Goal: Communication & Community: Answer question/provide support

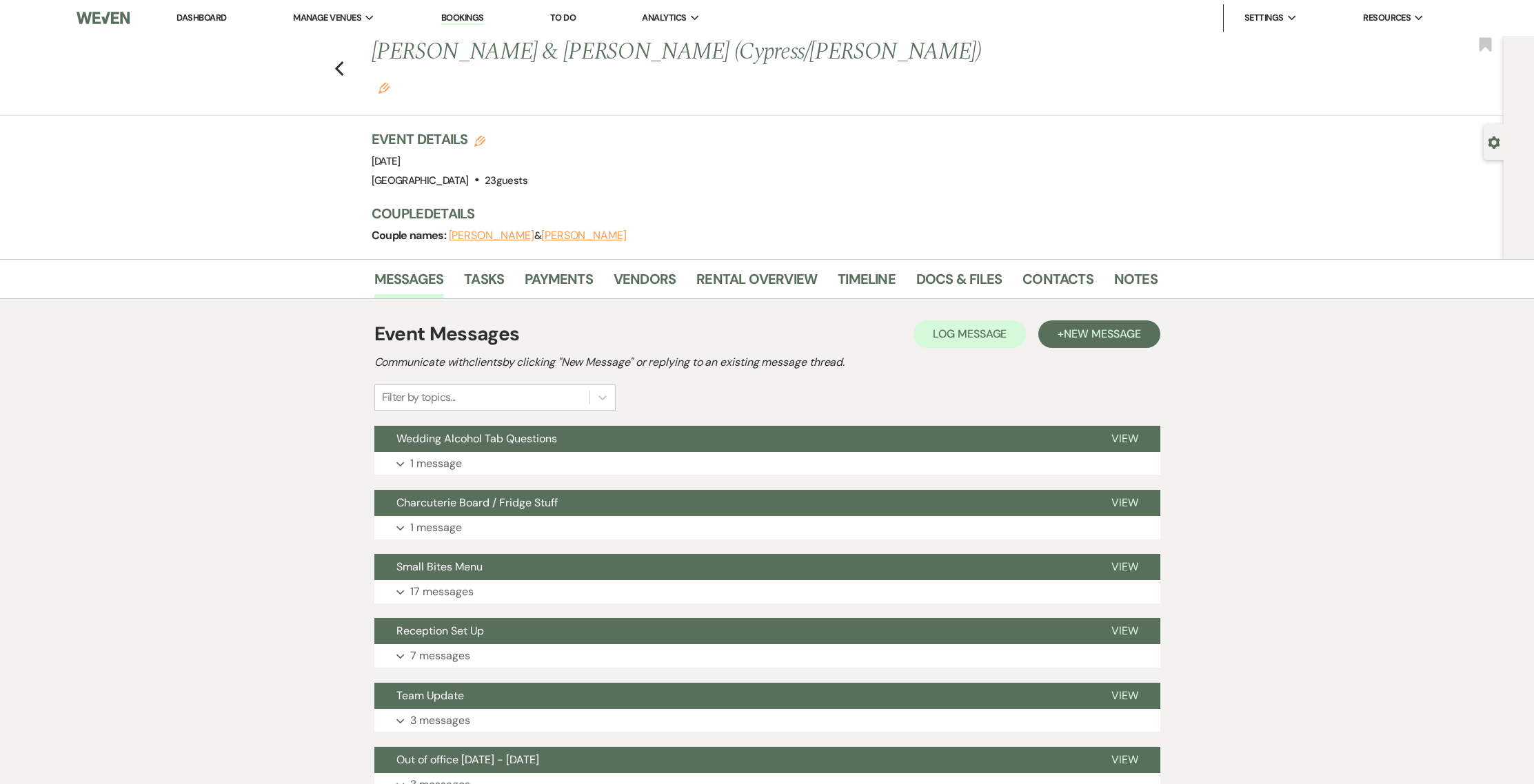
click at [216, 18] on link "Dashboard" at bounding box center [202, 18] width 50 height 12
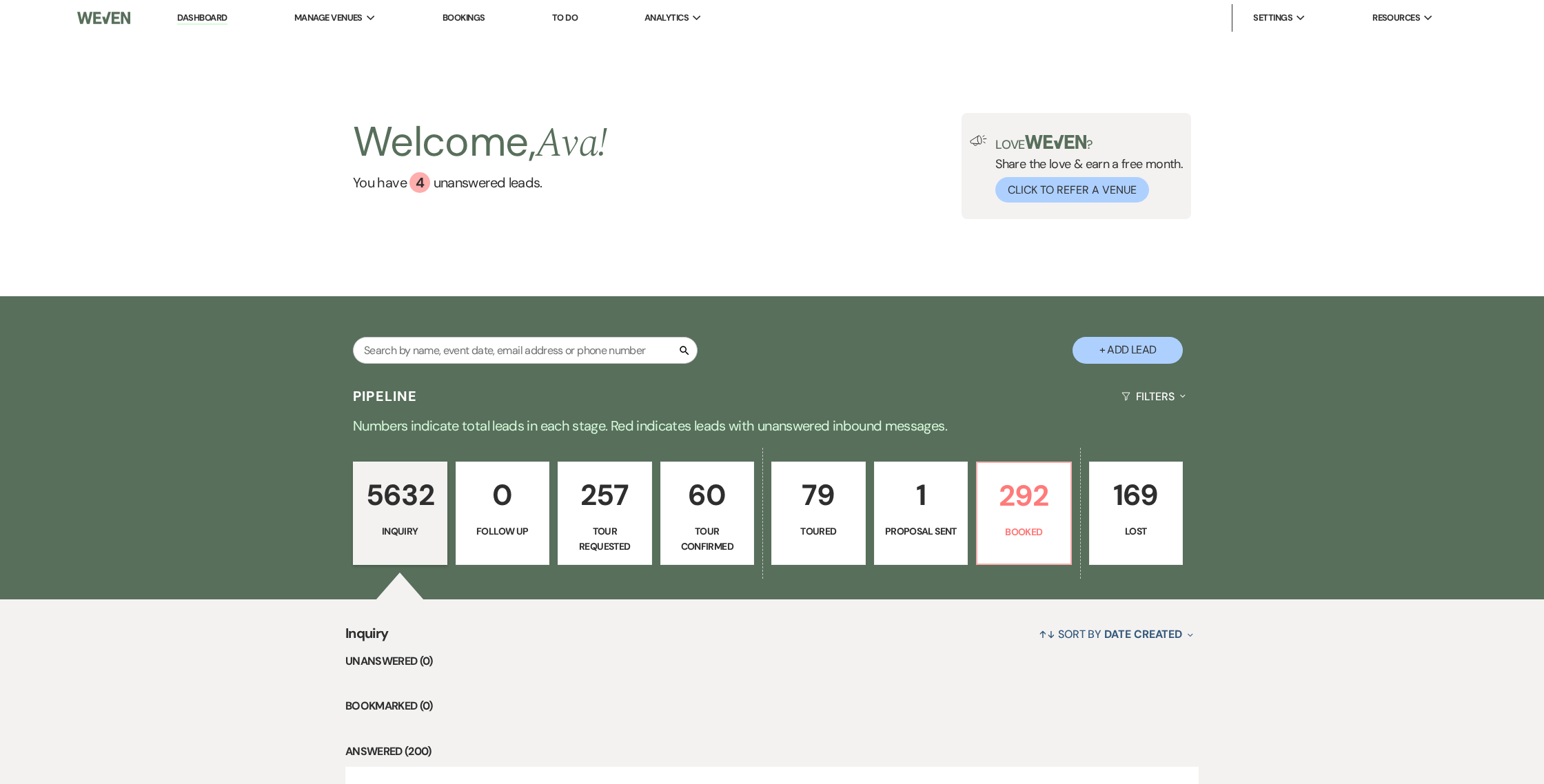
click at [1048, 219] on div "Welcome, Ava ! You have 4 unanswered lead s . Love ? Share the love & earn a fr…" at bounding box center [772, 166] width 1544 height 260
click at [1002, 206] on div "Welcome, Ava ! You have 4 unanswered lead s . Love ? Share the love & earn a fr…" at bounding box center [772, 166] width 1544 height 260
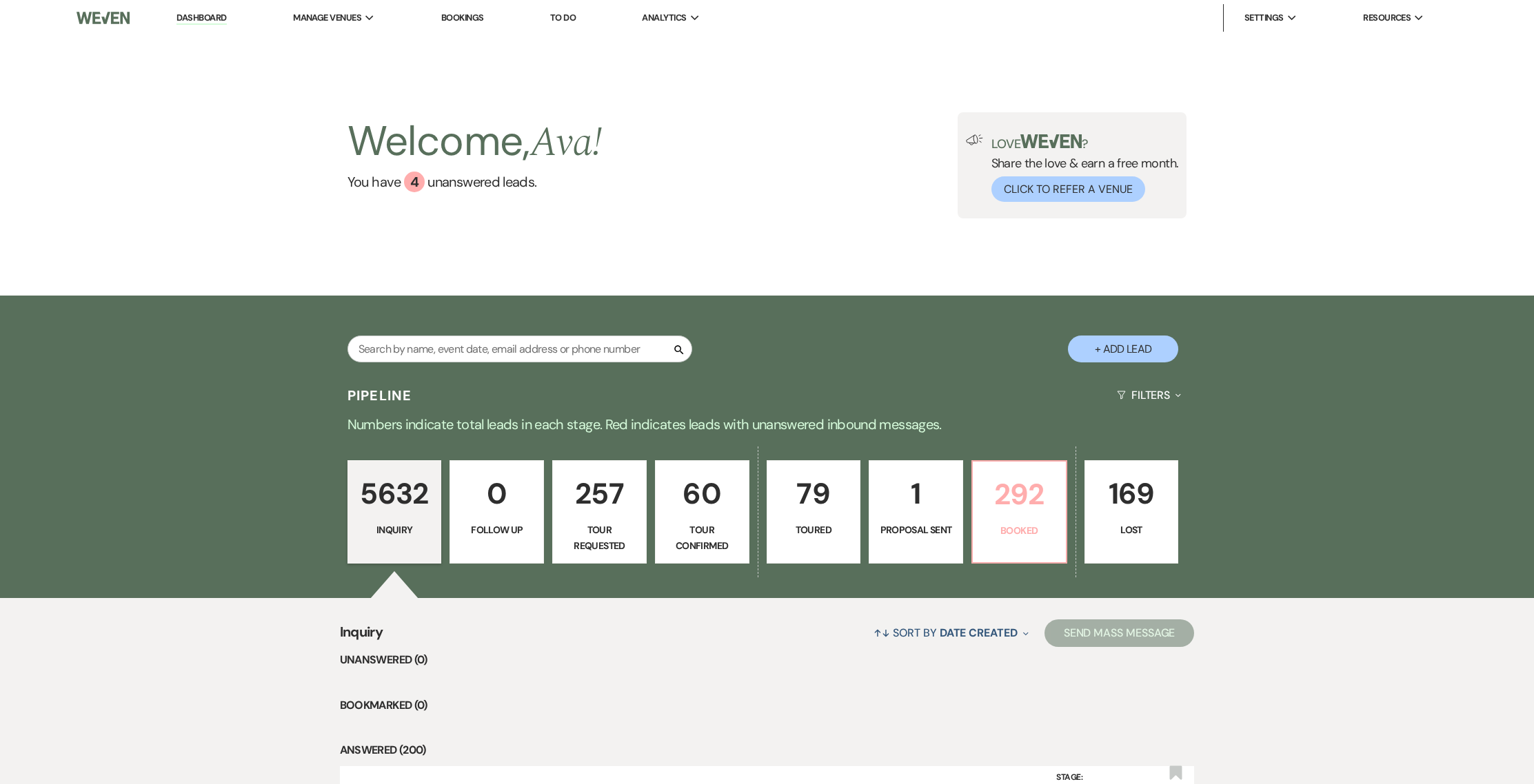
click at [1022, 533] on p "Booked" at bounding box center [1019, 530] width 77 height 15
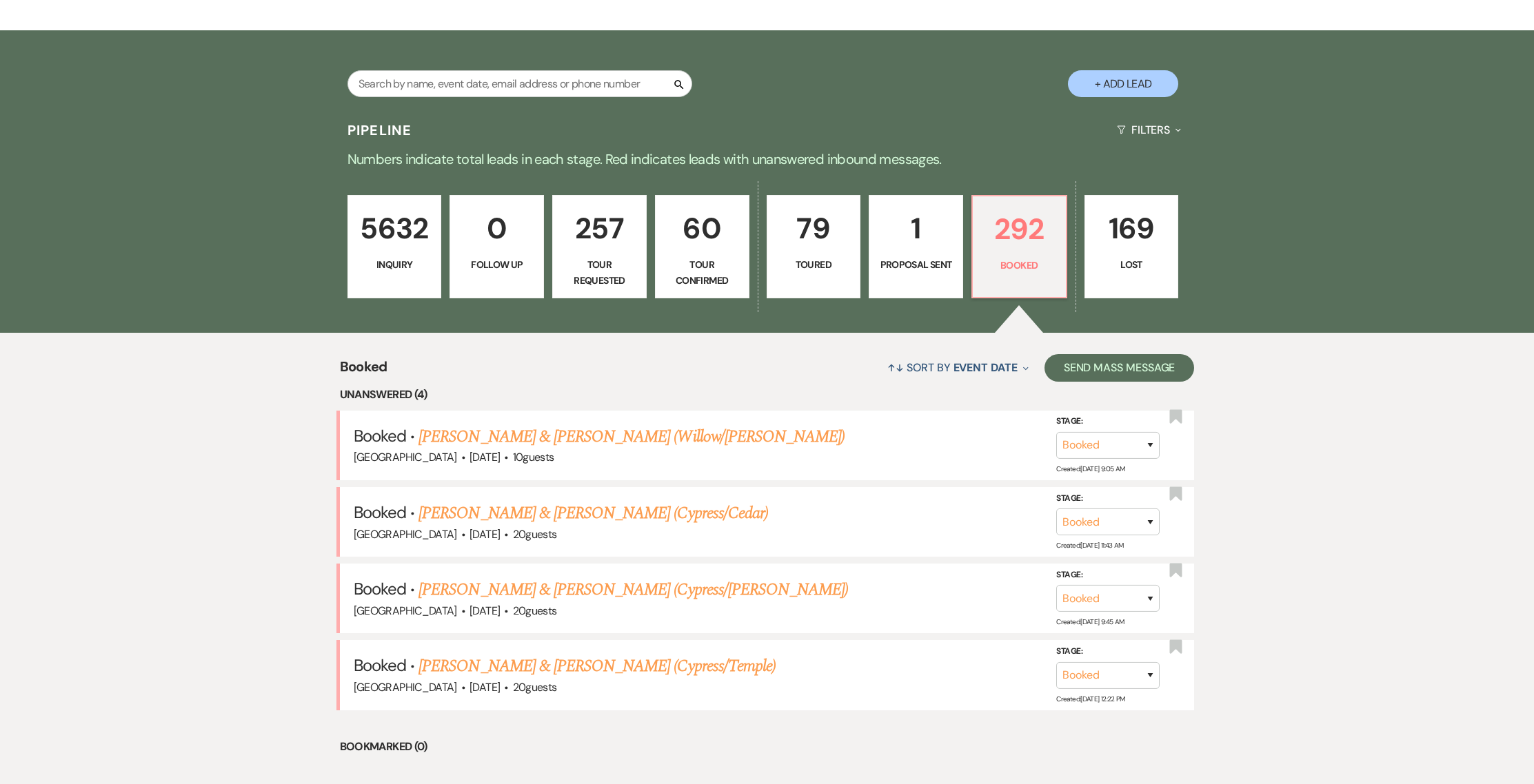
scroll to position [266, 0]
click at [487, 441] on link "[PERSON_NAME] & [PERSON_NAME] (Willow/[PERSON_NAME])" at bounding box center [631, 436] width 426 height 25
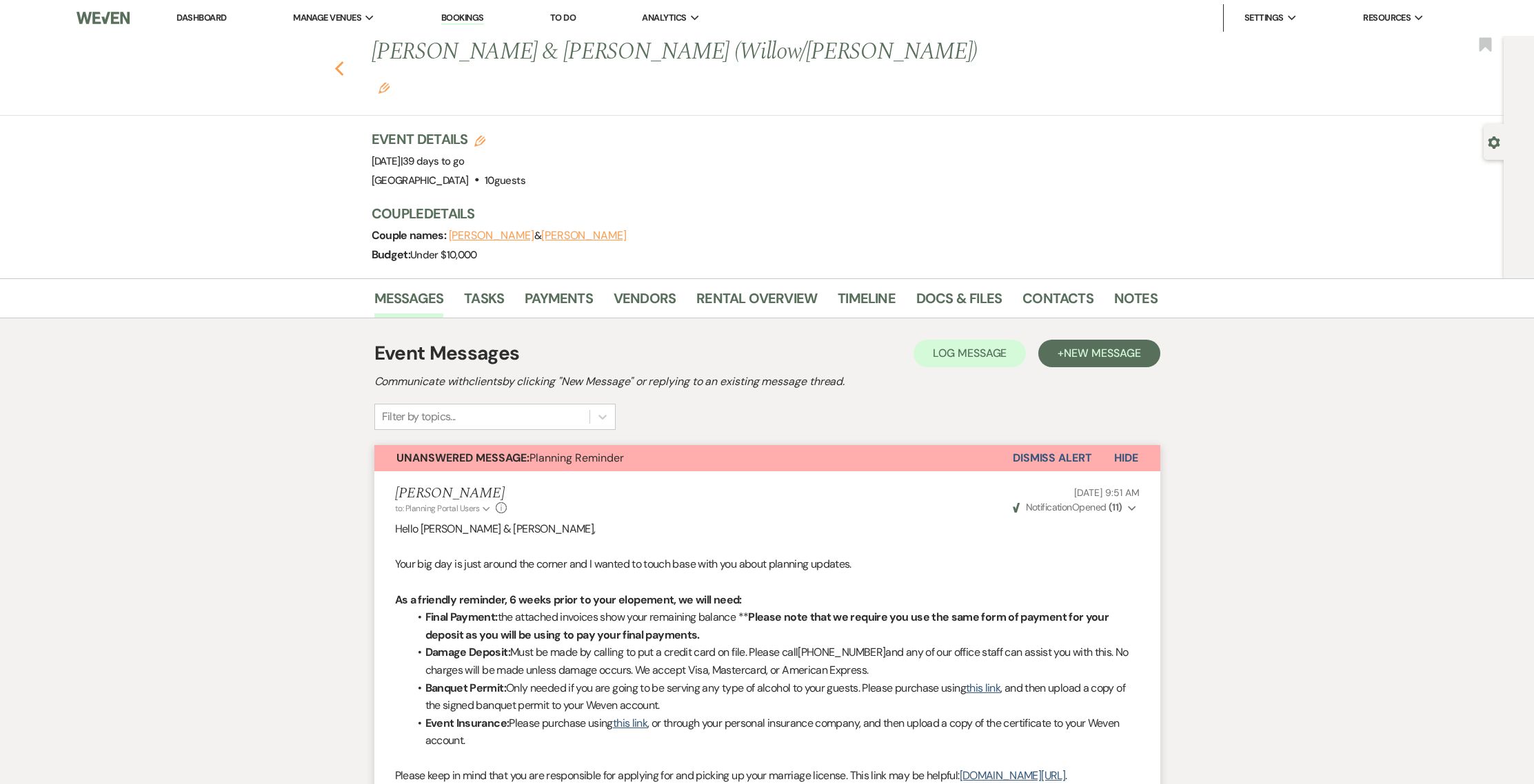
click at [343, 61] on use "button" at bounding box center [339, 68] width 9 height 15
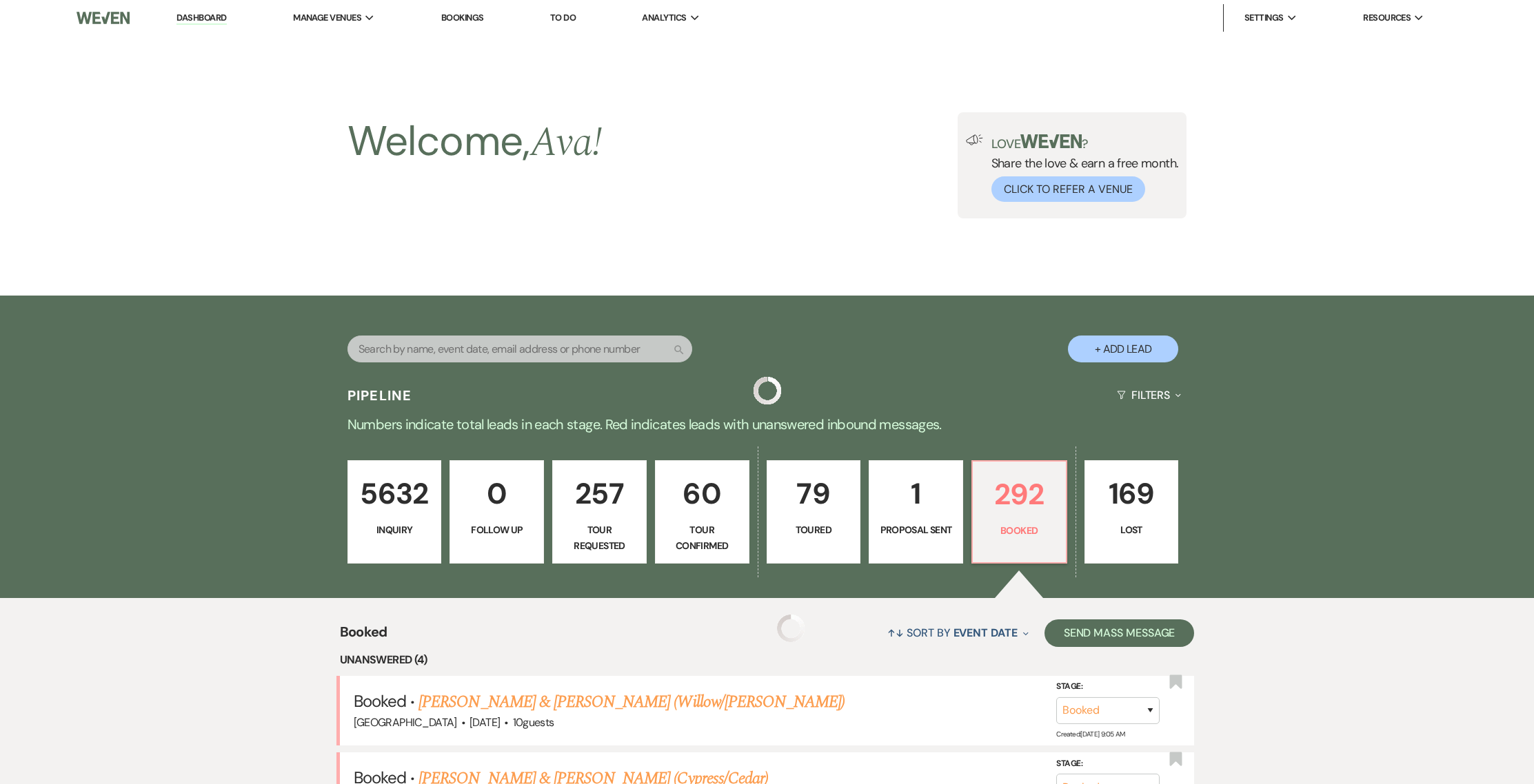
scroll to position [266, 0]
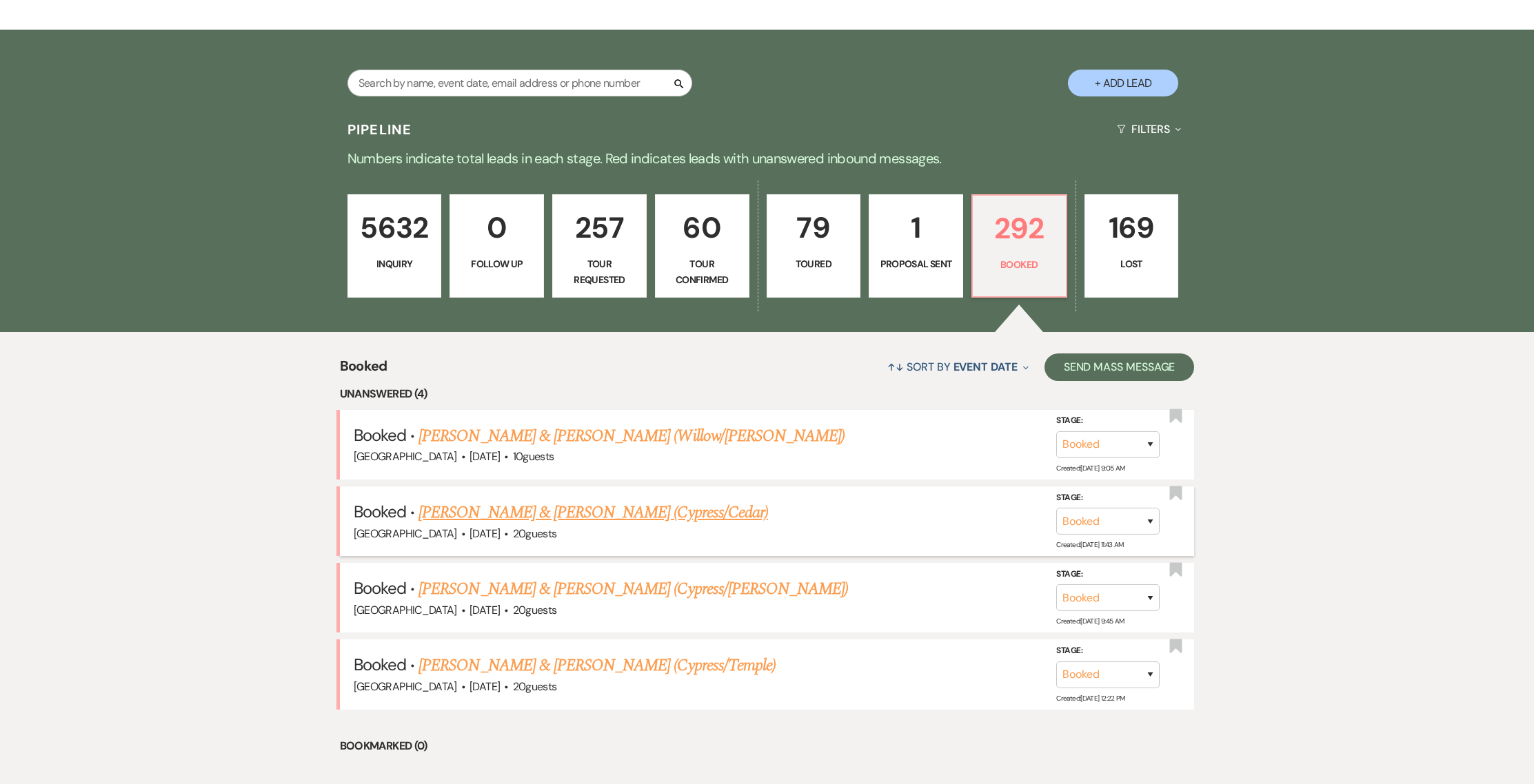
click at [528, 514] on link "[PERSON_NAME] & [PERSON_NAME] (Cypress/Cedar)" at bounding box center [593, 513] width 350 height 25
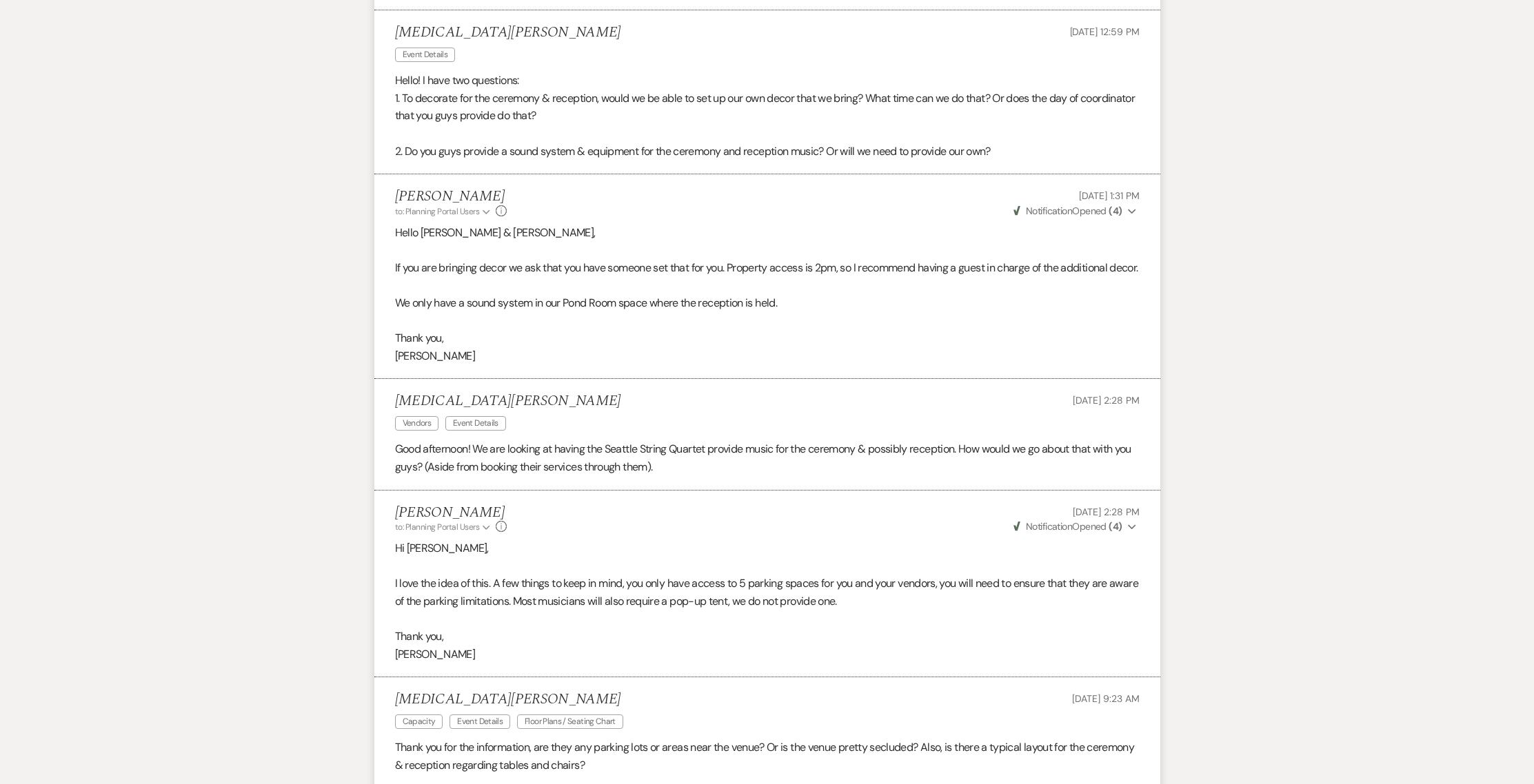
scroll to position [2703, 0]
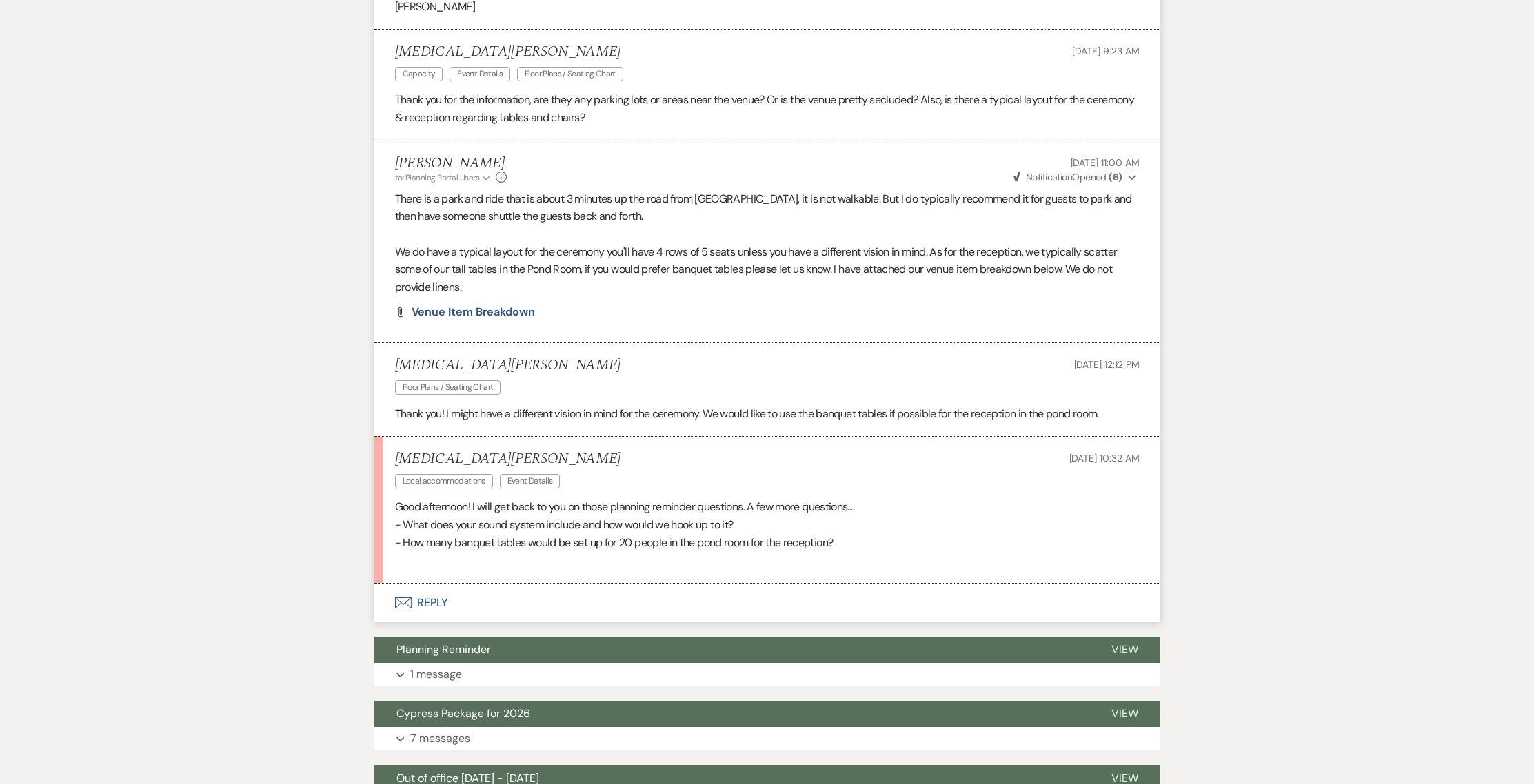
click at [448, 622] on button "Envelope Reply" at bounding box center [767, 604] width 786 height 39
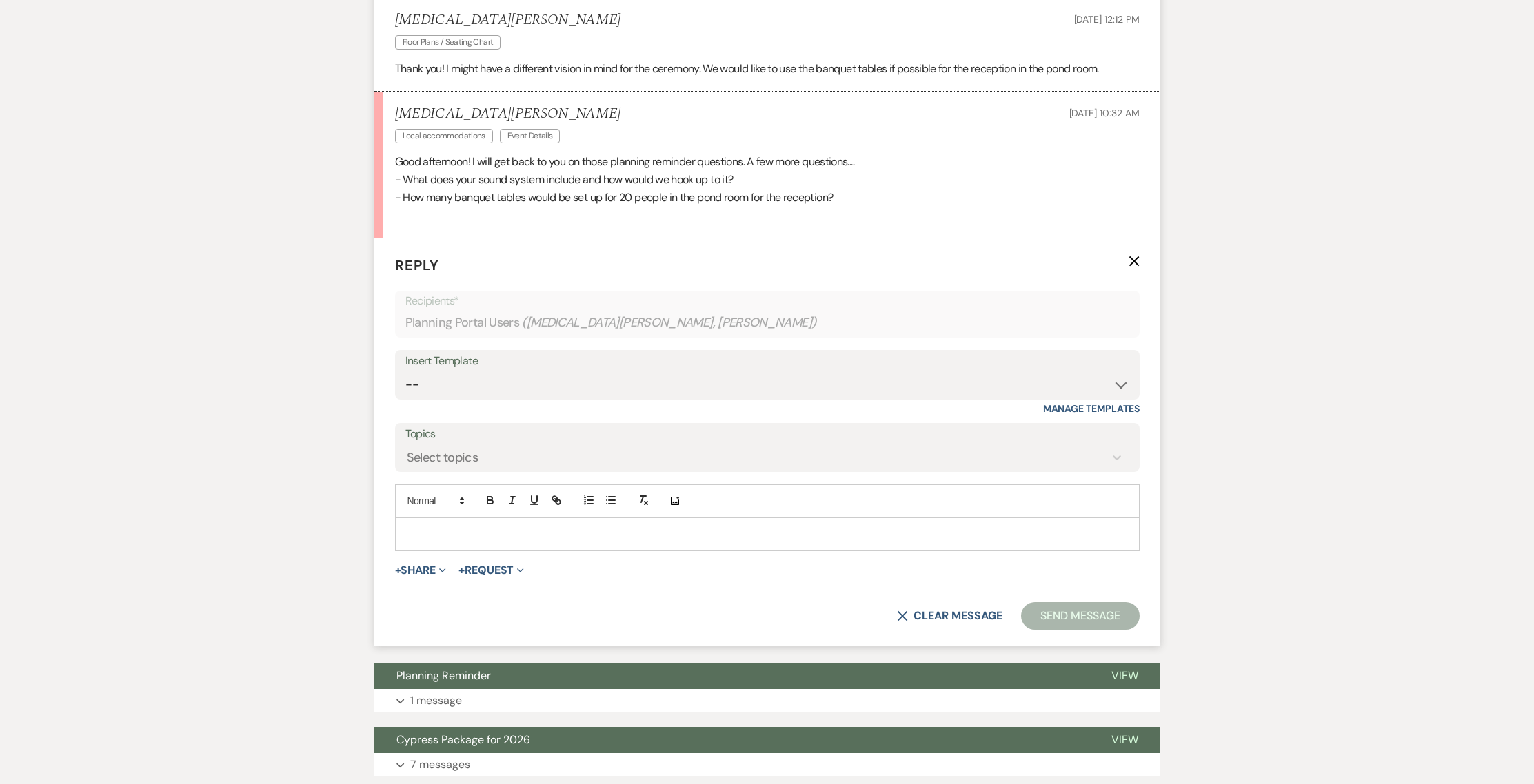
scroll to position [3054, 0]
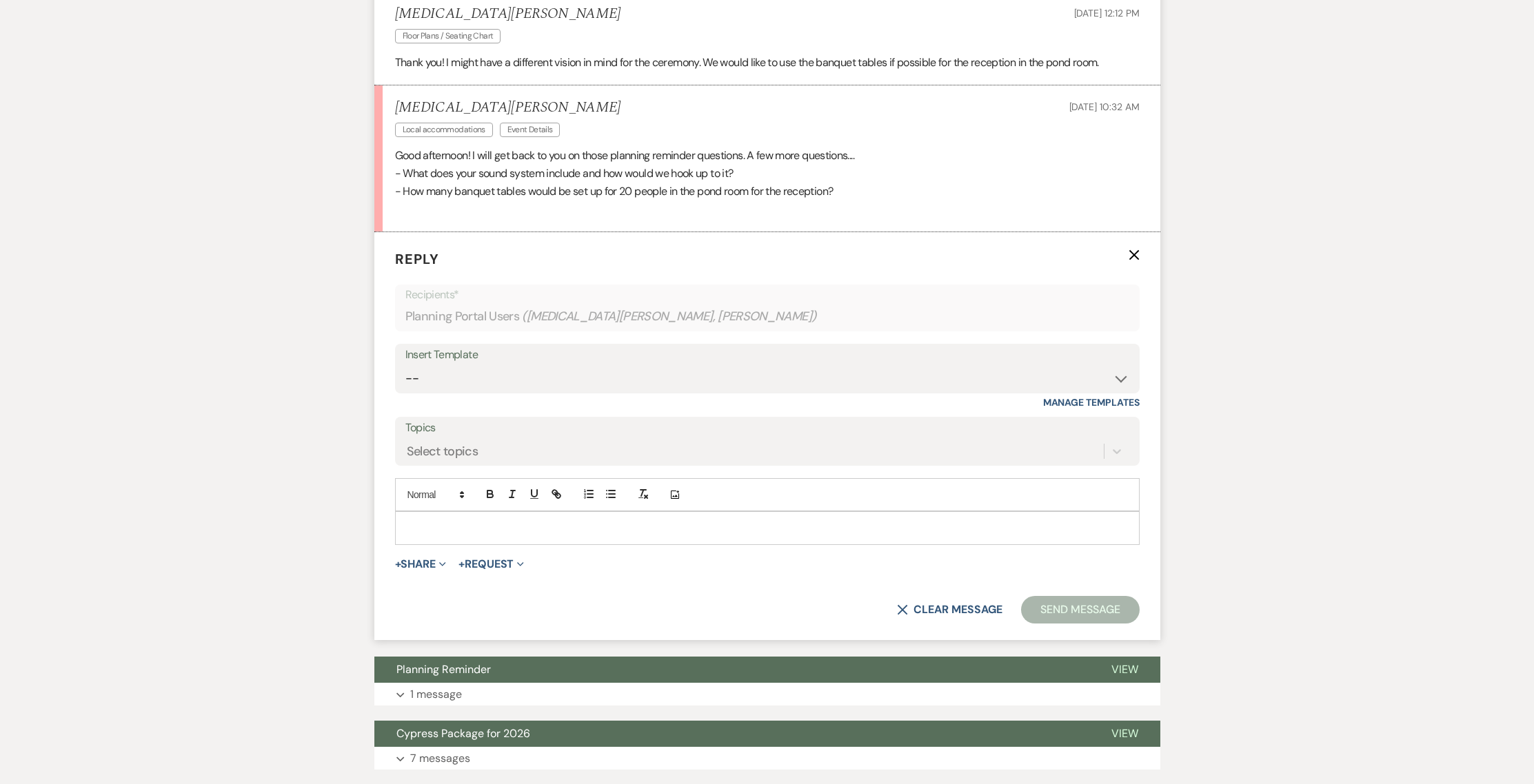
click at [434, 536] on p at bounding box center [767, 528] width 722 height 15
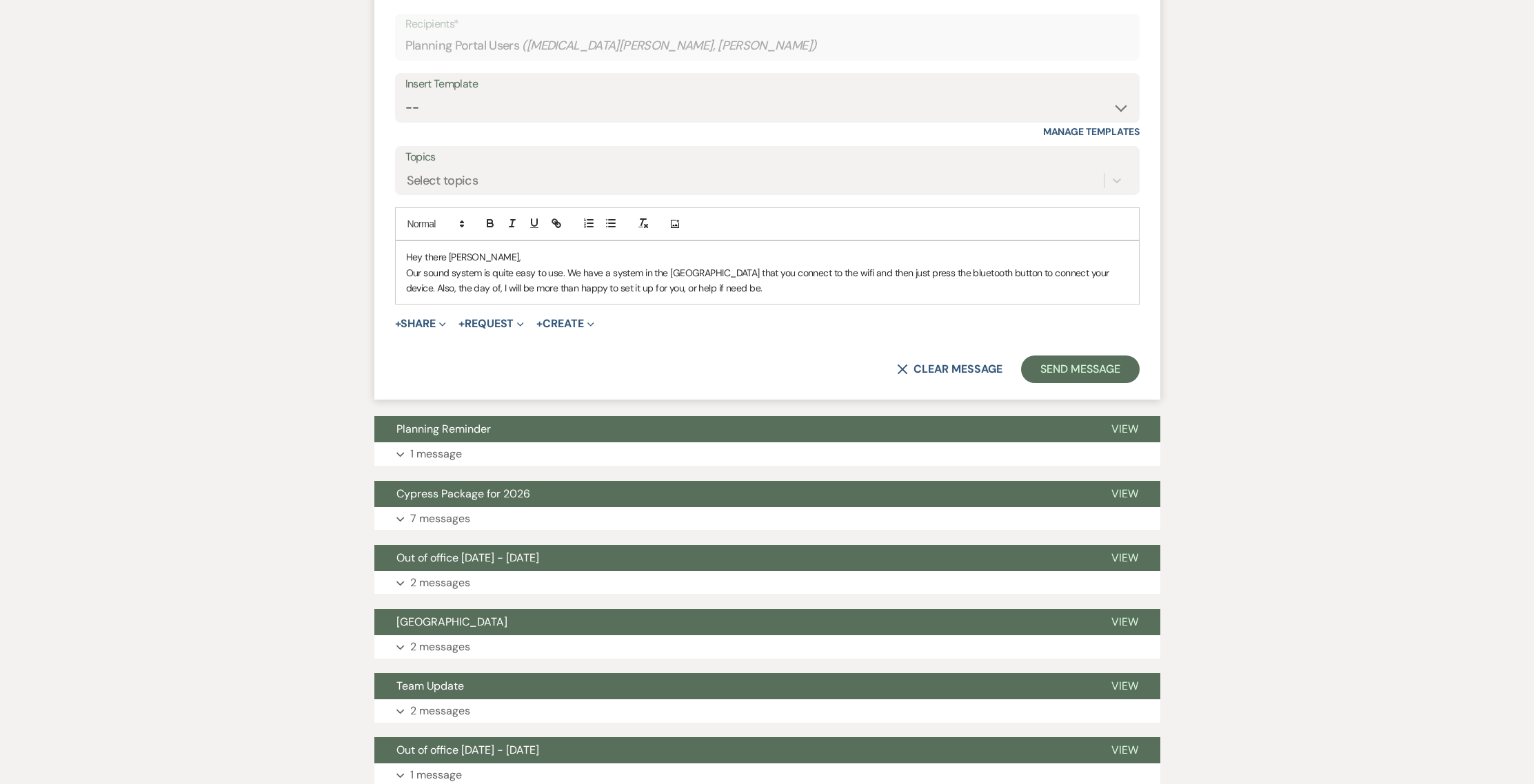
scroll to position [3324, 0]
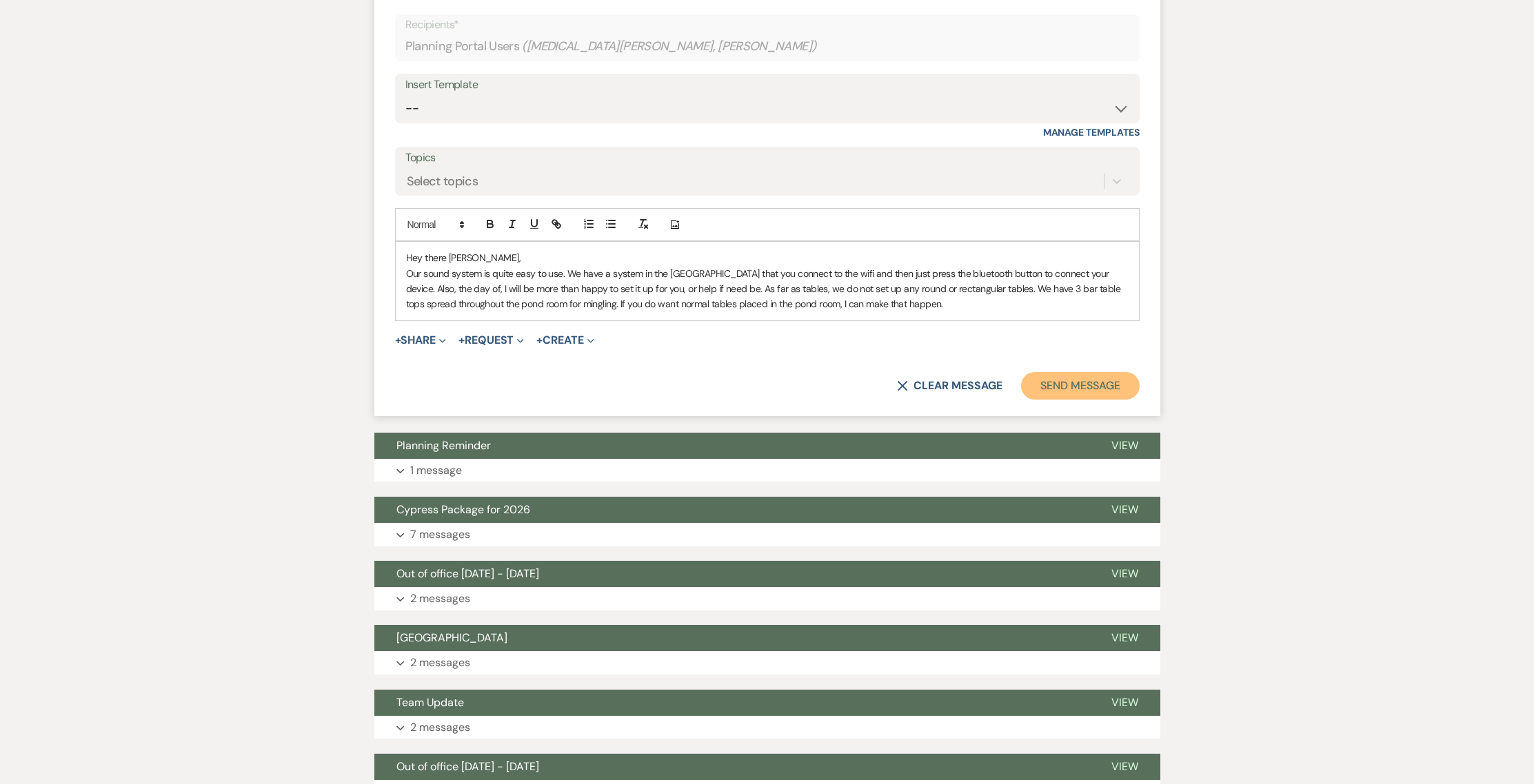
click at [1063, 396] on button "Send Message" at bounding box center [1079, 386] width 118 height 28
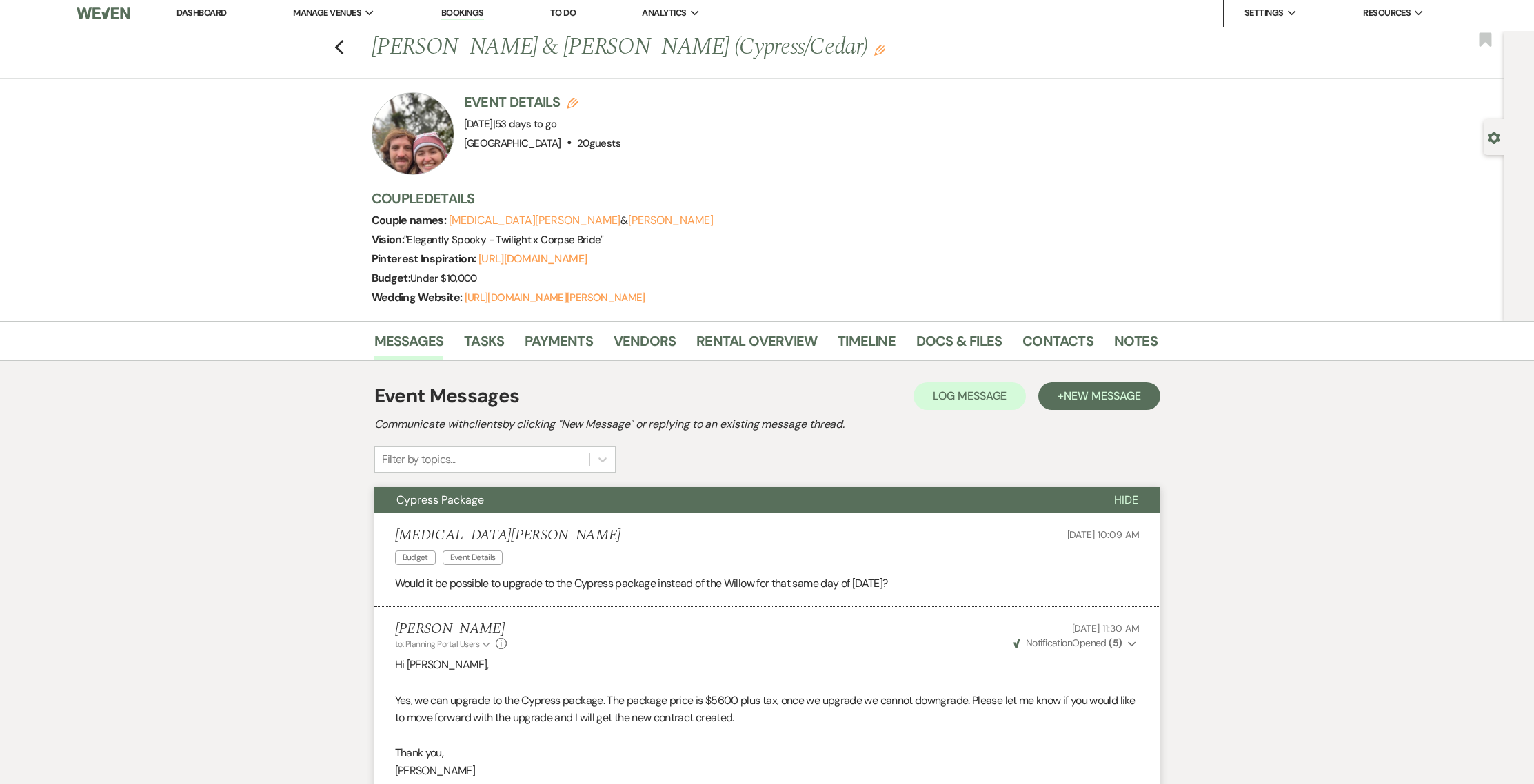
scroll to position [0, 0]
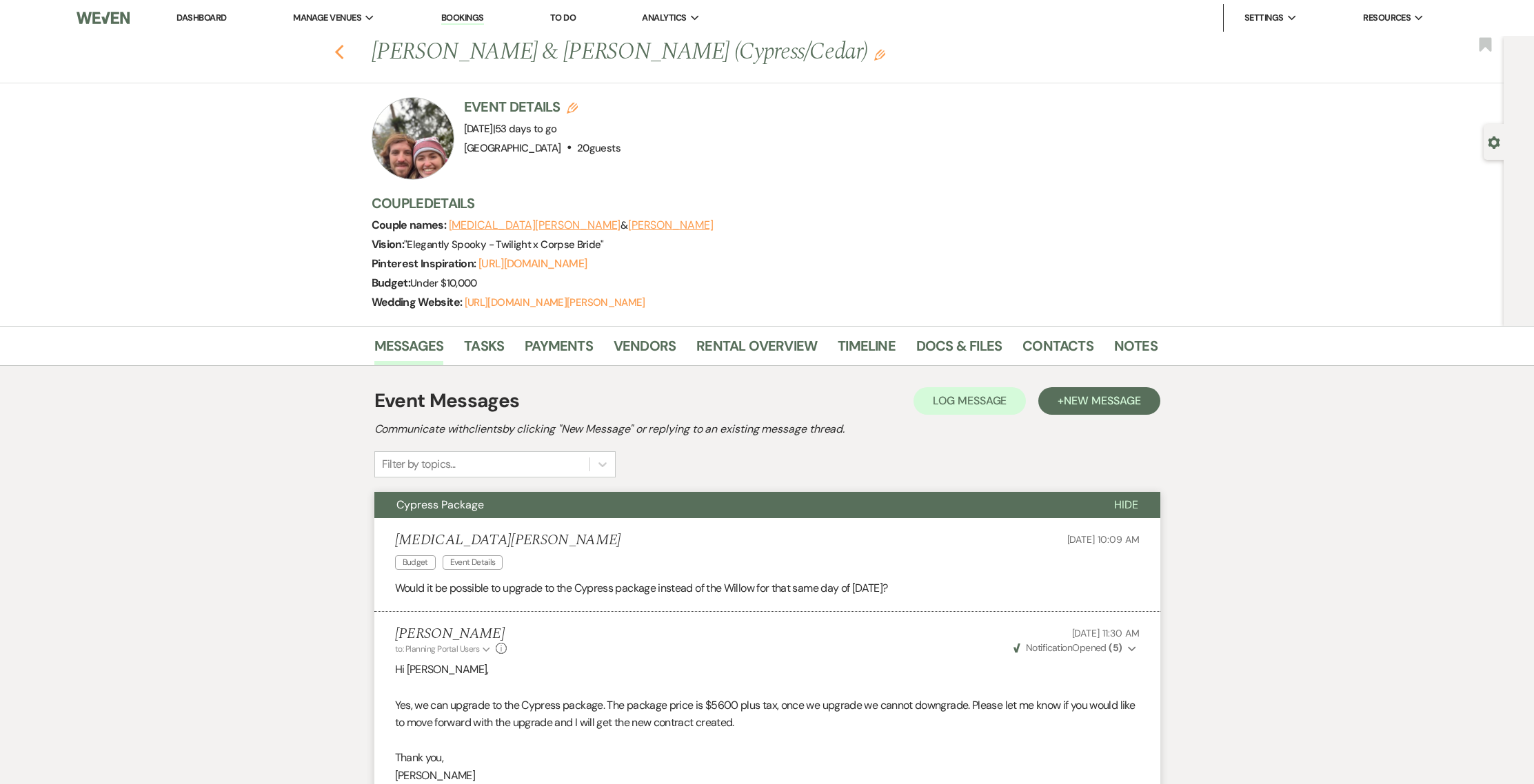
click at [342, 50] on use "button" at bounding box center [339, 52] width 9 height 15
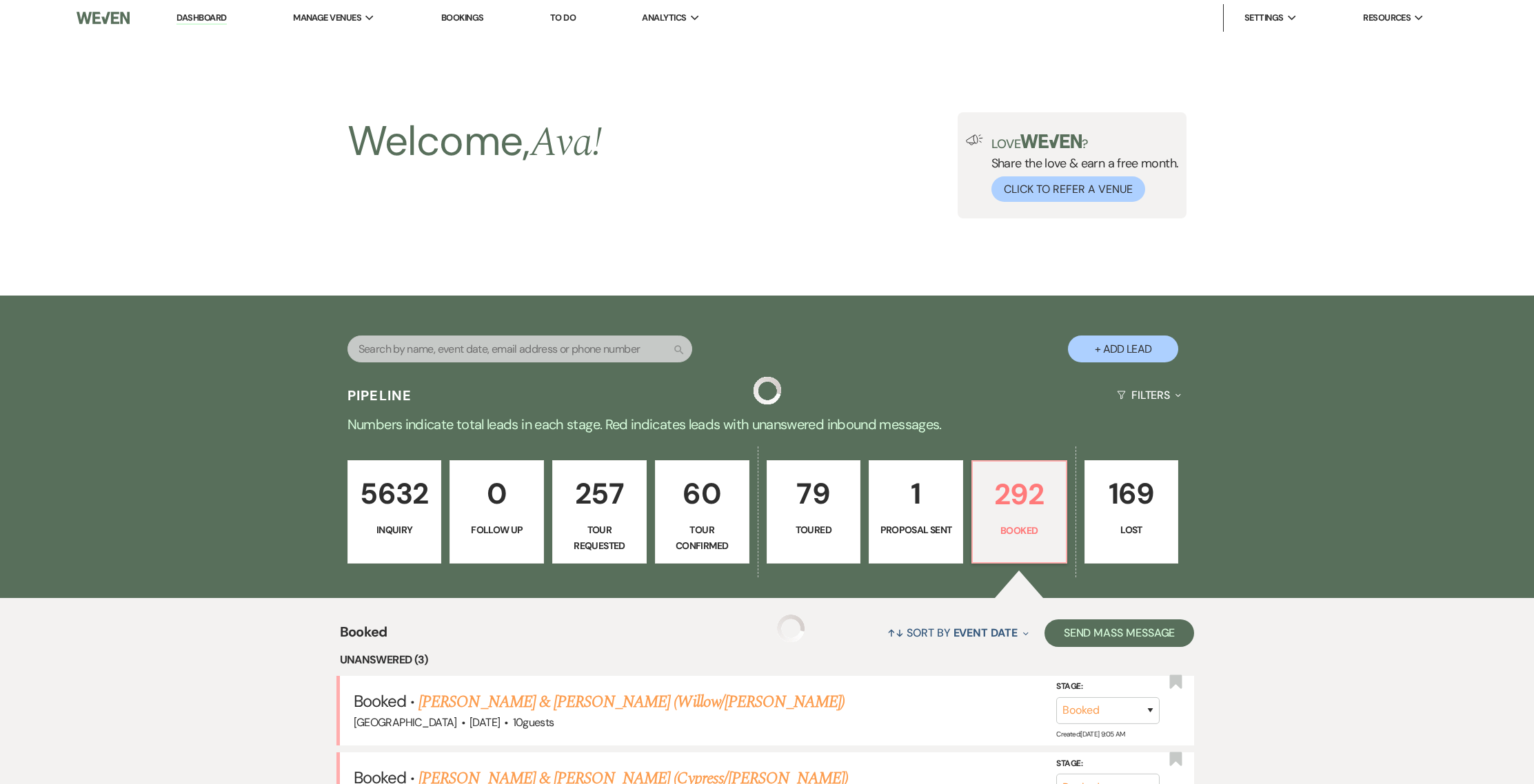
scroll to position [266, 0]
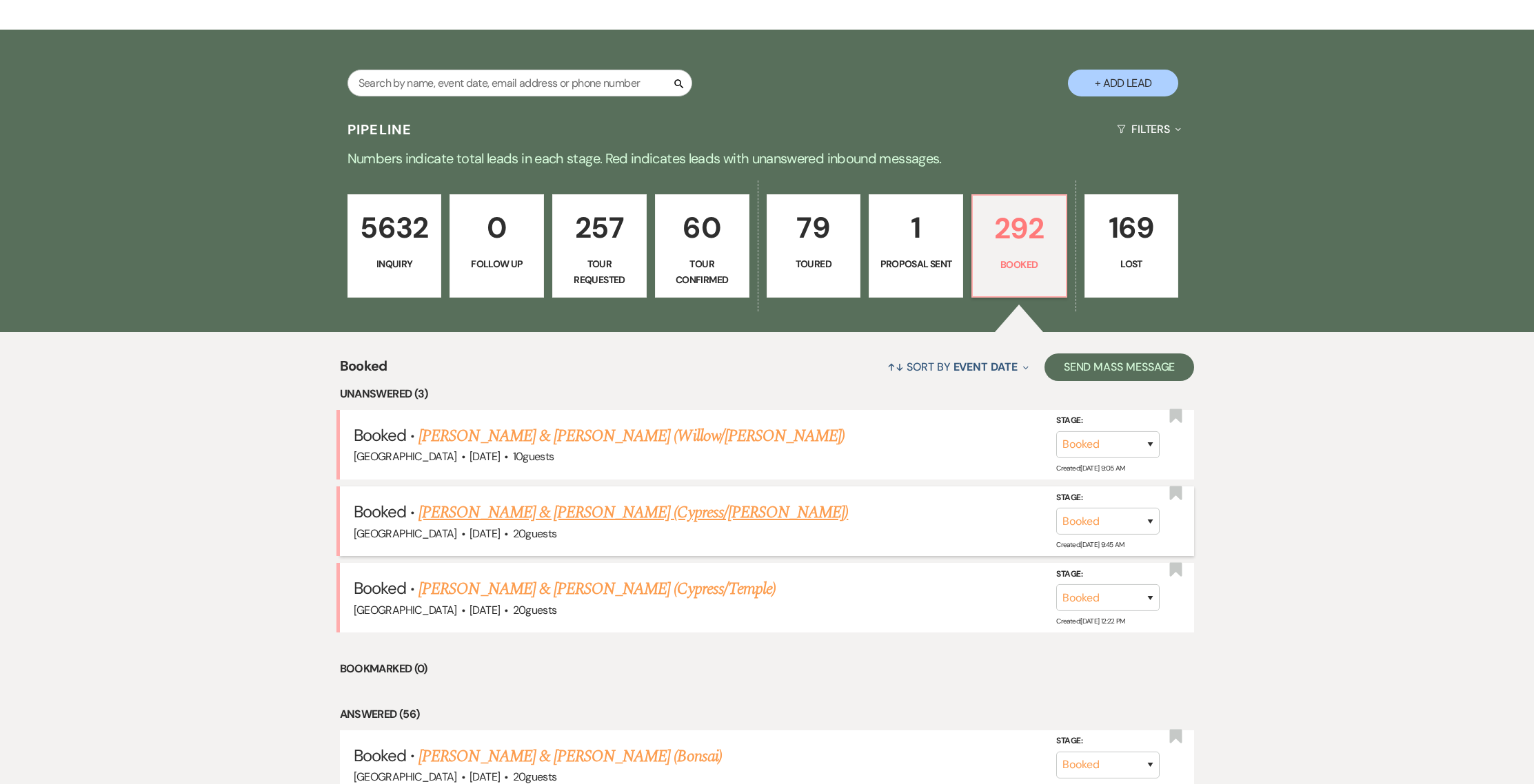
click at [526, 513] on link "[PERSON_NAME] & [PERSON_NAME] (Cypress/[PERSON_NAME])" at bounding box center [633, 513] width 430 height 25
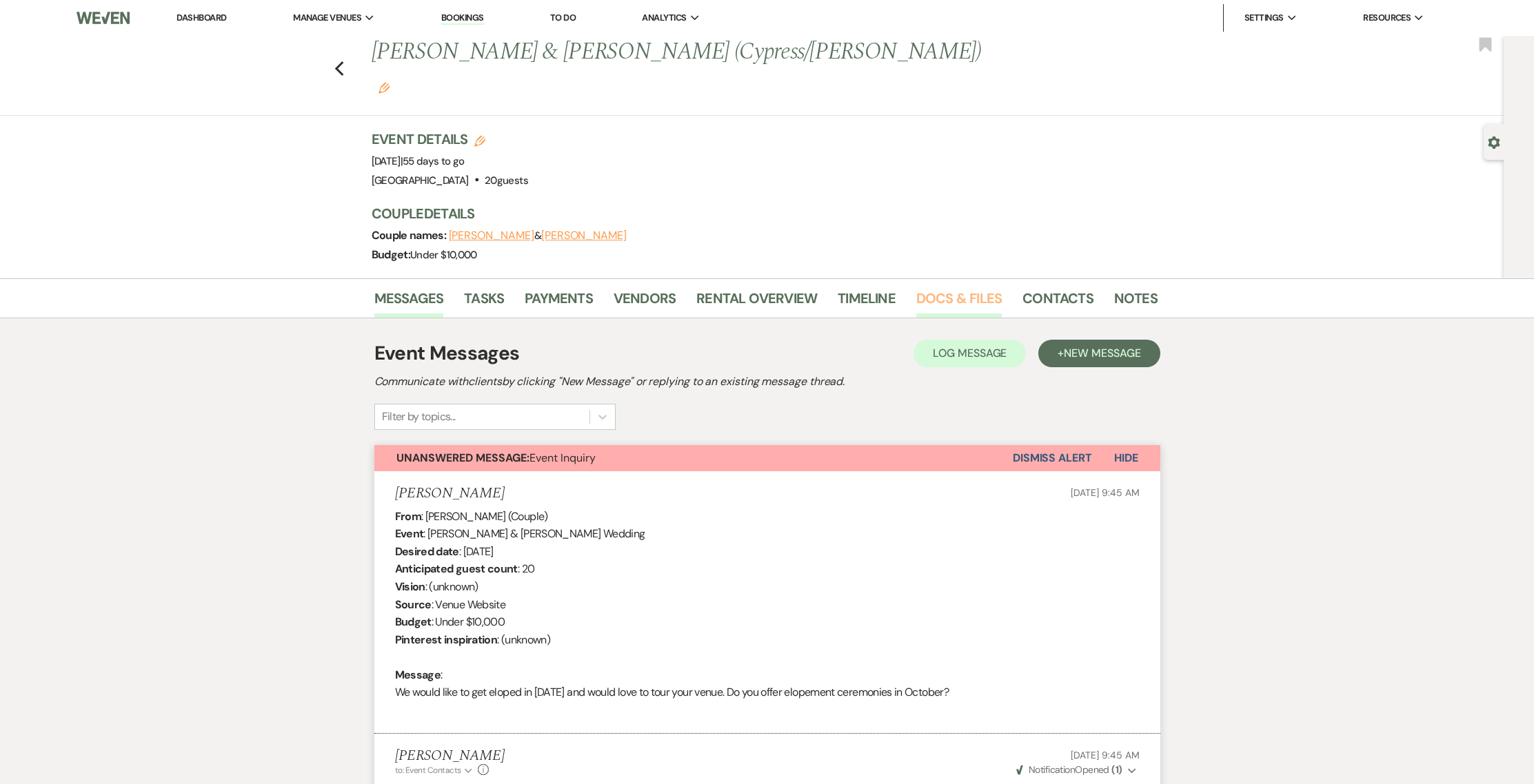
click at [964, 287] on link "Docs & Files" at bounding box center [959, 302] width 85 height 31
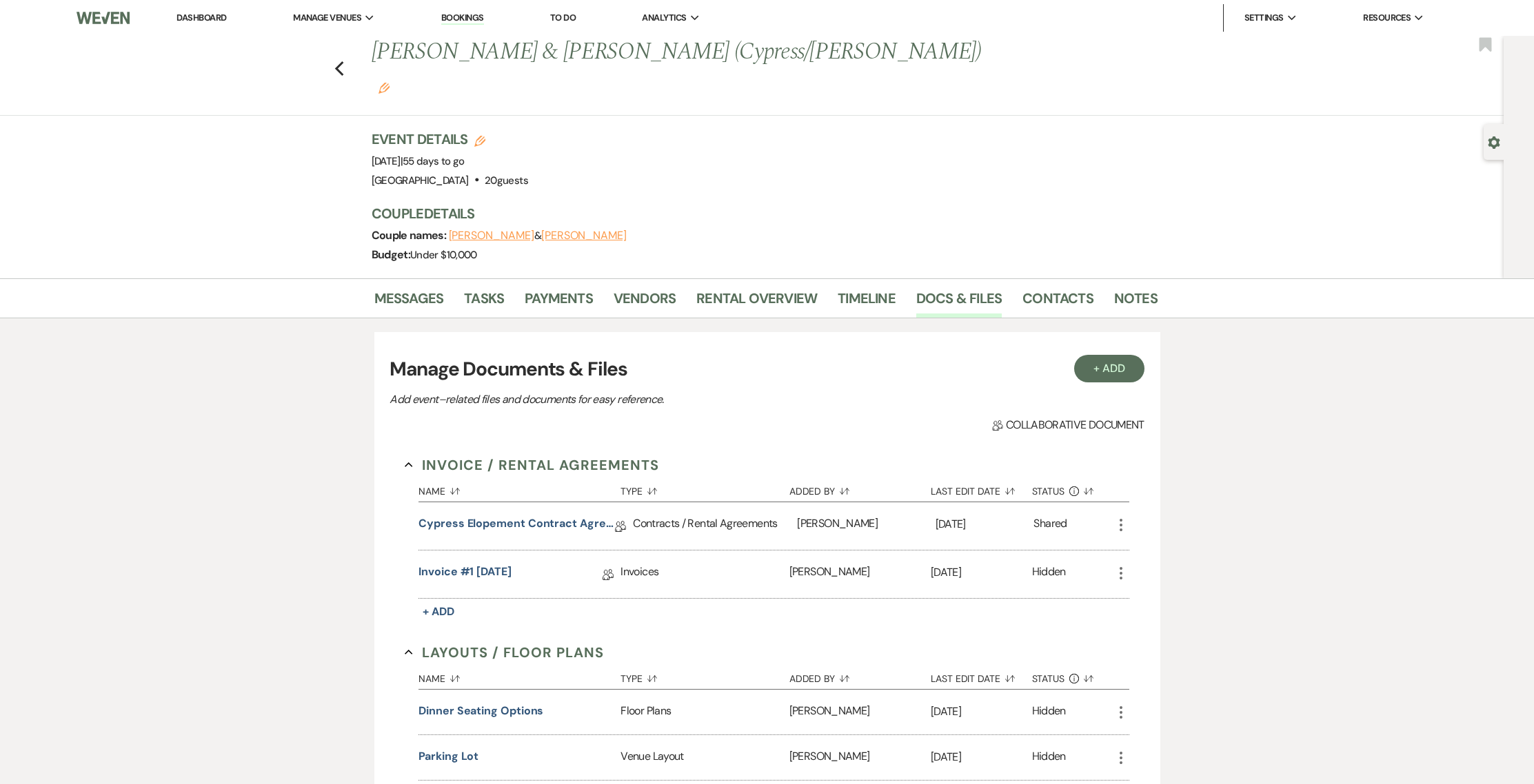
drag, startPoint x: 418, startPoint y: 231, endPoint x: 412, endPoint y: 238, distance: 9.2
click at [418, 231] on div "Event Details Edit Event Date: Wednesday, October 15th, 2025 | 55 days to go Ve…" at bounding box center [764, 204] width 786 height 149
click at [404, 287] on link "Messages" at bounding box center [408, 302] width 69 height 31
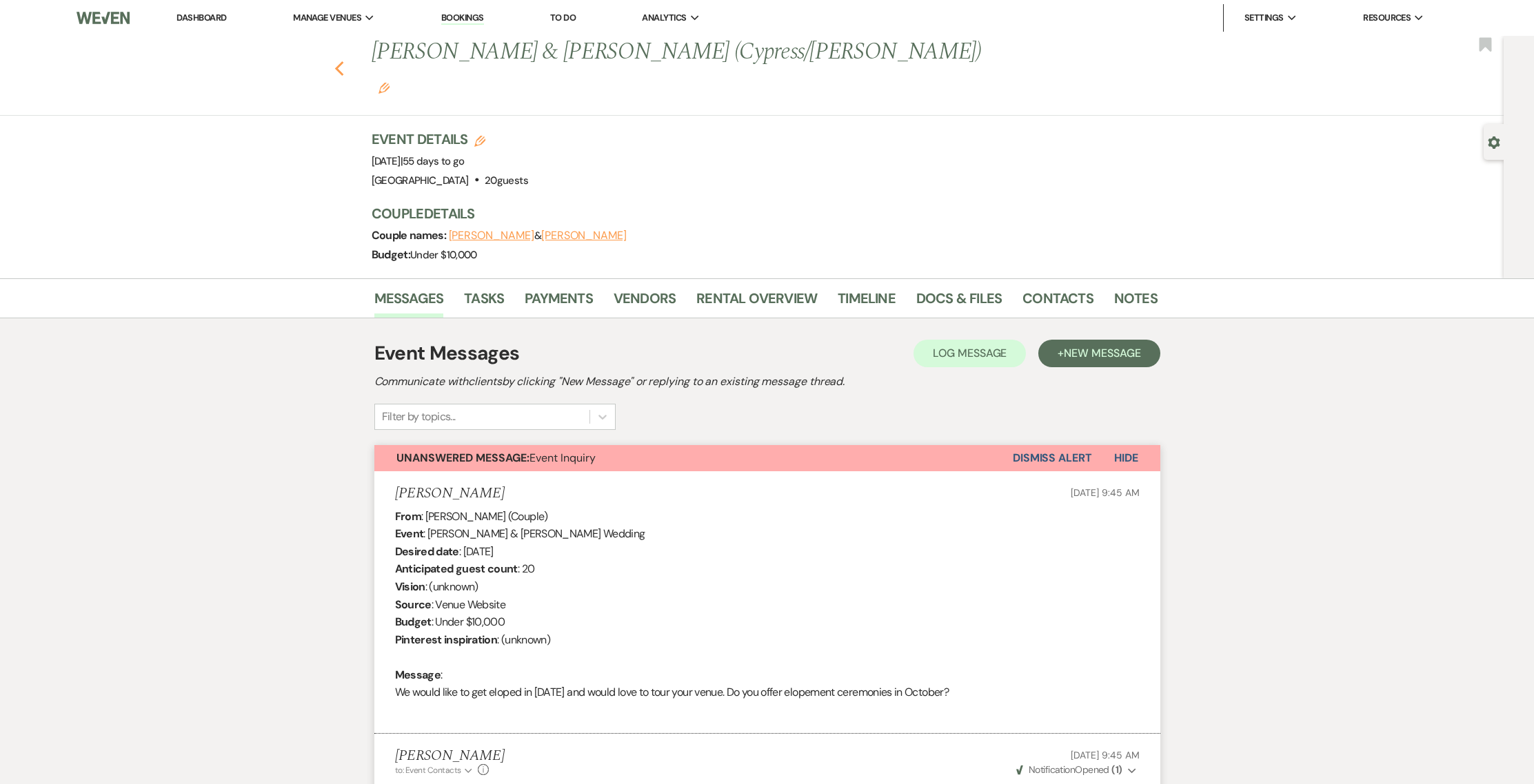
click at [343, 61] on use "button" at bounding box center [339, 68] width 9 height 15
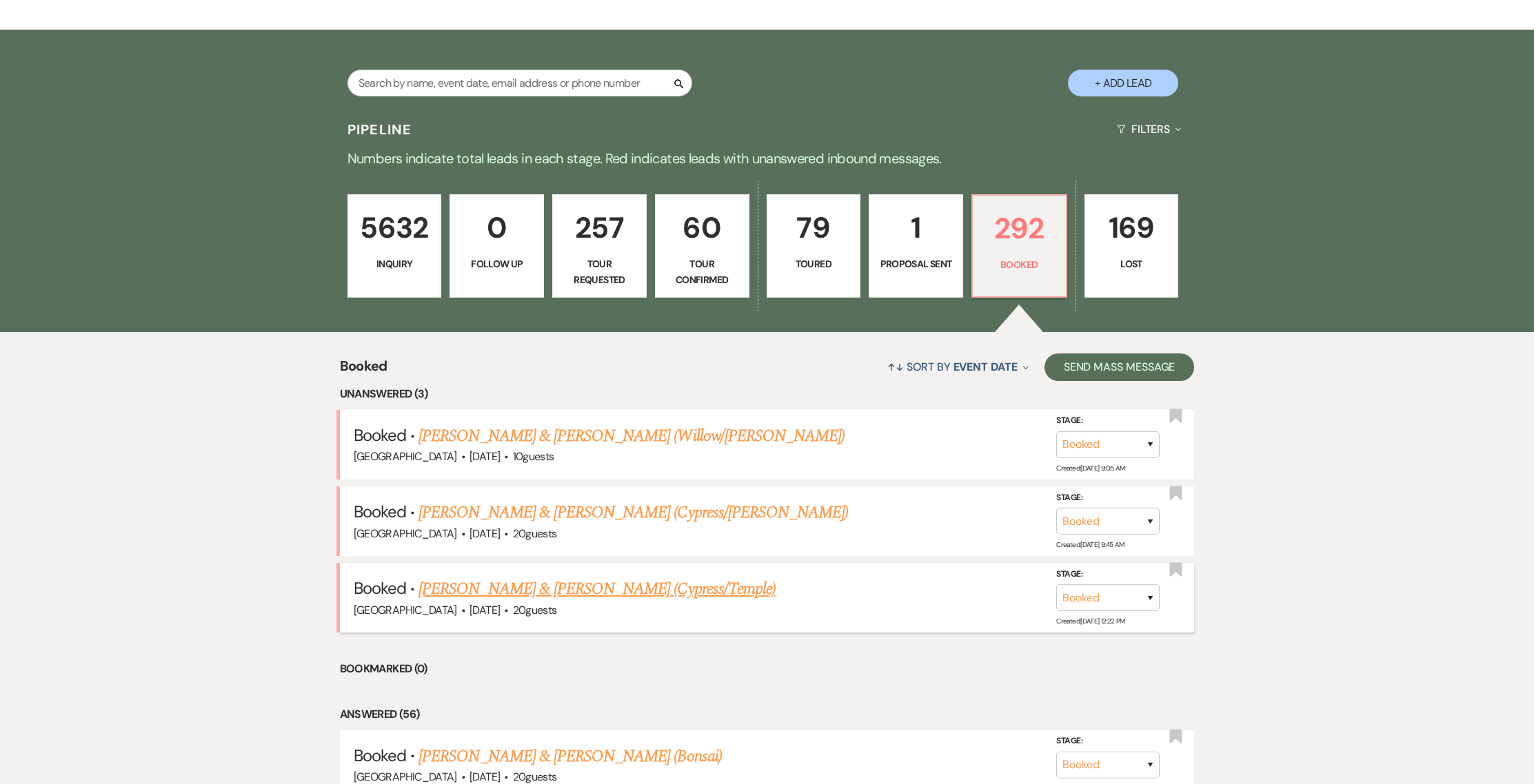
click at [511, 583] on link "[PERSON_NAME] & [PERSON_NAME] (Cypress/Temple)" at bounding box center [597, 589] width 357 height 25
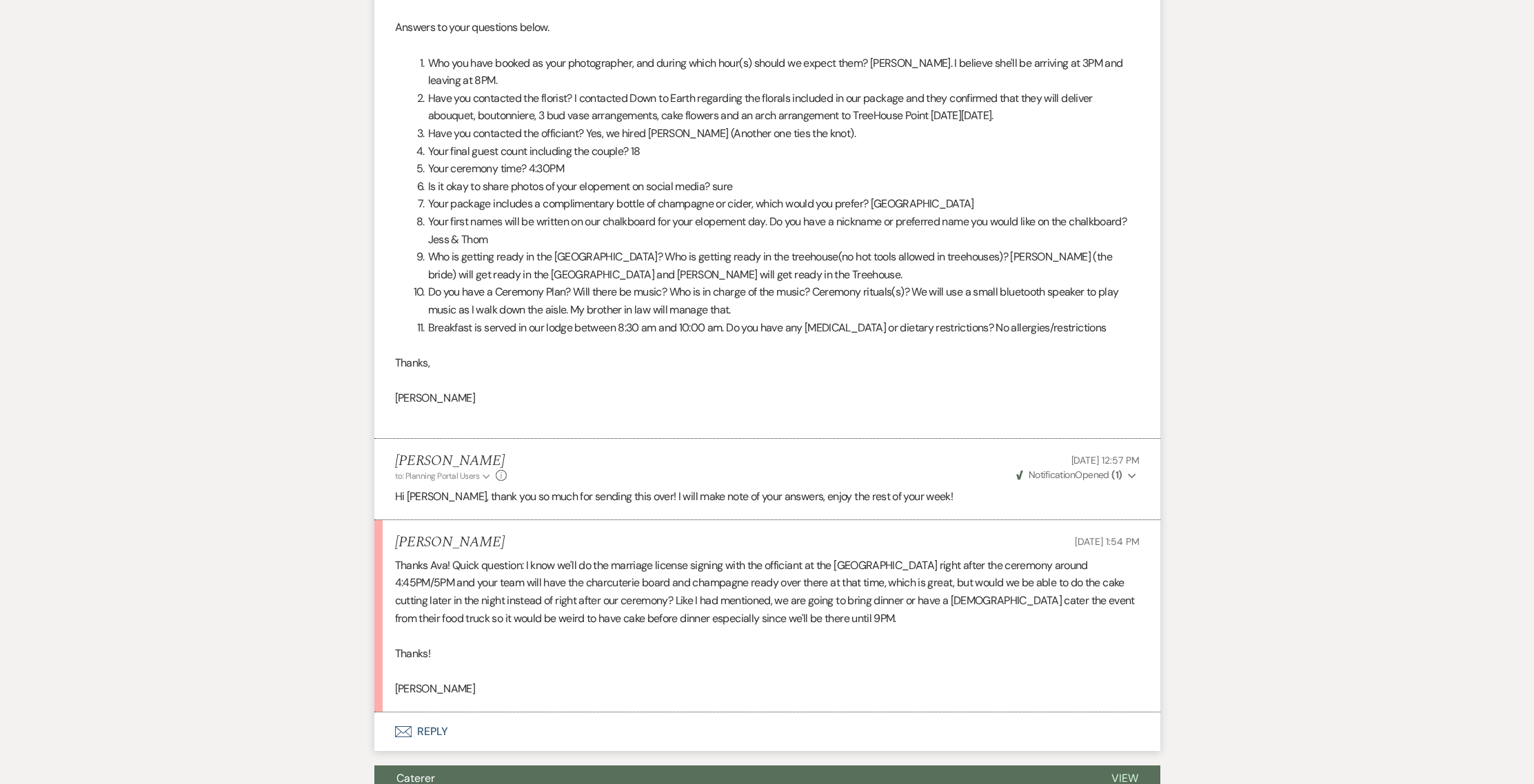
scroll to position [1615, 0]
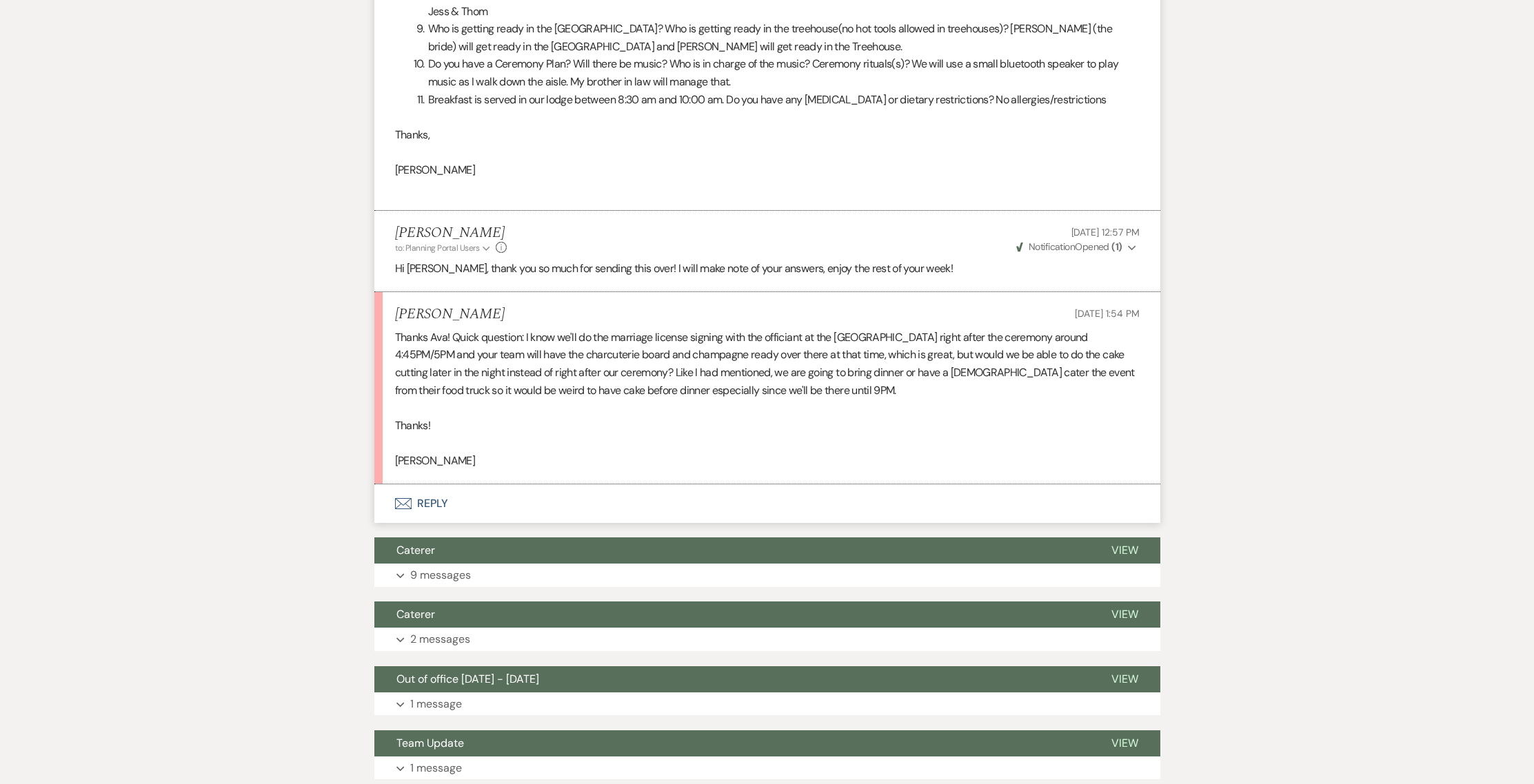
click at [444, 521] on button "Envelope Reply" at bounding box center [767, 504] width 786 height 39
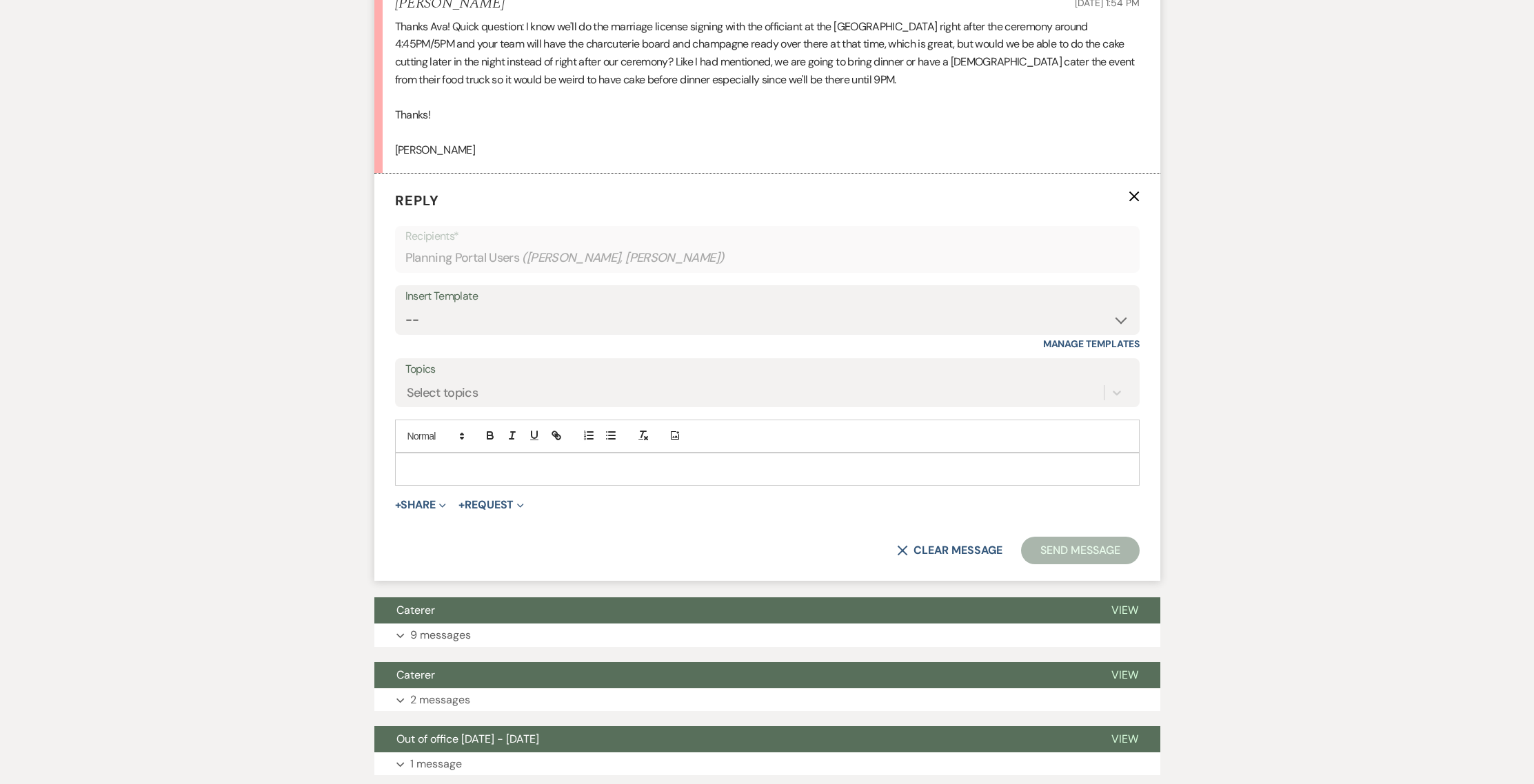
scroll to position [1928, 0]
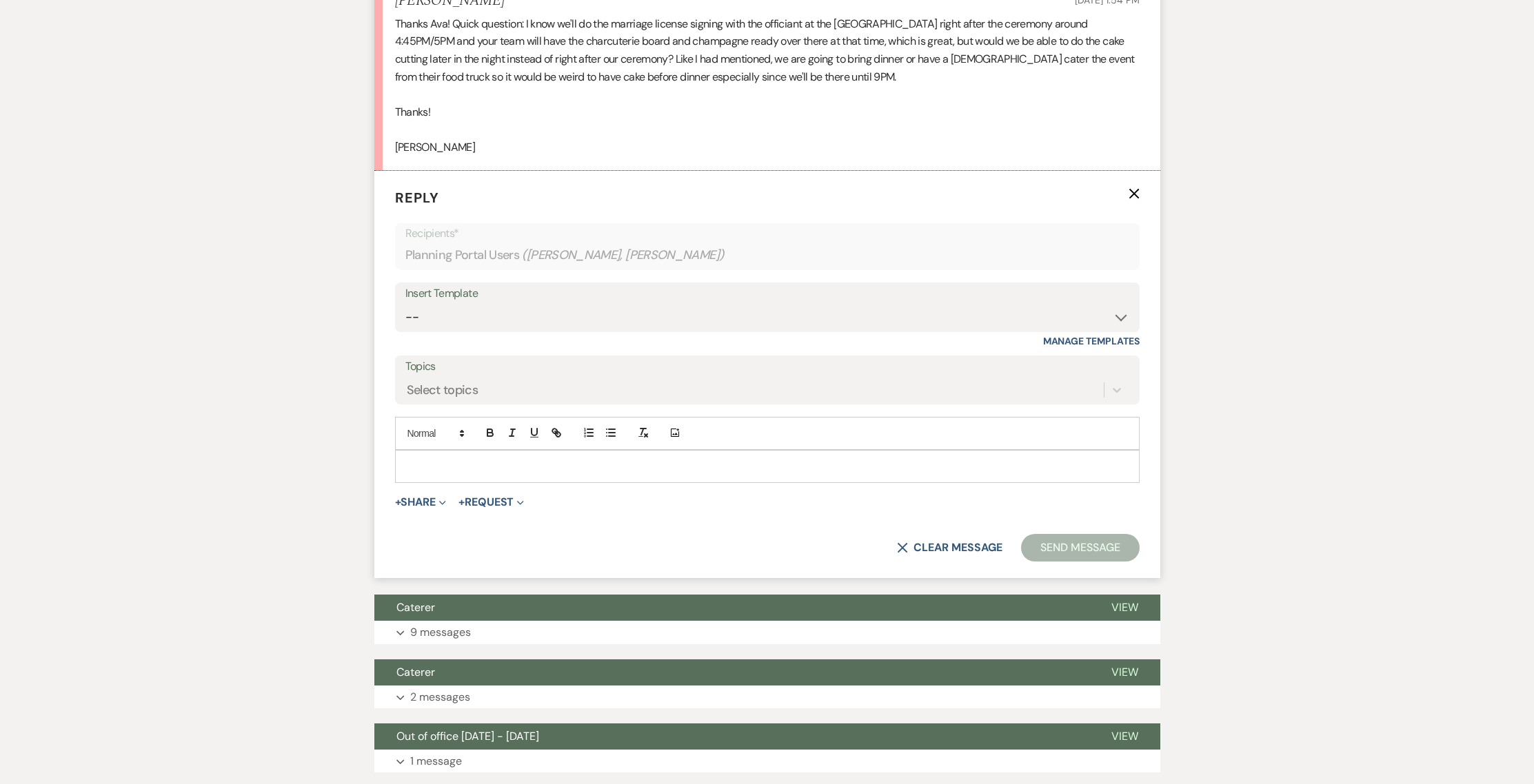
click at [439, 482] on div at bounding box center [767, 467] width 743 height 31
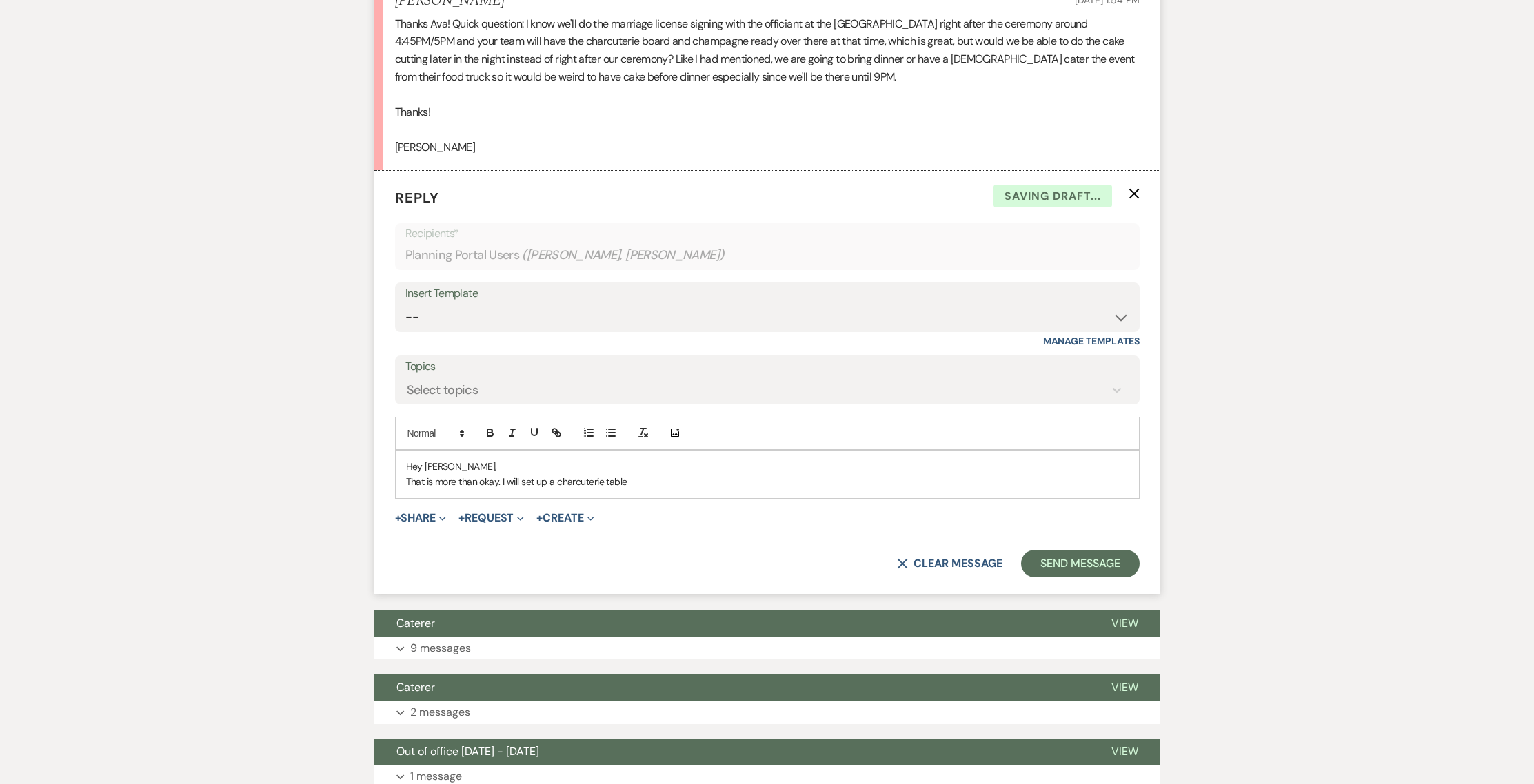
click at [681, 490] on p "That is more than okay. I will set up a charcuterie table" at bounding box center [767, 481] width 722 height 15
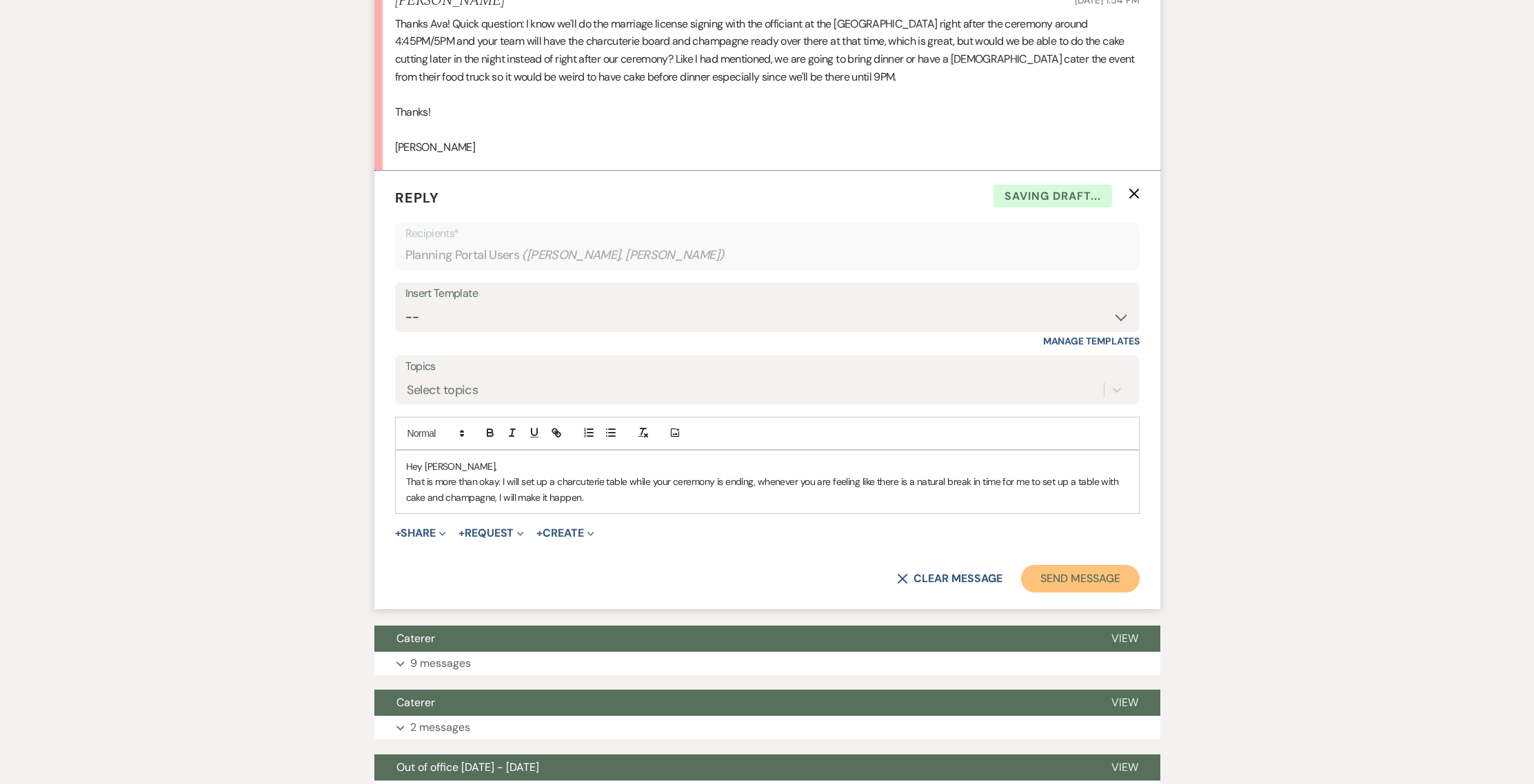
click at [1072, 592] on button "Send Message" at bounding box center [1079, 579] width 118 height 28
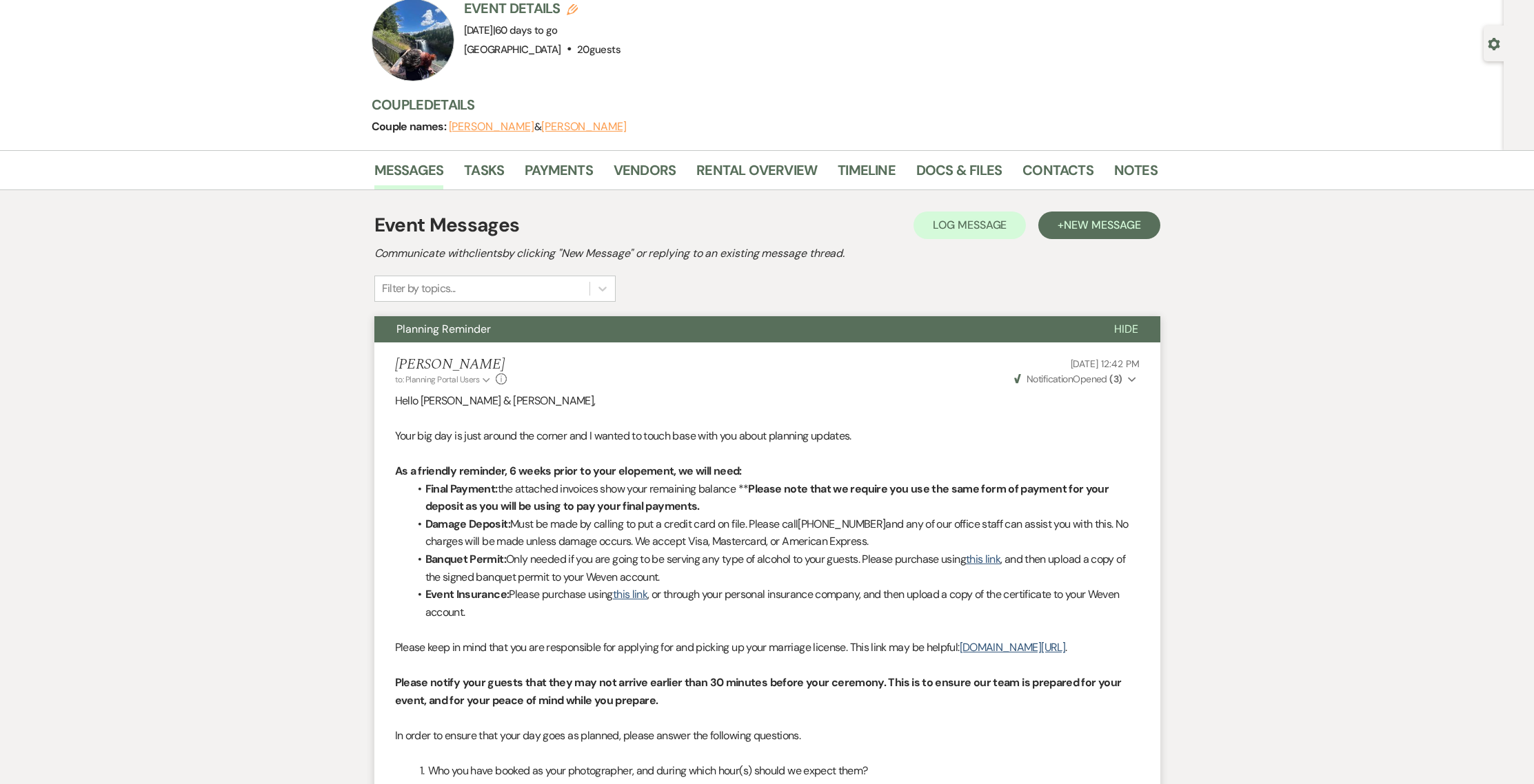
scroll to position [0, 0]
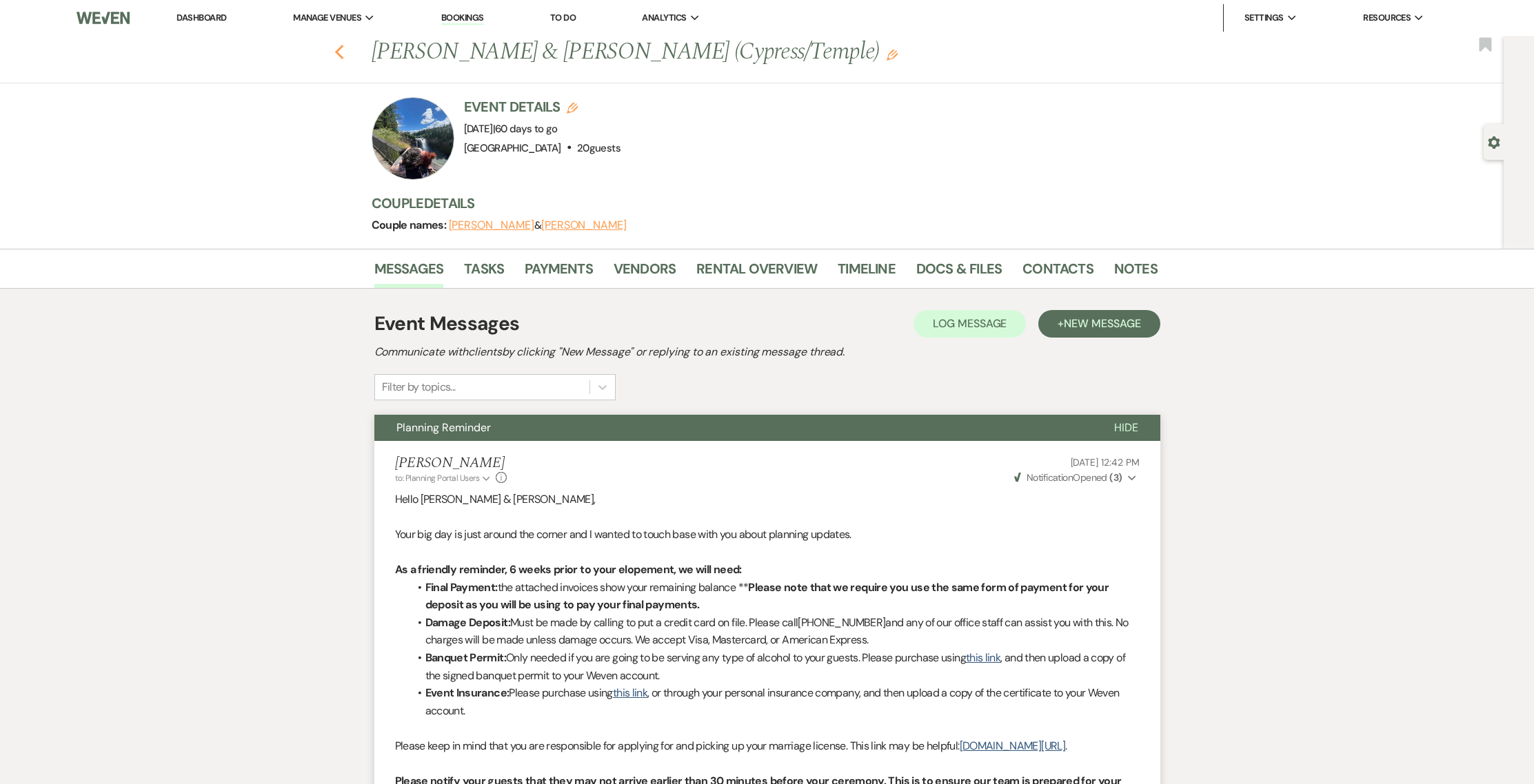
click at [343, 58] on use "button" at bounding box center [339, 52] width 9 height 15
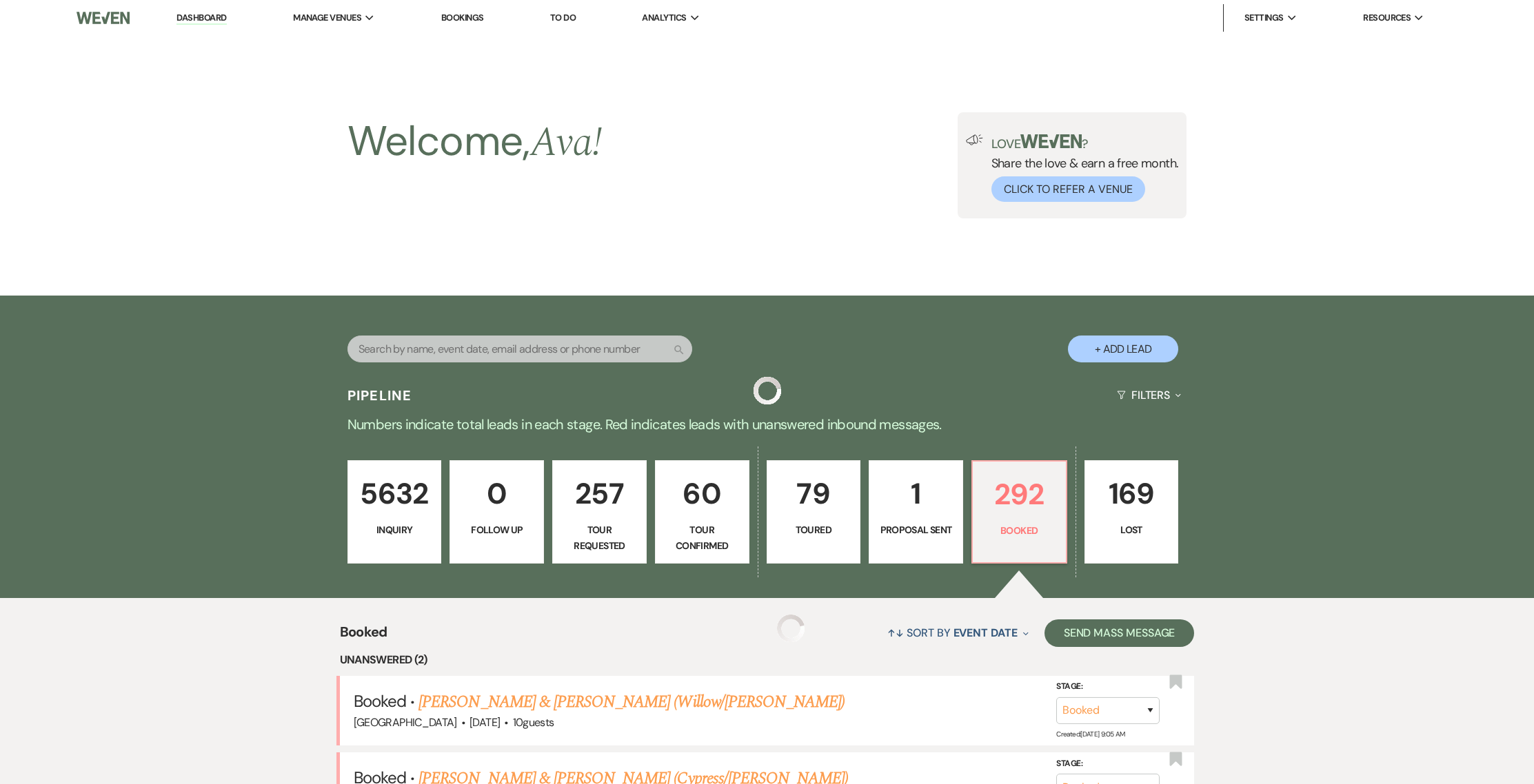
scroll to position [266, 0]
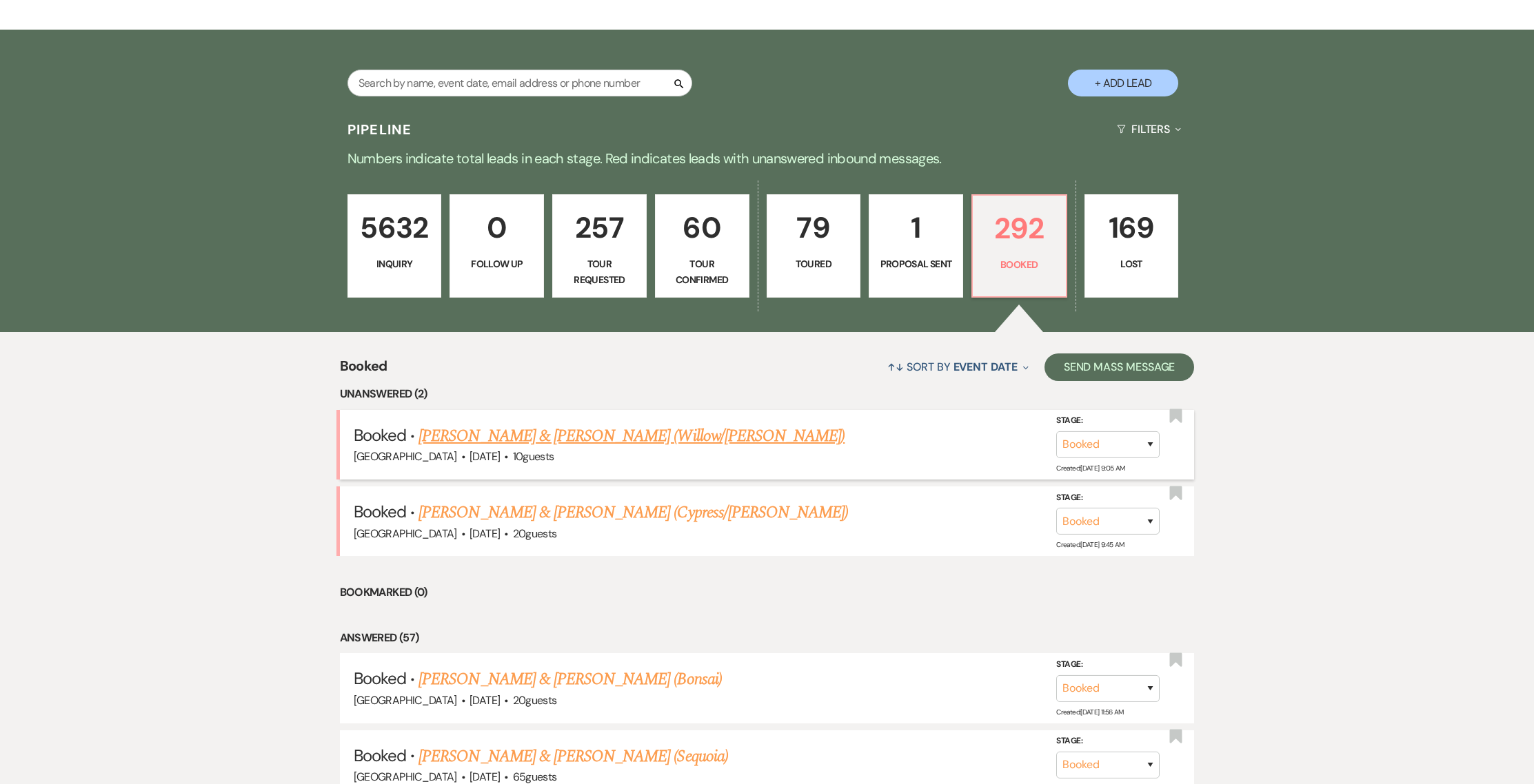
click at [587, 439] on link "[PERSON_NAME] & [PERSON_NAME] (Willow/[PERSON_NAME])" at bounding box center [631, 436] width 426 height 25
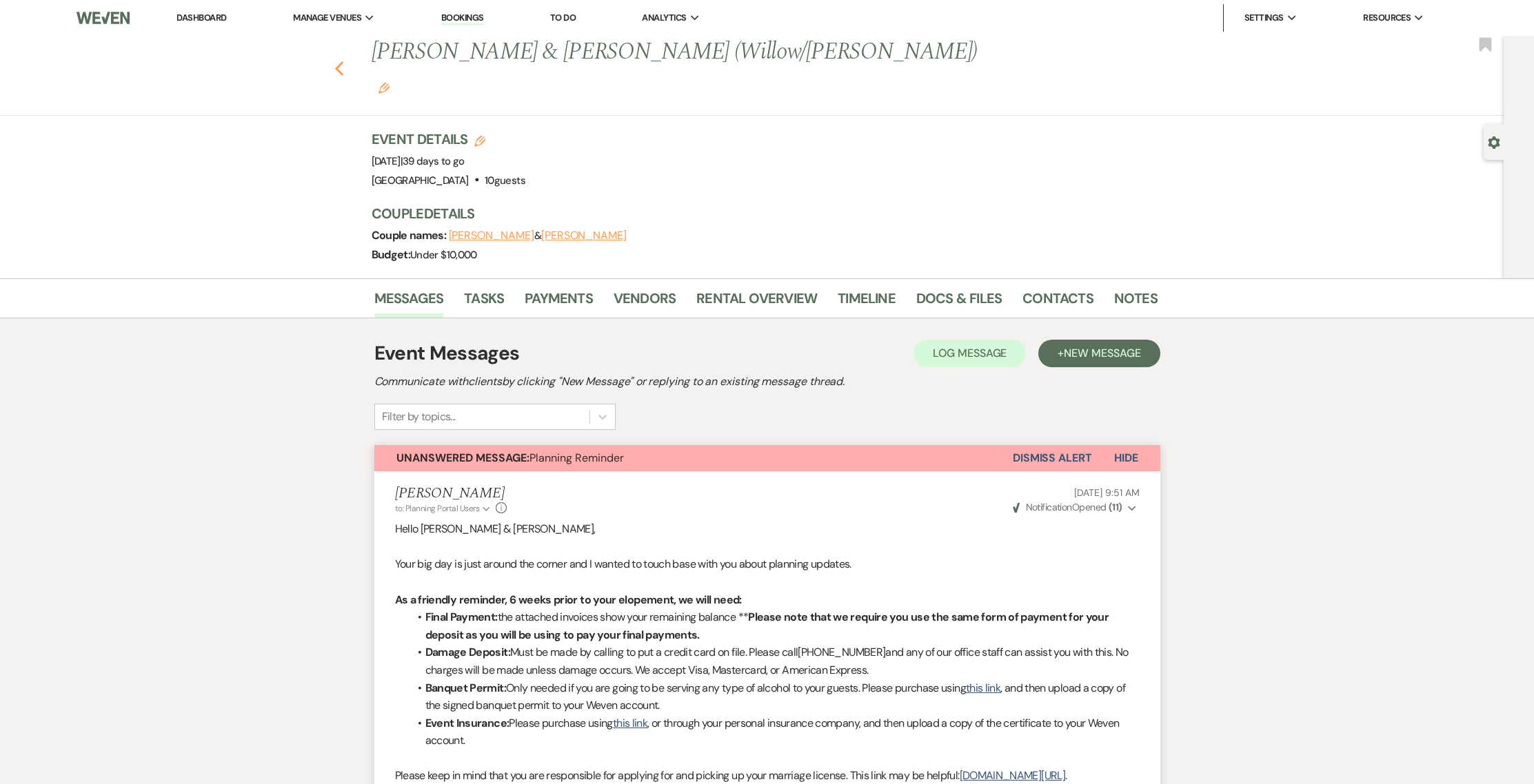
click at [343, 61] on use "button" at bounding box center [339, 68] width 9 height 15
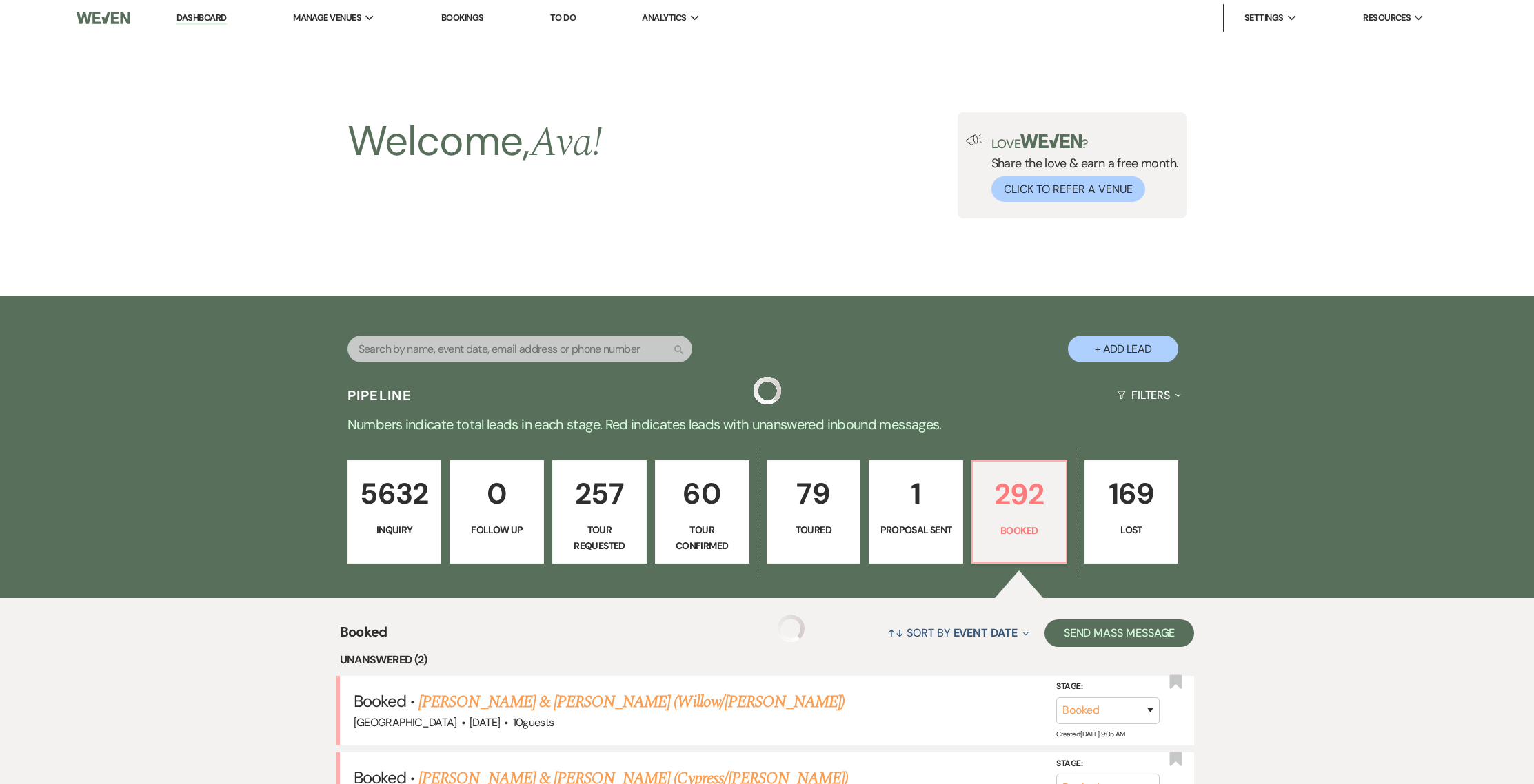
scroll to position [266, 0]
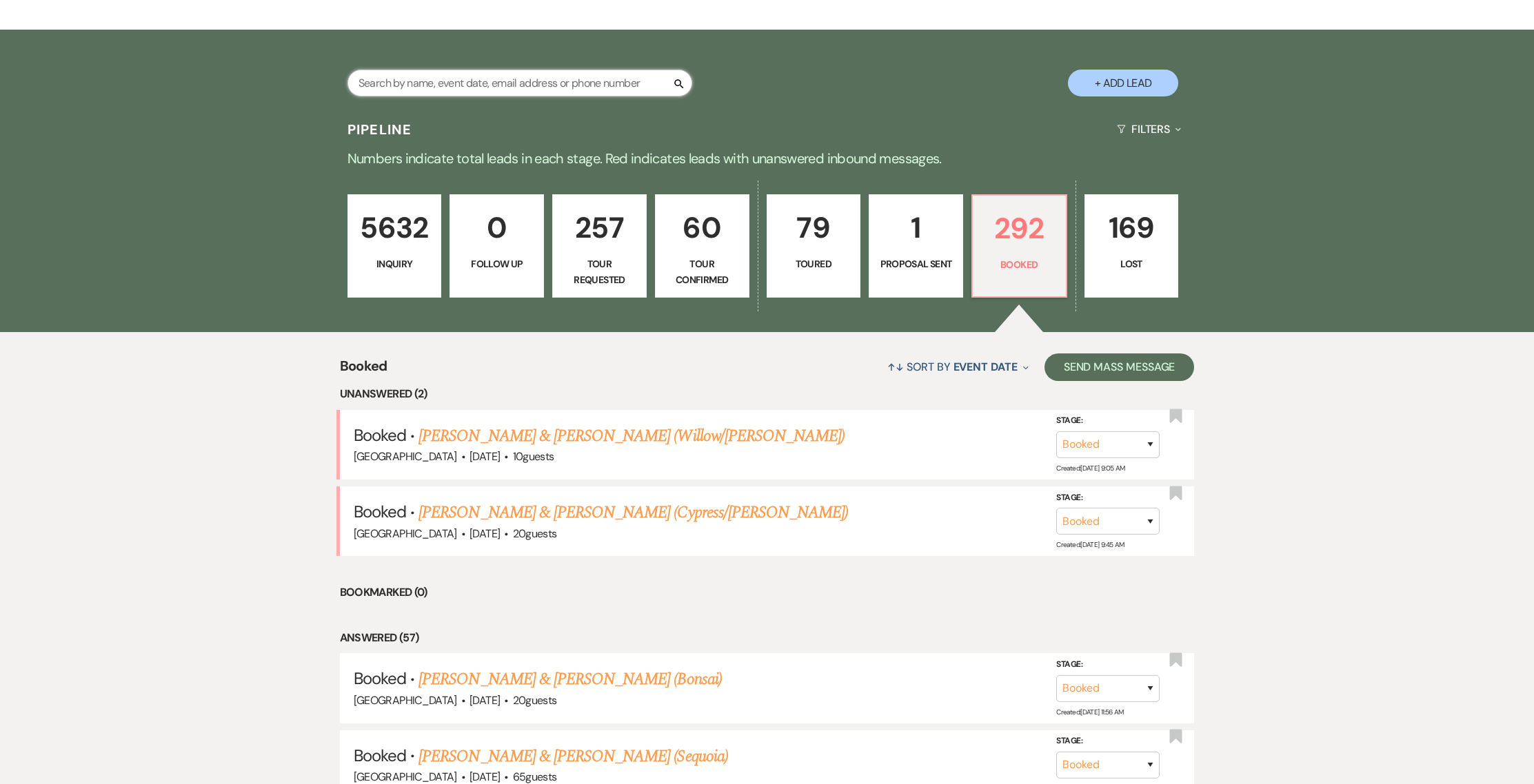
click at [498, 78] on input "text" at bounding box center [519, 82] width 344 height 27
type input "sarah redmon"
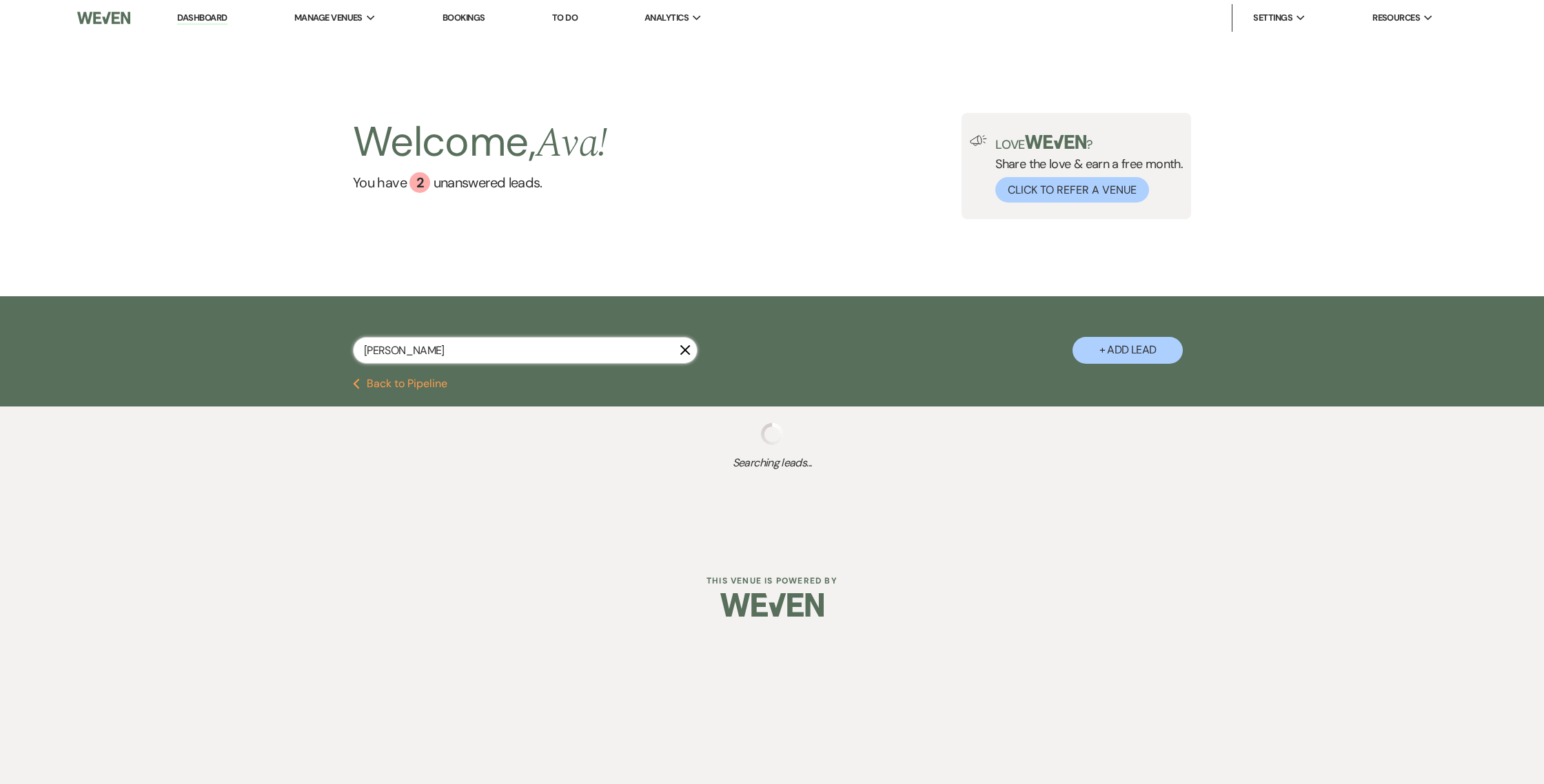
select select "4"
select select "2"
select select "8"
select select "6"
select select "5"
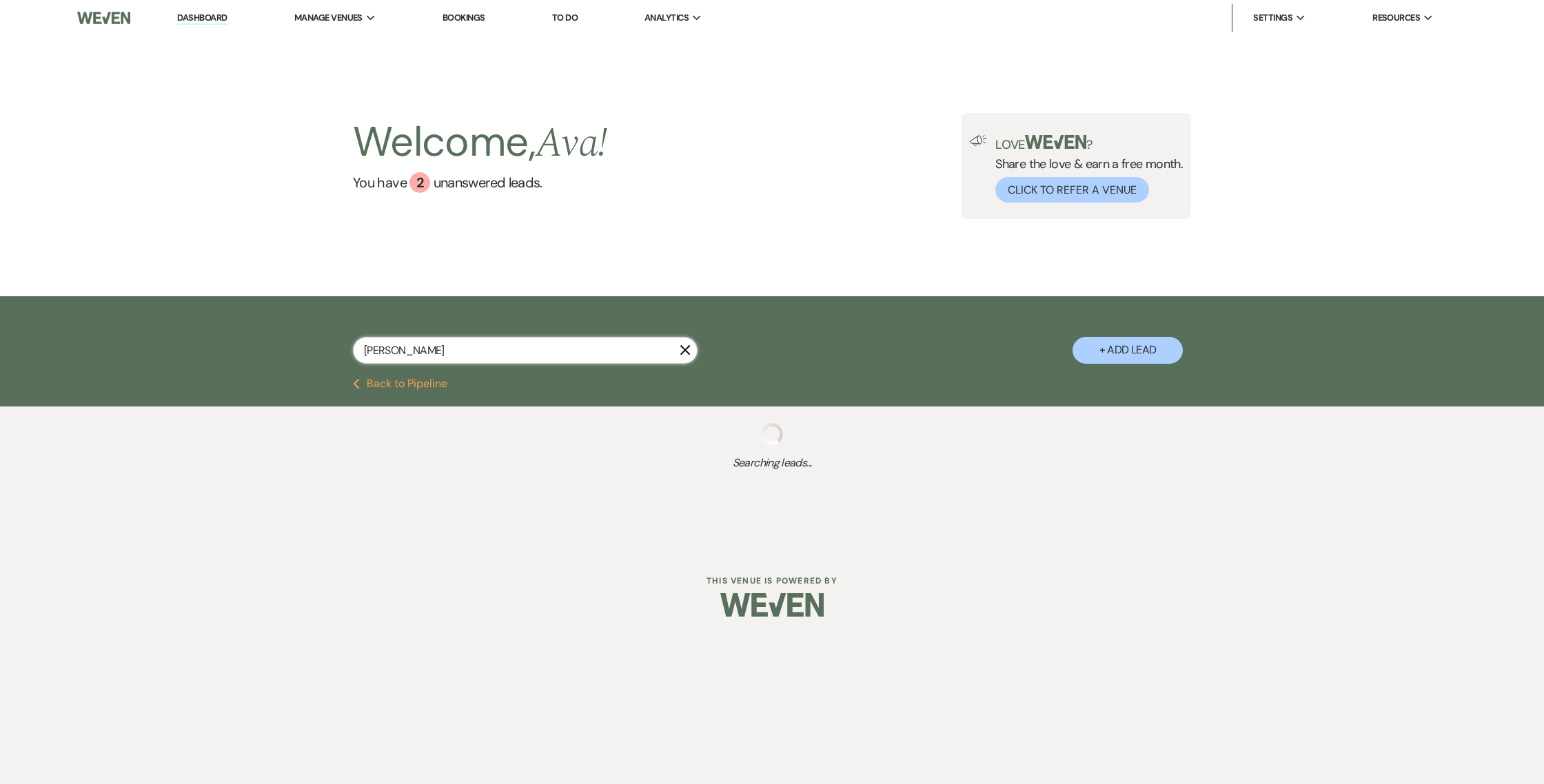
select select "8"
select select "4"
select select "8"
select select "4"
select select "2"
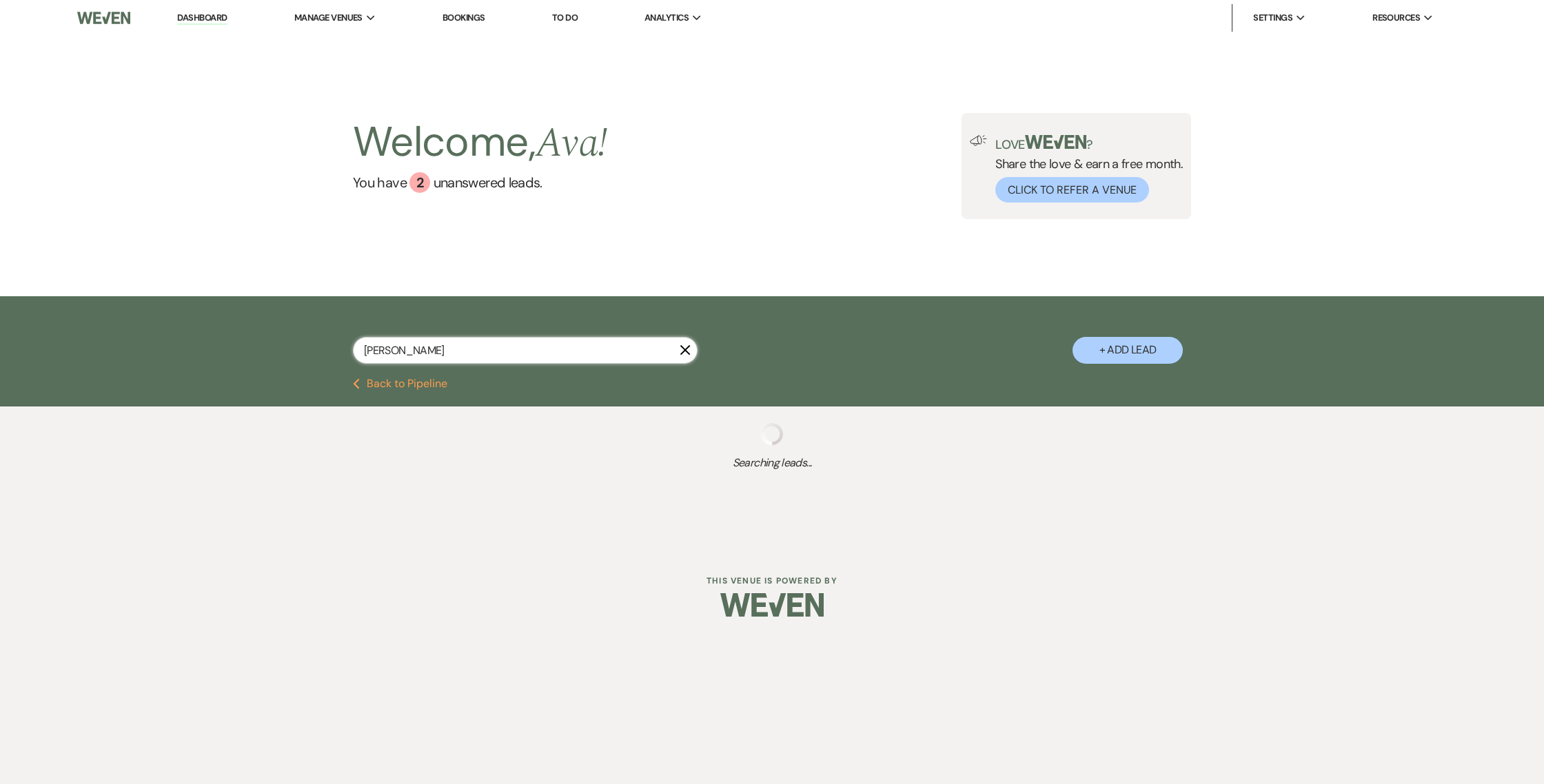
select select "5"
select select "2"
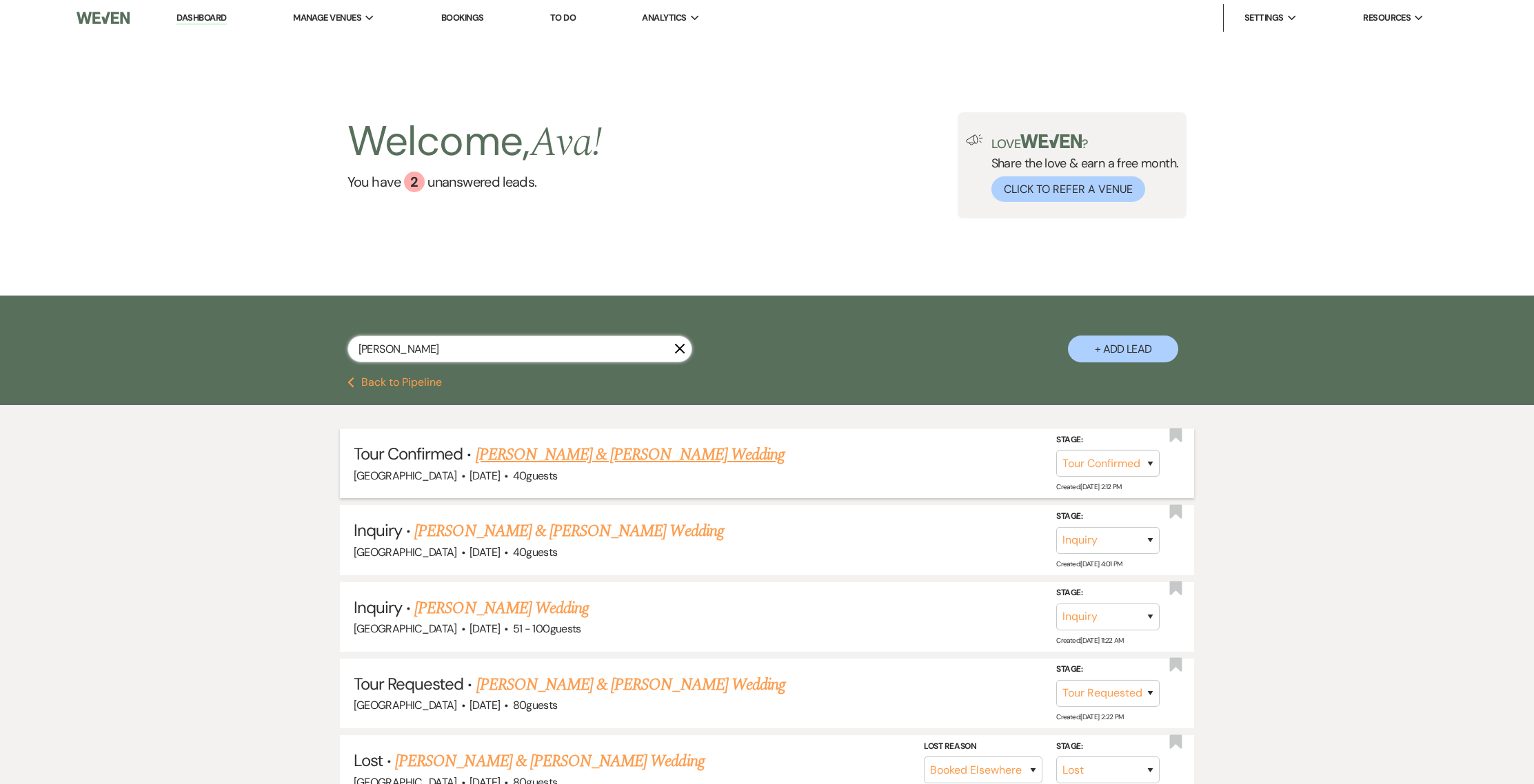
type input "sarah redmon"
click at [519, 461] on link "[PERSON_NAME] & [PERSON_NAME] Wedding" at bounding box center [630, 454] width 309 height 25
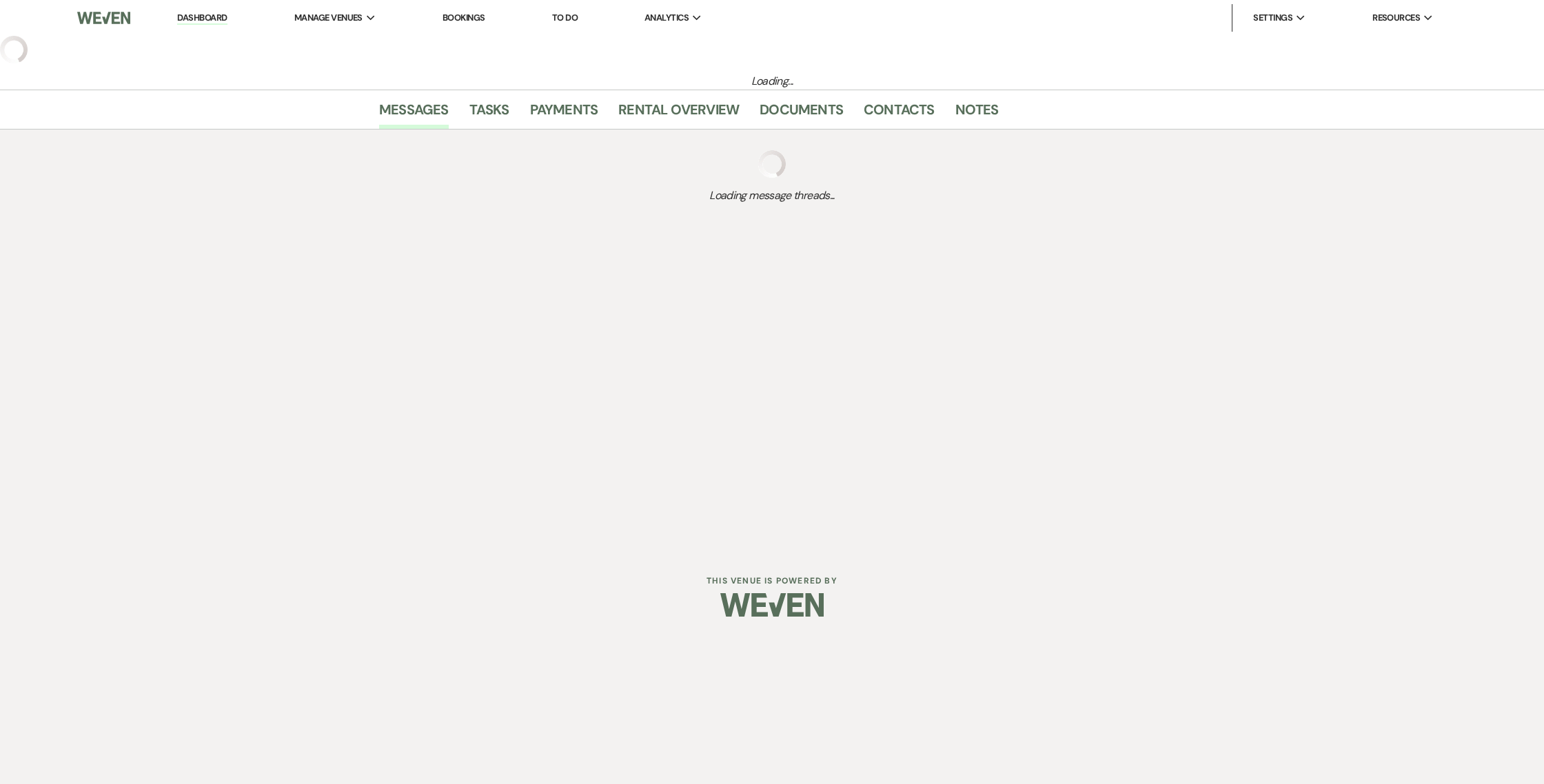
select select "4"
select select "5"
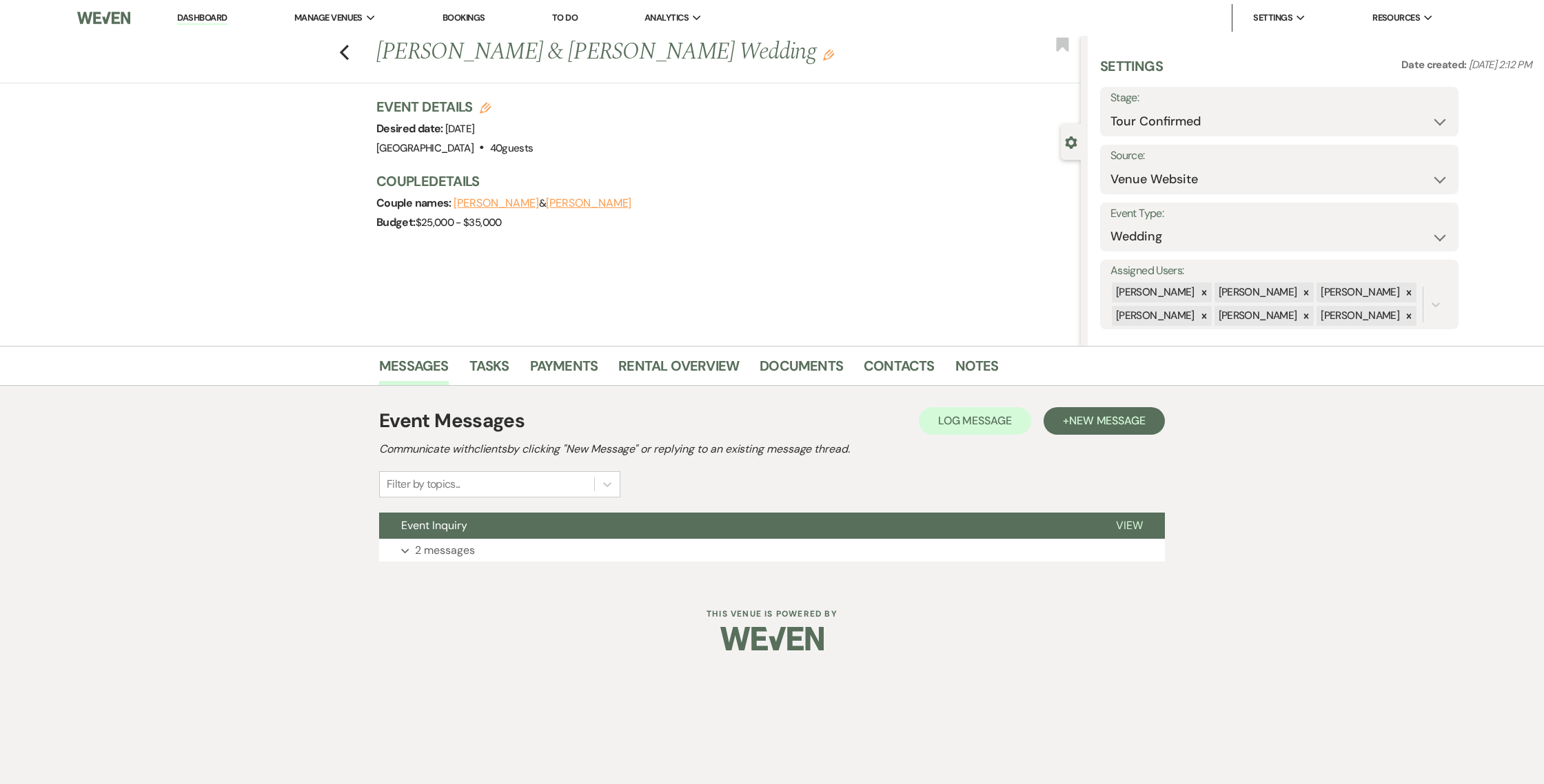
click at [1145, 105] on label "Stage:" at bounding box center [1279, 98] width 338 height 20
click at [1176, 121] on select "Inquiry Follow Up Tour Requested Tour Confirmed Toured Proposal Sent Booked Lost" at bounding box center [1279, 121] width 338 height 27
select select "5"
click at [1376, 96] on div "Save" at bounding box center [1417, 112] width 85 height 50
click at [1414, 115] on button "Save" at bounding box center [1420, 112] width 78 height 28
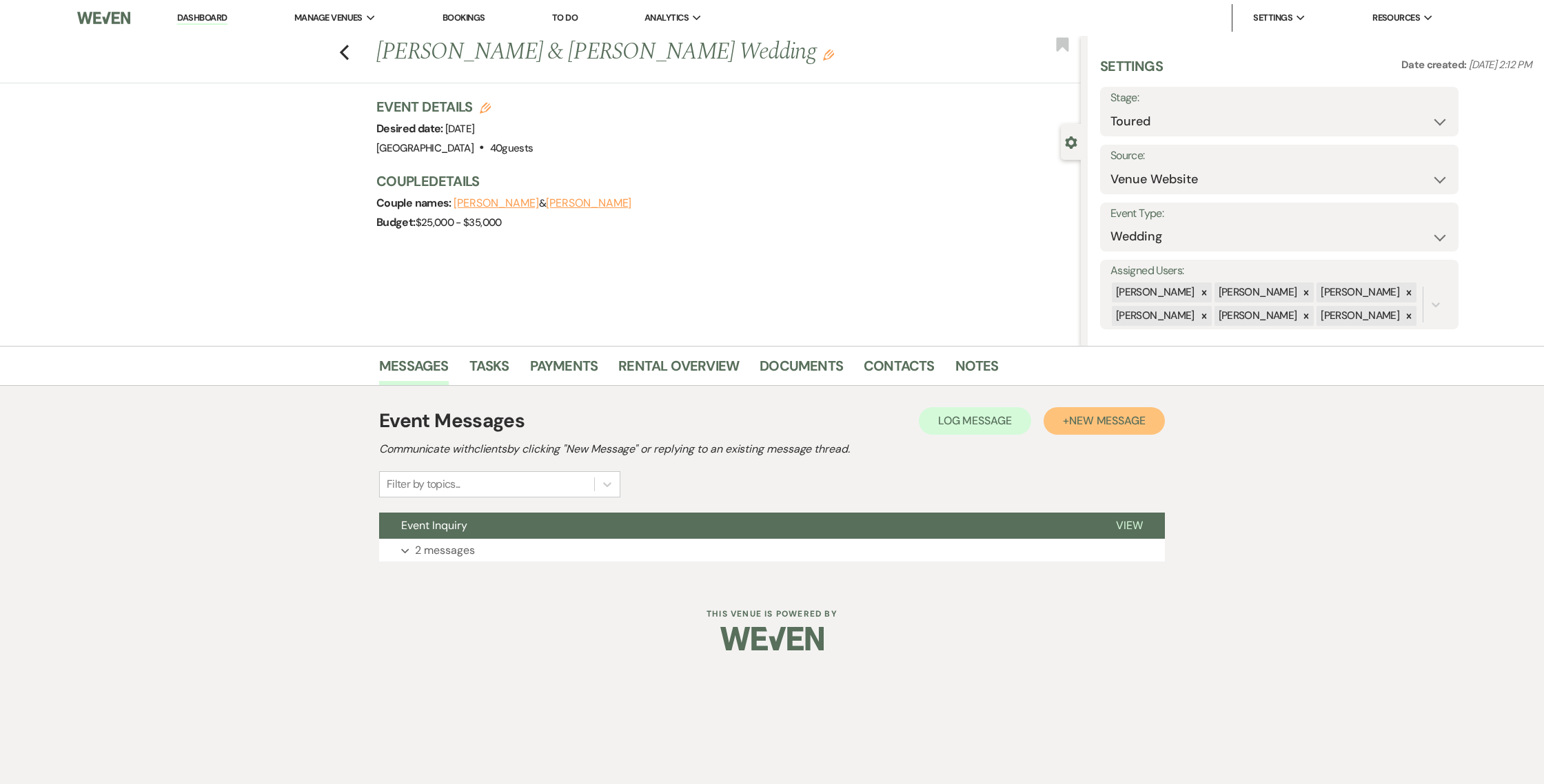
click at [1067, 418] on button "+ New Message" at bounding box center [1103, 421] width 121 height 28
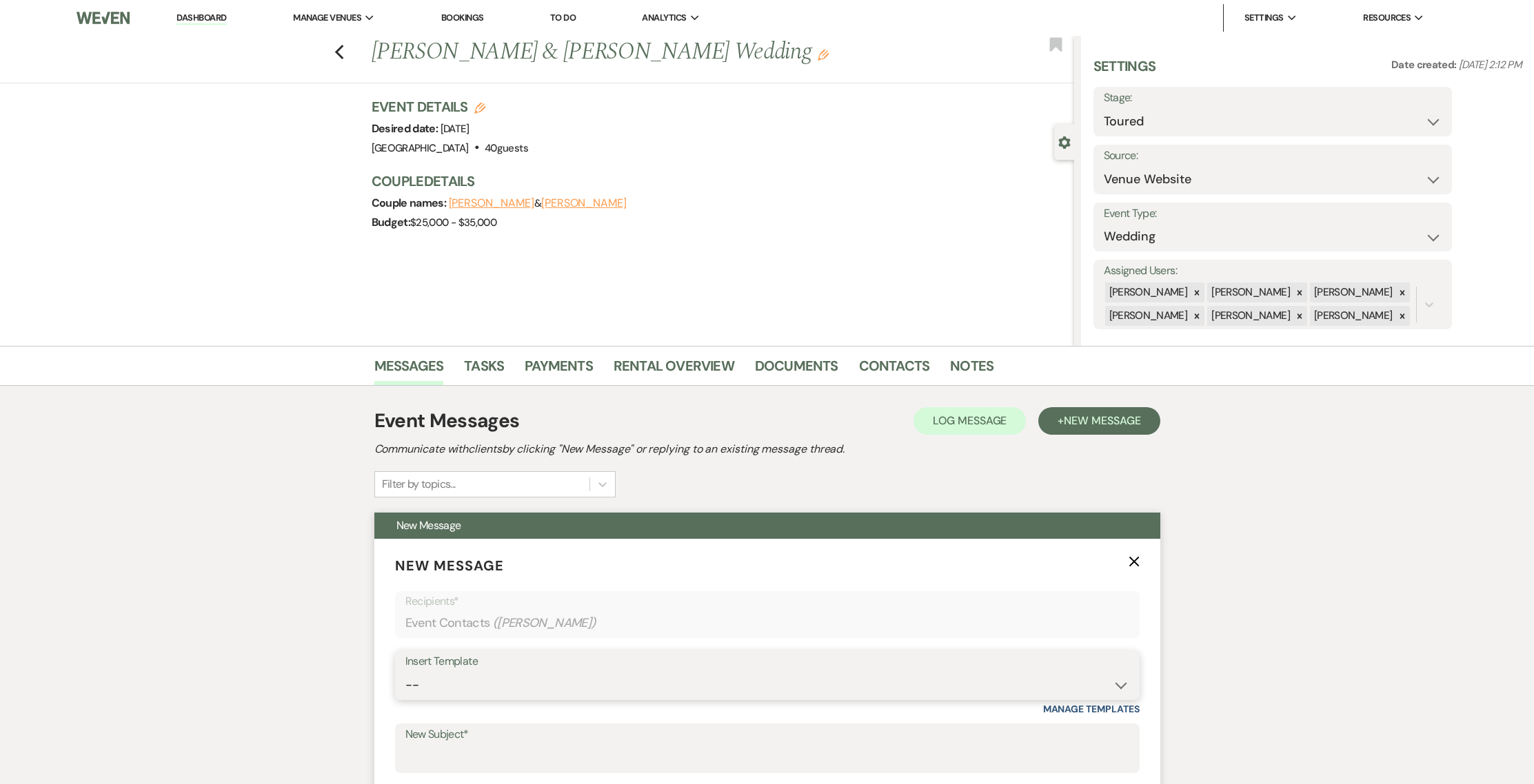
click at [605, 690] on select "-- Weven Planning Portal Introduction (Booked Events) 1st planning email (Willo…" at bounding box center [767, 685] width 724 height 27
select select "886"
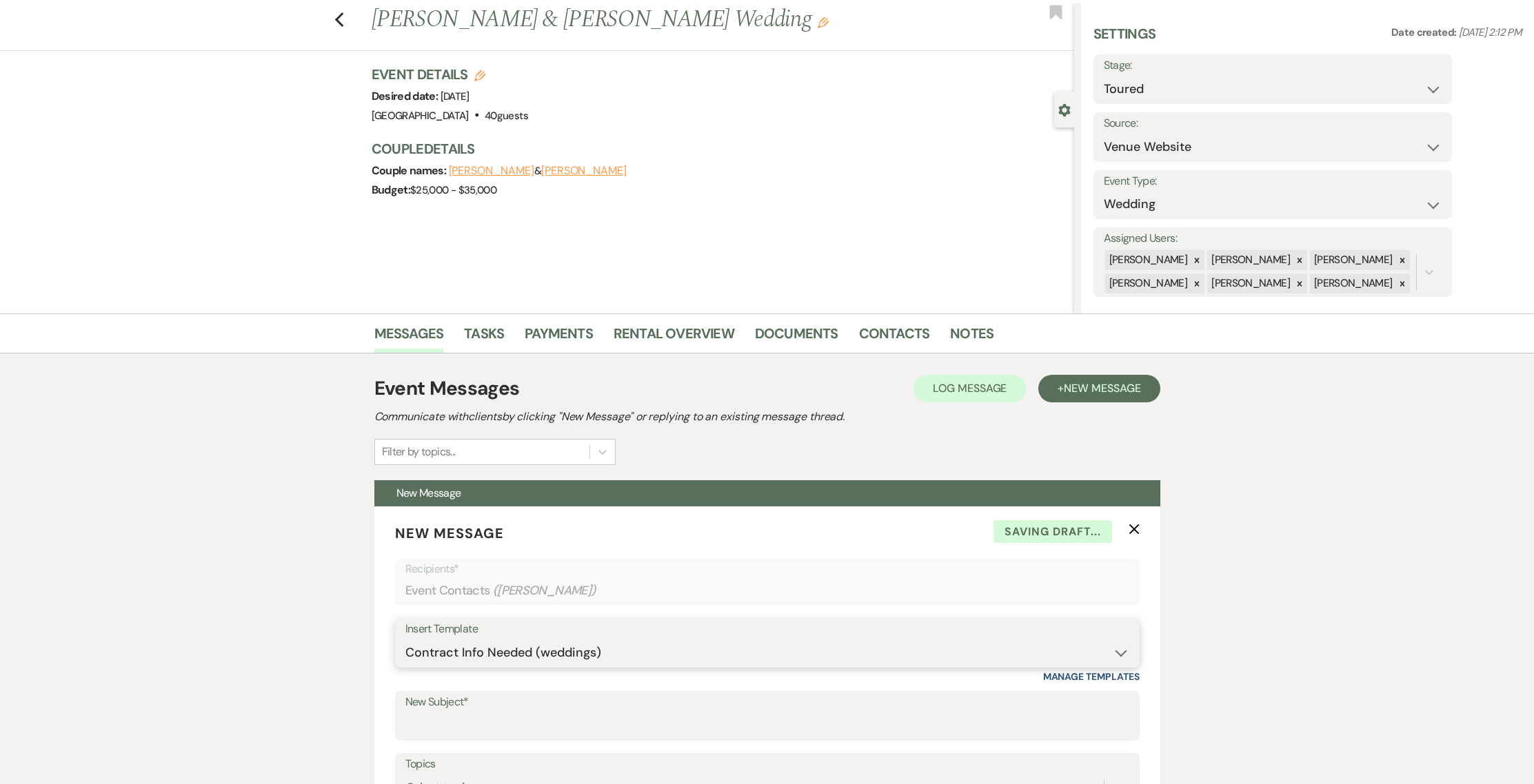
scroll to position [355, 0]
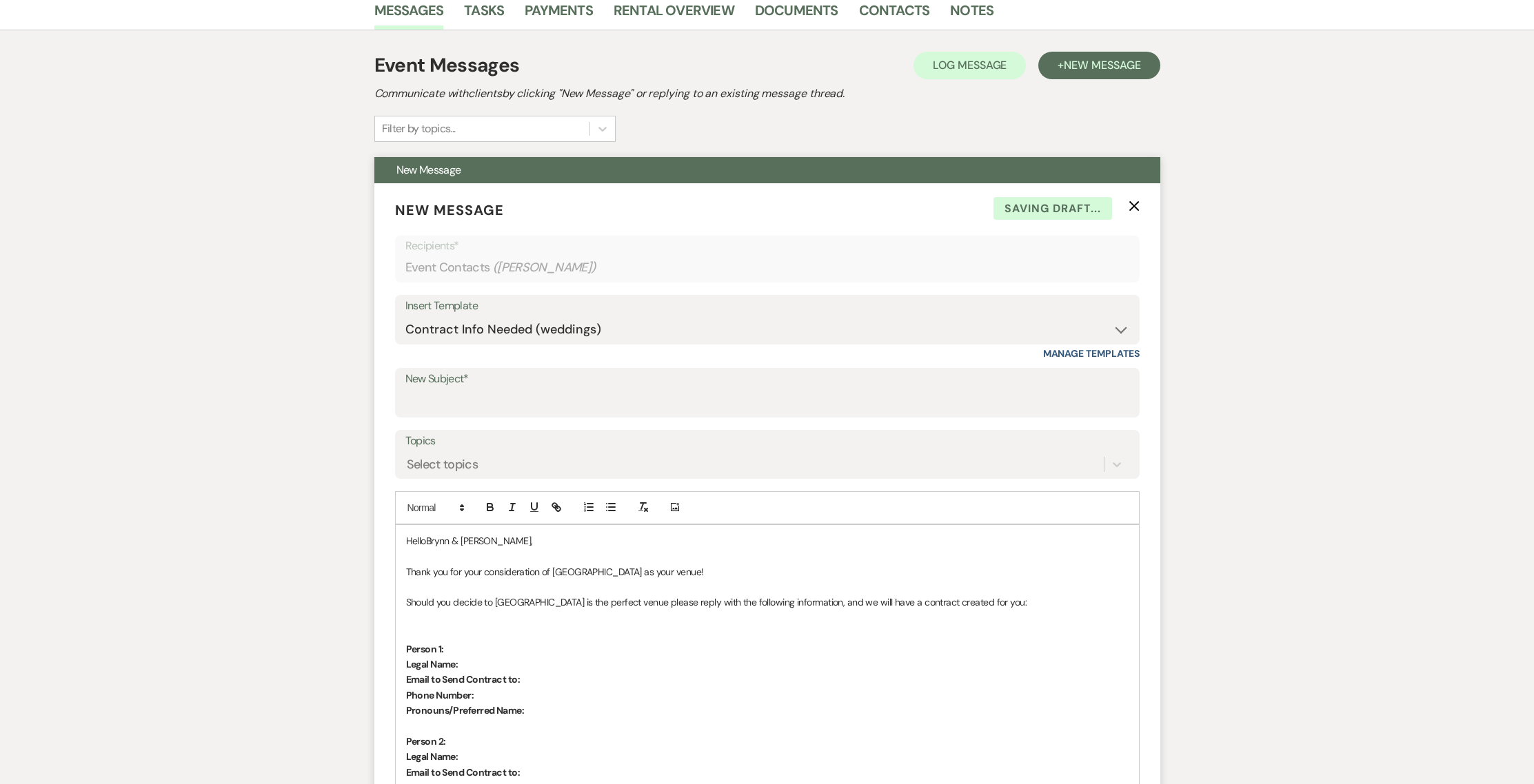
click at [425, 380] on label "New Subject*" at bounding box center [767, 380] width 724 height 20
click at [425, 390] on input "New Subject*" at bounding box center [767, 403] width 724 height 27
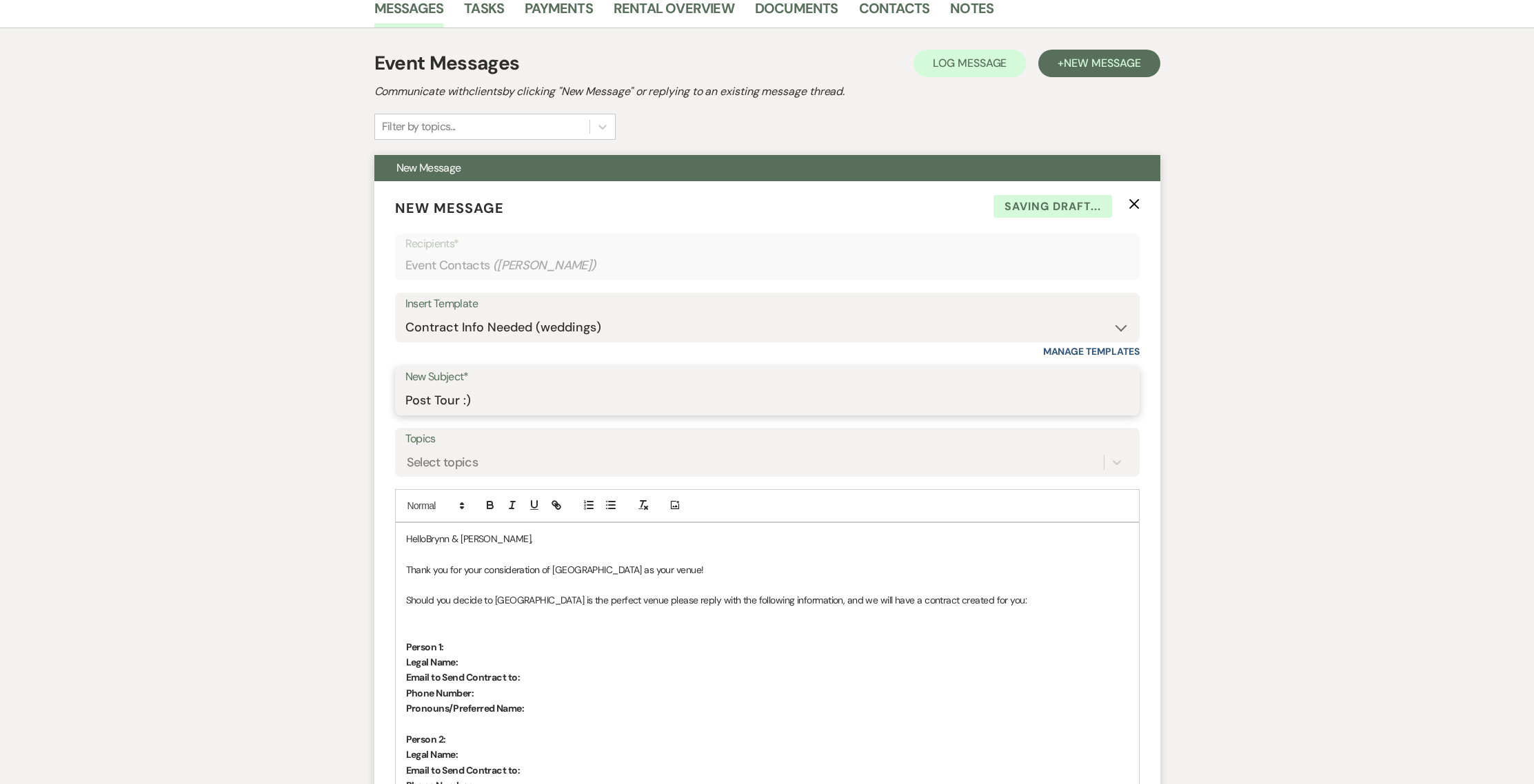
scroll to position [358, 0]
type input "Post Tour :)"
drag, startPoint x: 473, startPoint y: 539, endPoint x: 416, endPoint y: 543, distance: 57.1
click at [416, 543] on p "HelloBrynn & Sara," at bounding box center [767, 538] width 722 height 15
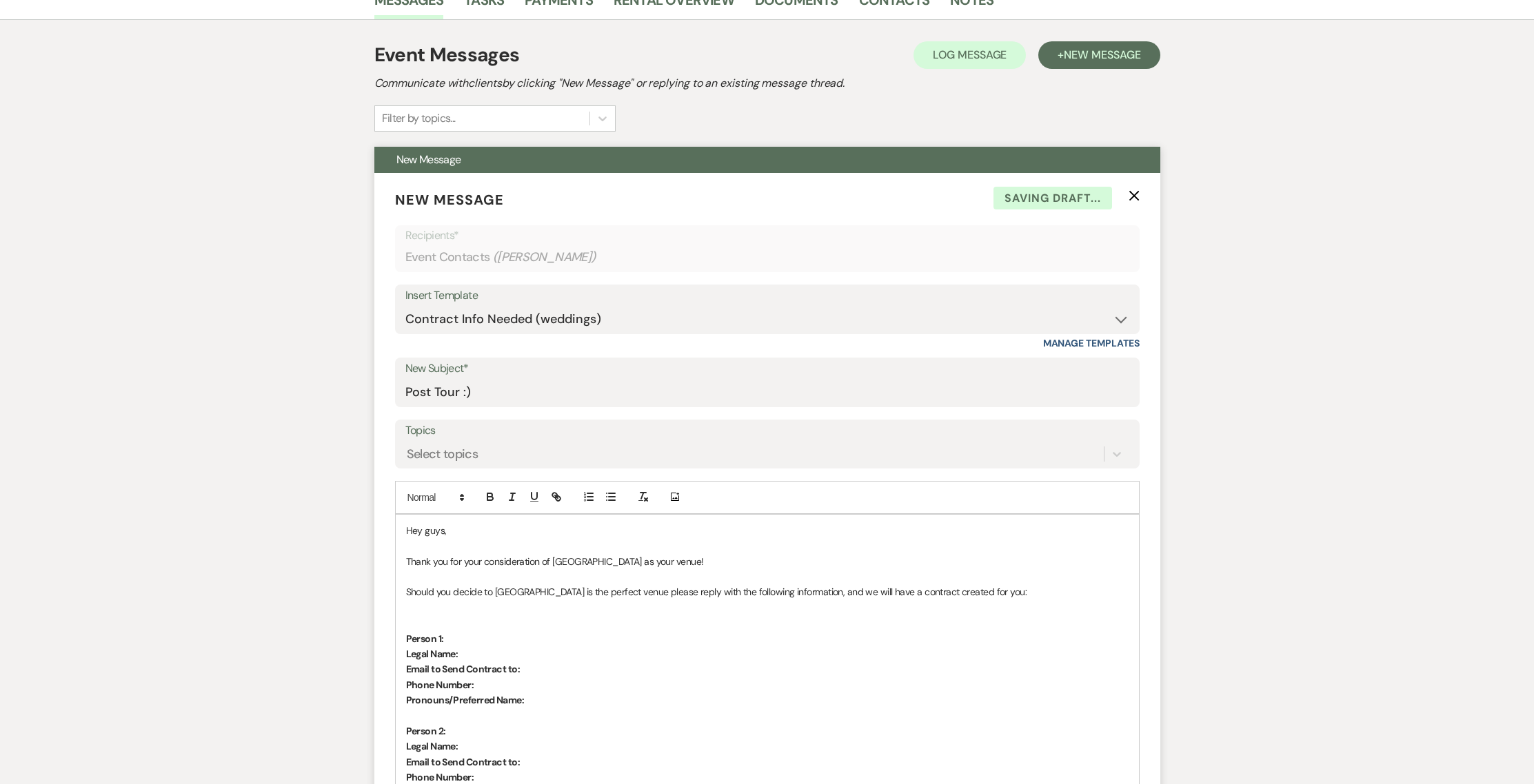
scroll to position [436, 0]
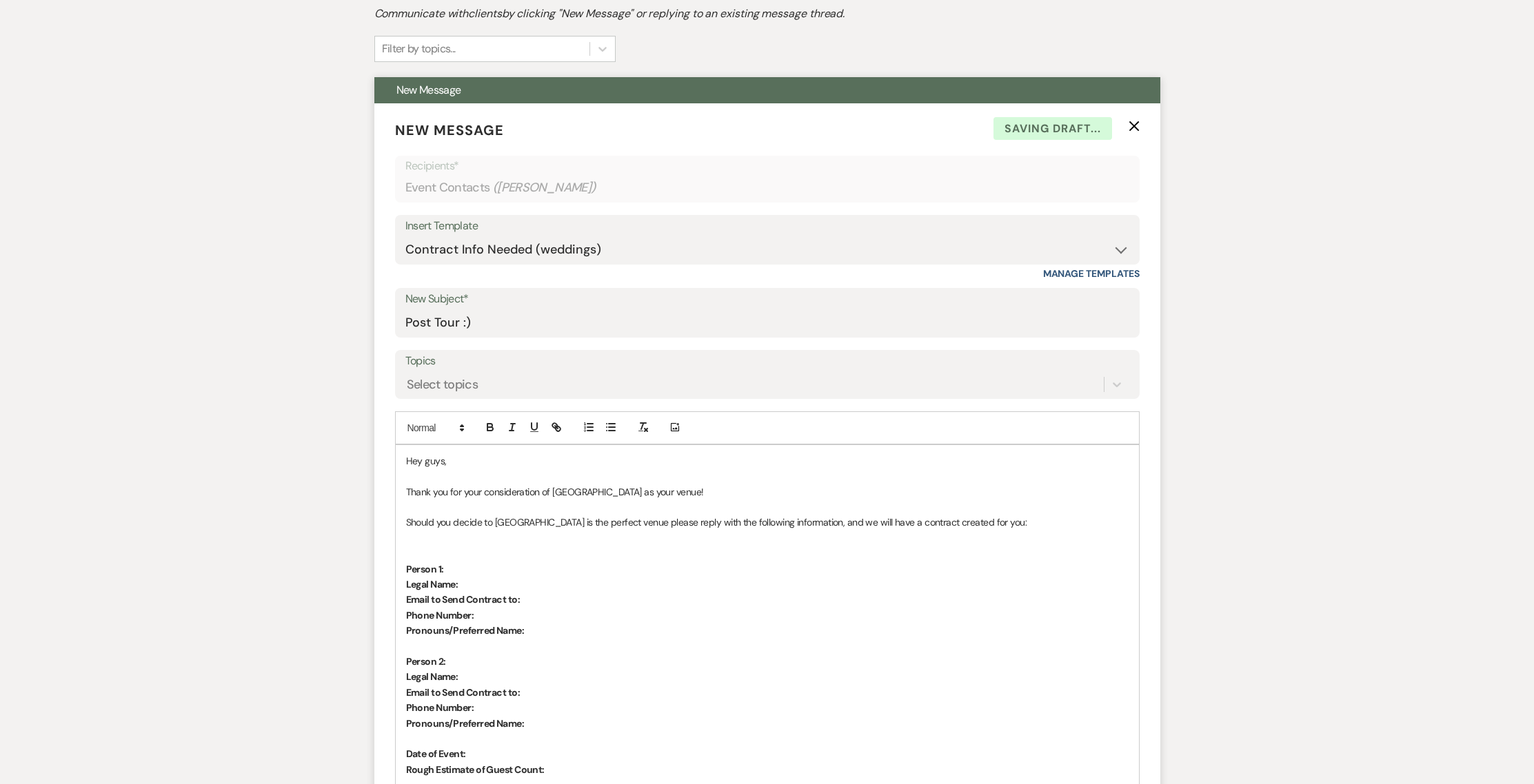
click at [703, 484] on p "Thank you for your consideration of Treehouse Point as your venue!" at bounding box center [767, 492] width 722 height 15
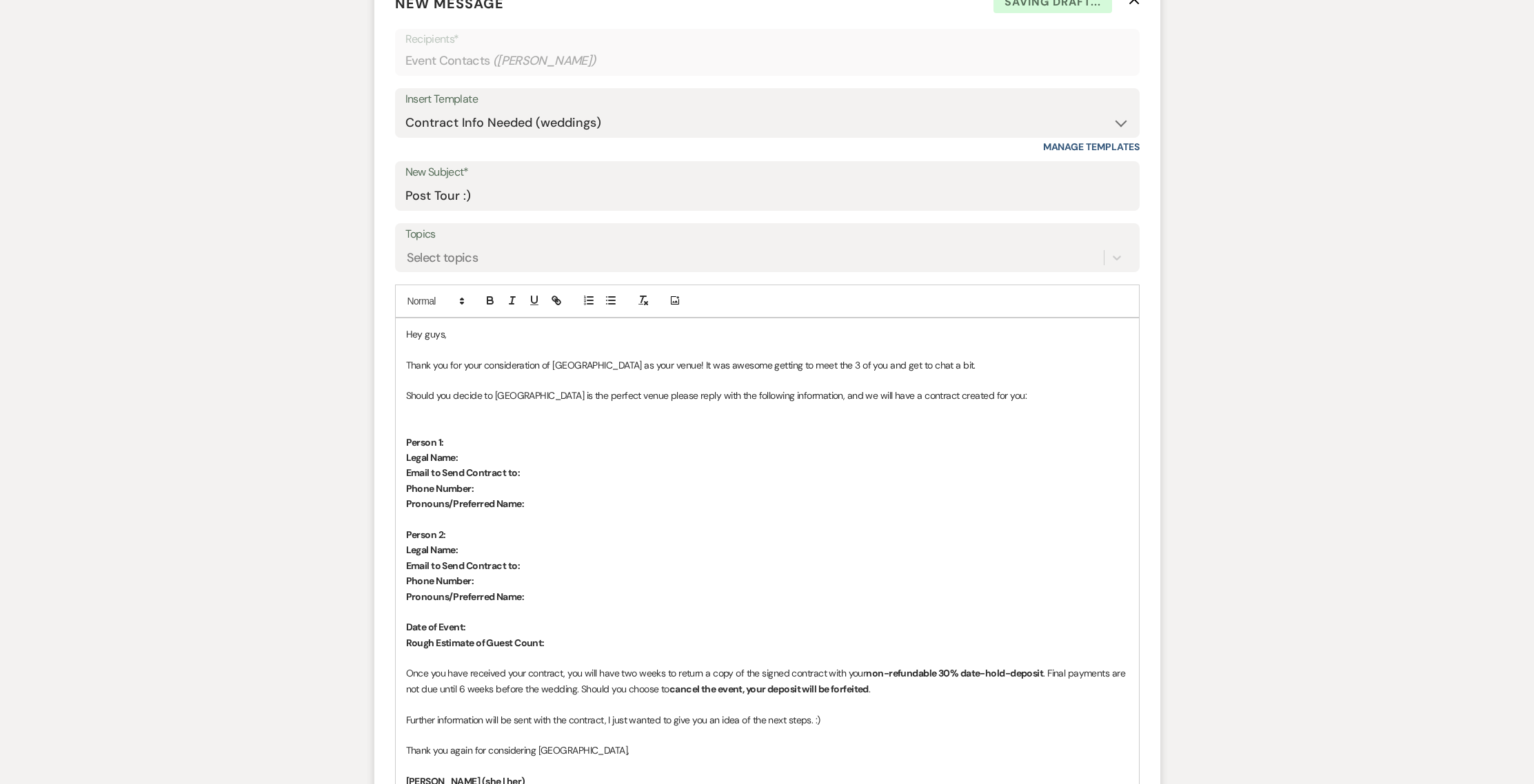
scroll to position [723, 0]
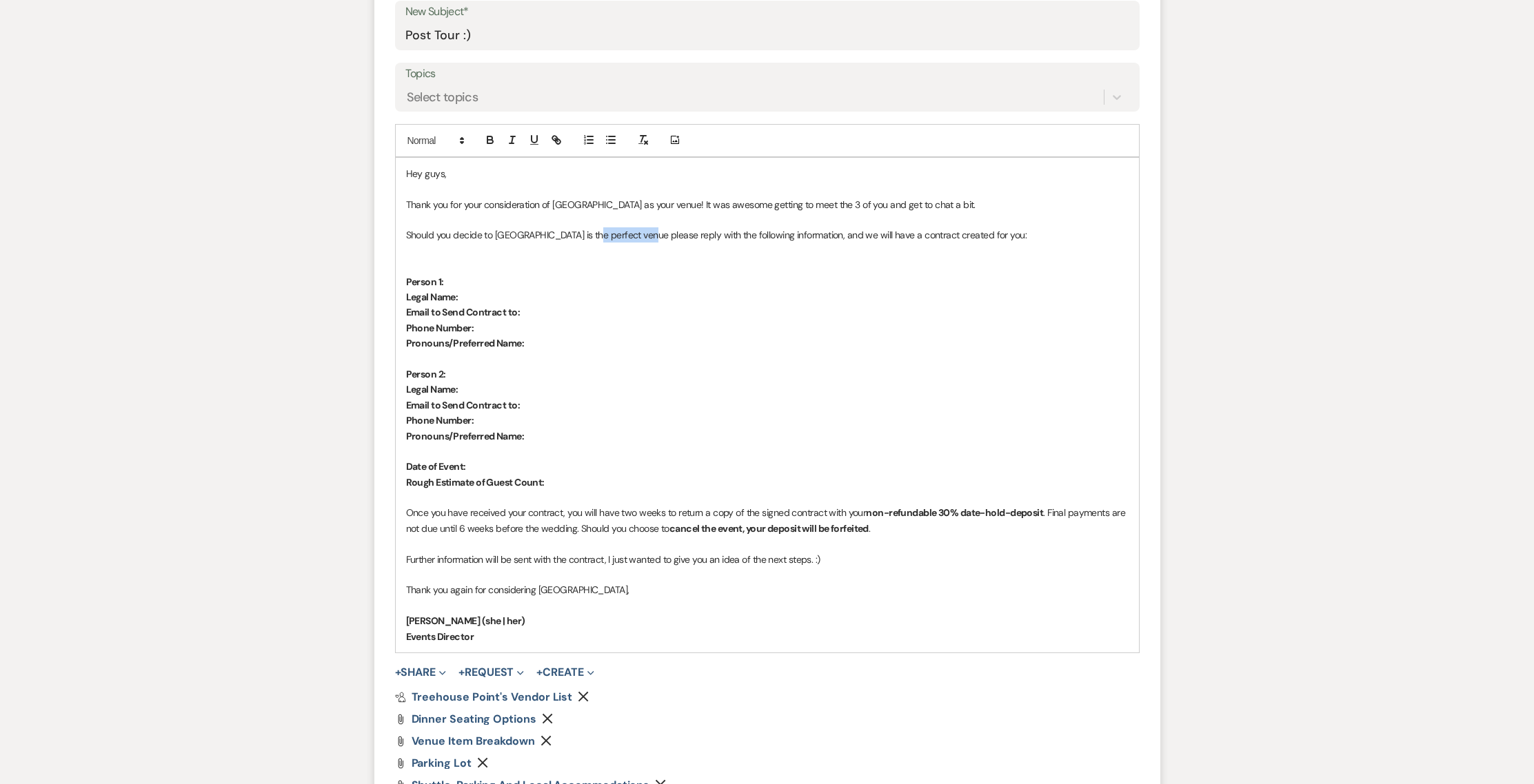
drag, startPoint x: 590, startPoint y: 230, endPoint x: 642, endPoint y: 242, distance: 53.4
click at [642, 242] on p "Should you decide to Treehouse Point is the perfect venue please reply with the…" at bounding box center [767, 235] width 722 height 15
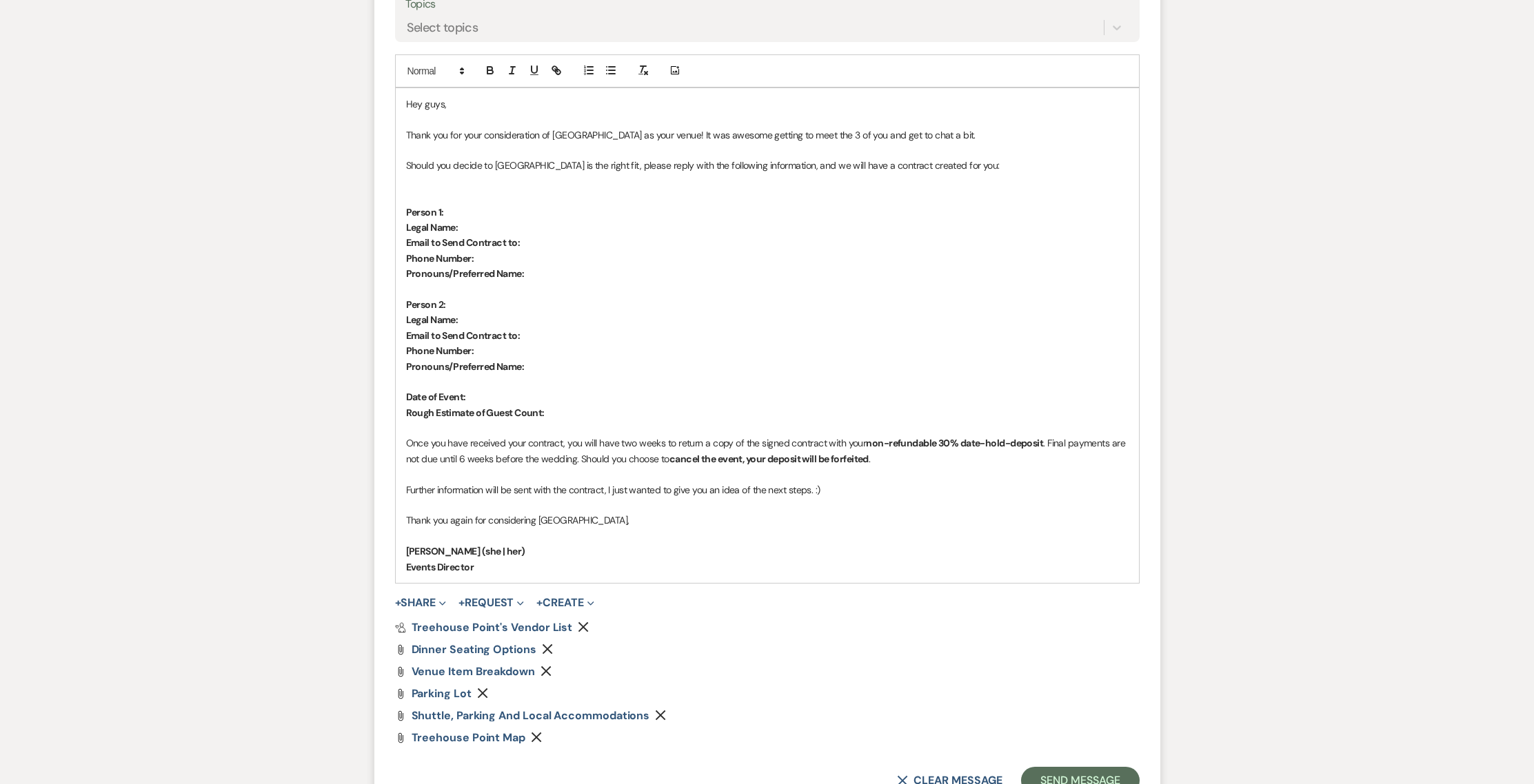
scroll to position [809, 0]
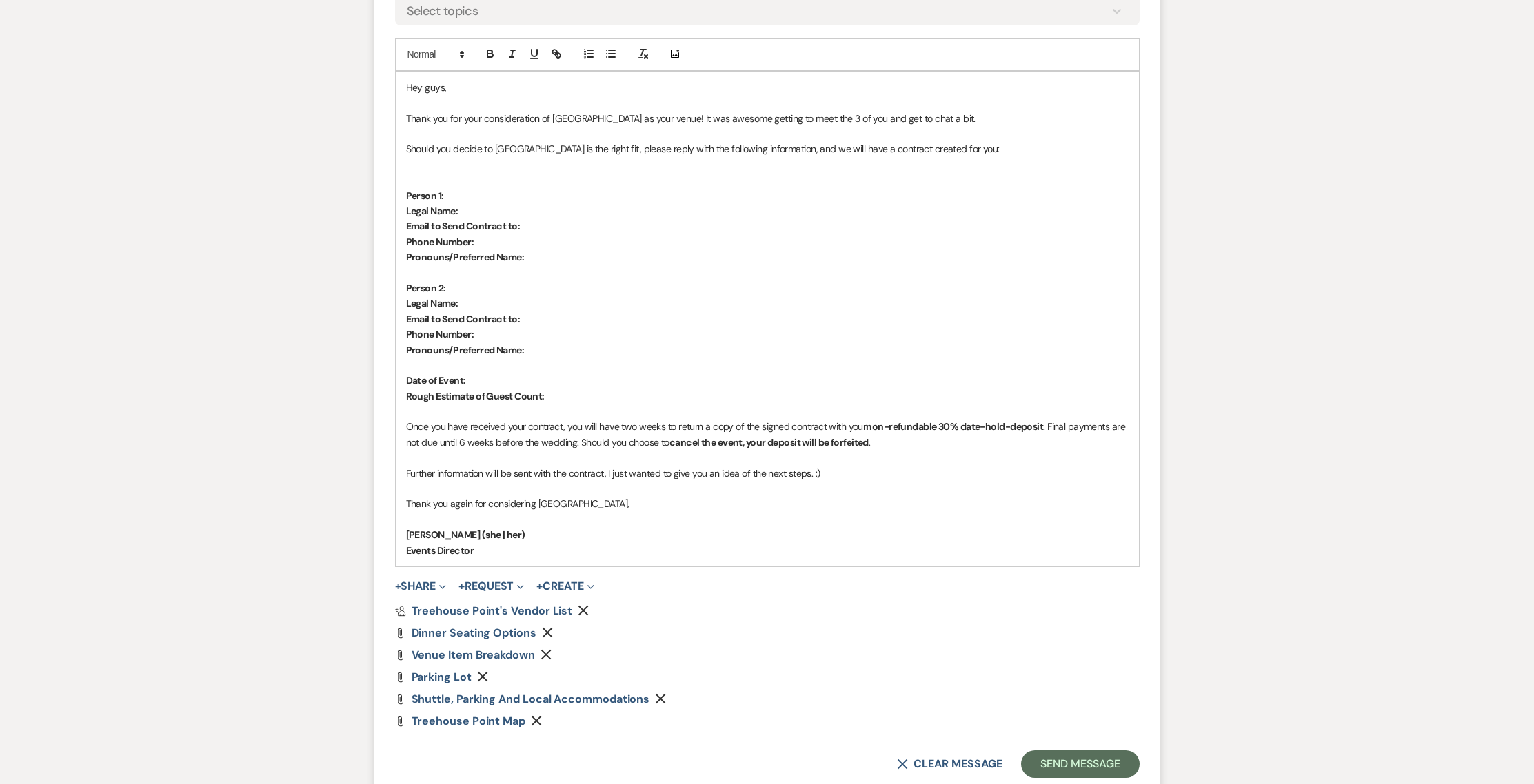
click at [404, 504] on div "Hey guys, Thank you for your consideration of Treehouse Point as your venue! It…" at bounding box center [767, 318] width 743 height 495
click at [447, 504] on p "I really apreciate you stopping in and if there is anything else that I can hel…" at bounding box center [767, 504] width 722 height 15
click at [436, 501] on p "I really apreciate you stopping in and if there is anything else that I can hel…" at bounding box center [767, 504] width 722 height 15
click at [443, 502] on p "I really apreciate you stopping in and if there is anything else that I can hel…" at bounding box center [767, 504] width 722 height 15
click at [527, 526] on p at bounding box center [767, 519] width 722 height 15
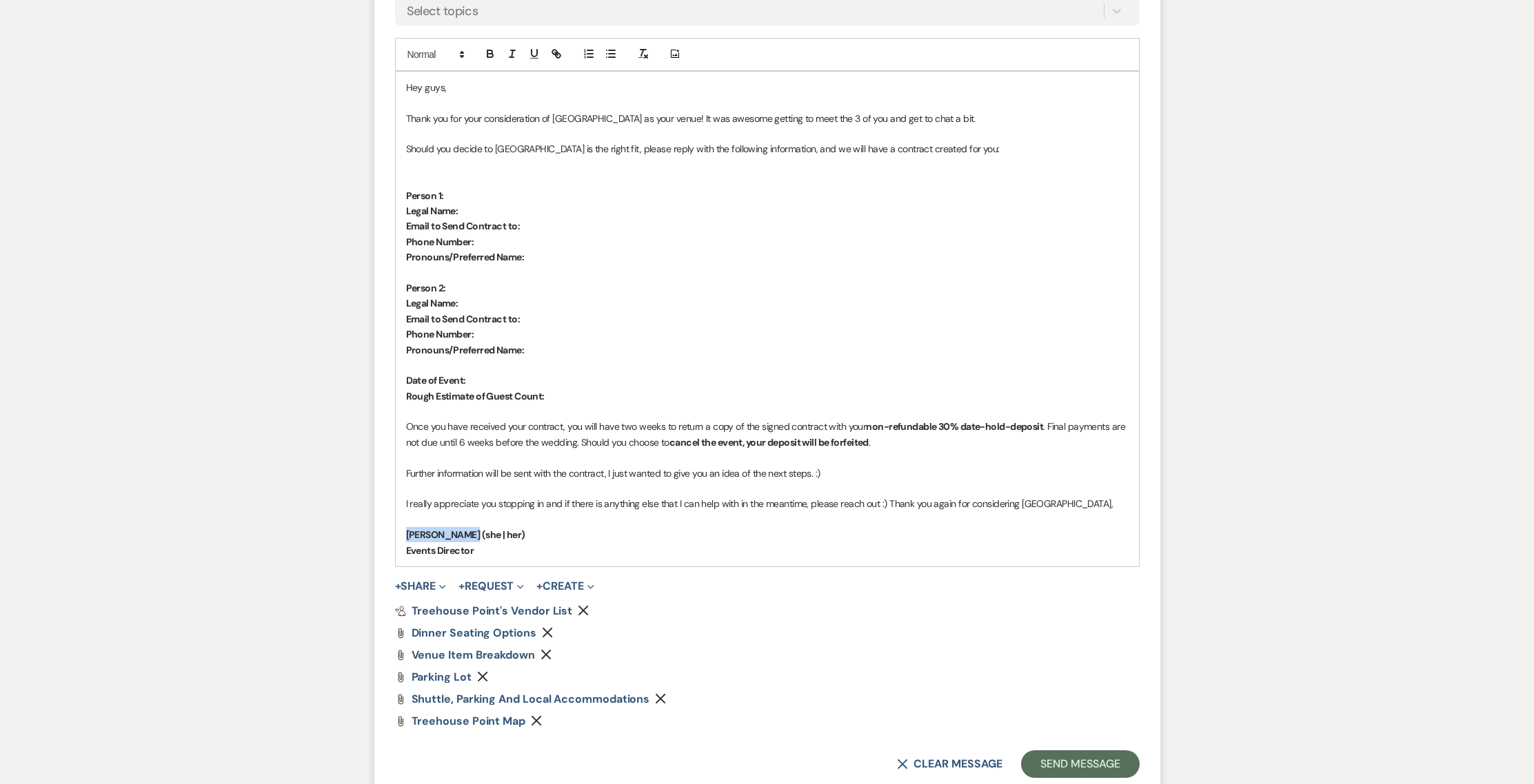
drag, startPoint x: 463, startPoint y: 536, endPoint x: 404, endPoint y: 539, distance: 59.1
click at [404, 539] on div "Hey guys, Thank you for your consideration of Treehouse Point as your venue! It…" at bounding box center [767, 318] width 743 height 495
click at [409, 549] on strong "Events Director" at bounding box center [441, 550] width 69 height 12
click at [403, 550] on div "Hey guys, Thank you for your consideration of Treehouse Point as your venue! It…" at bounding box center [767, 318] width 743 height 495
click at [1073, 761] on button "Send Message" at bounding box center [1079, 765] width 118 height 28
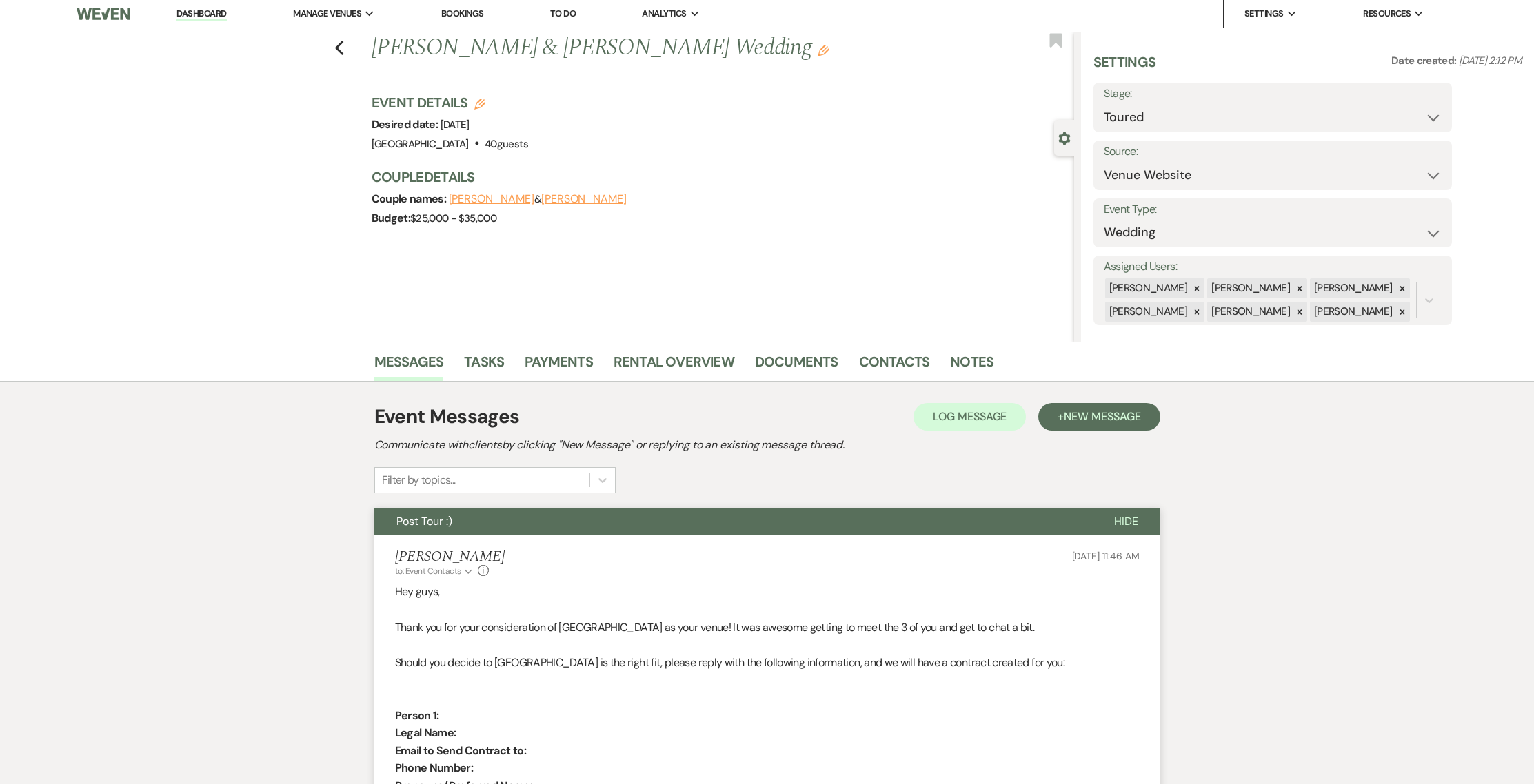
scroll to position [0, 0]
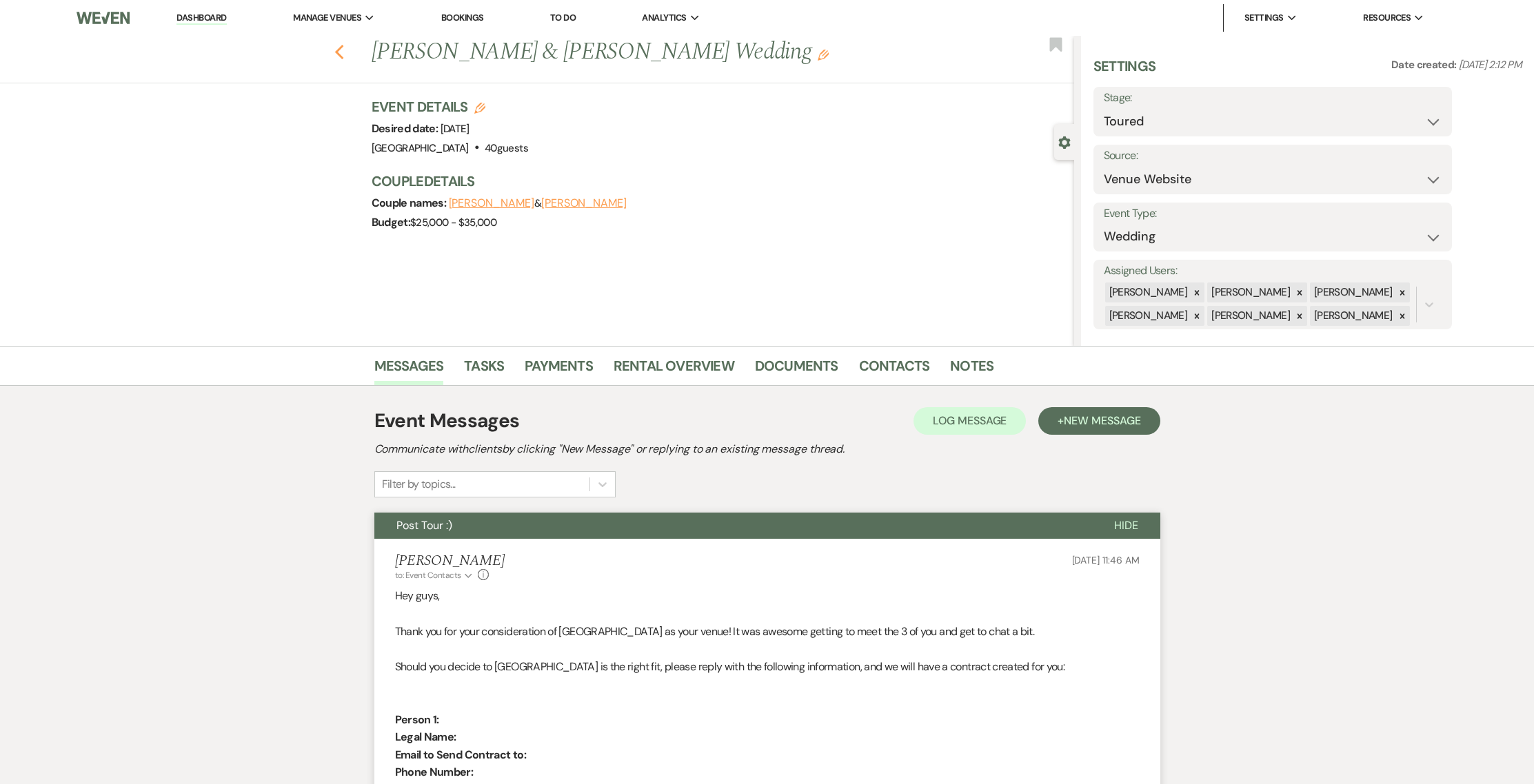
click at [344, 53] on icon "Previous" at bounding box center [339, 53] width 10 height 17
select select "5"
select select "2"
select select "8"
select select "6"
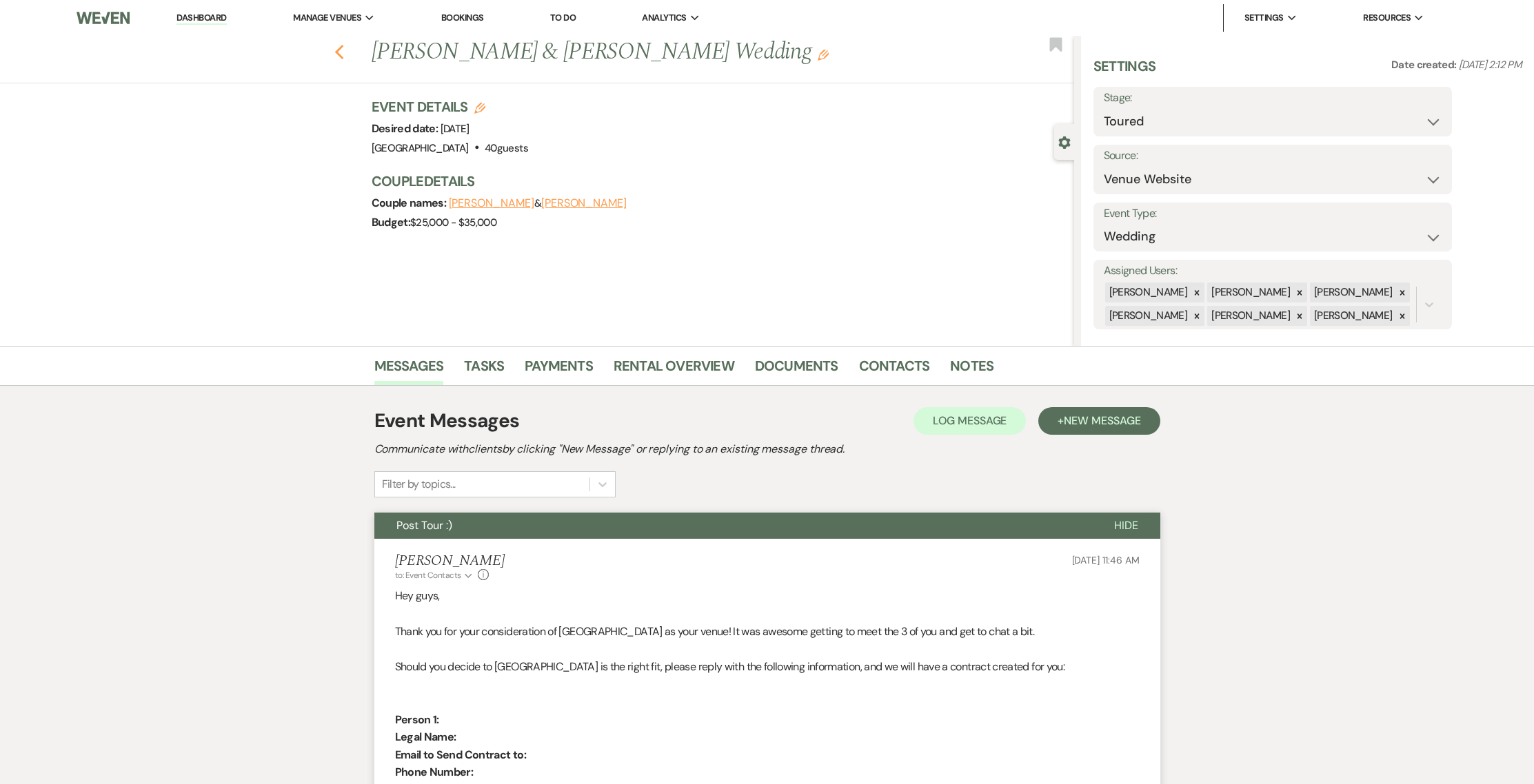
select select "5"
select select "8"
select select "4"
select select "8"
select select "4"
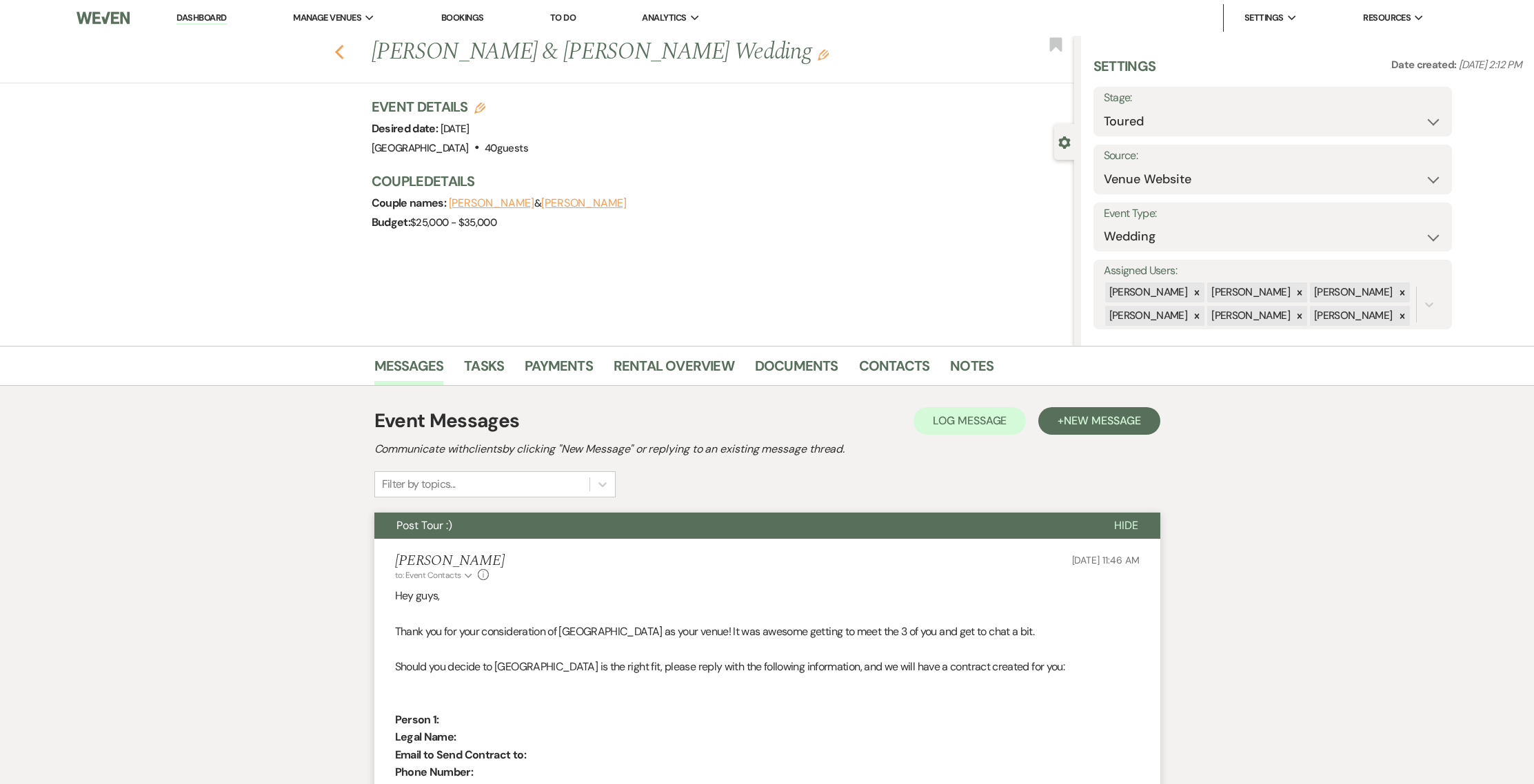
select select "2"
select select "5"
select select "2"
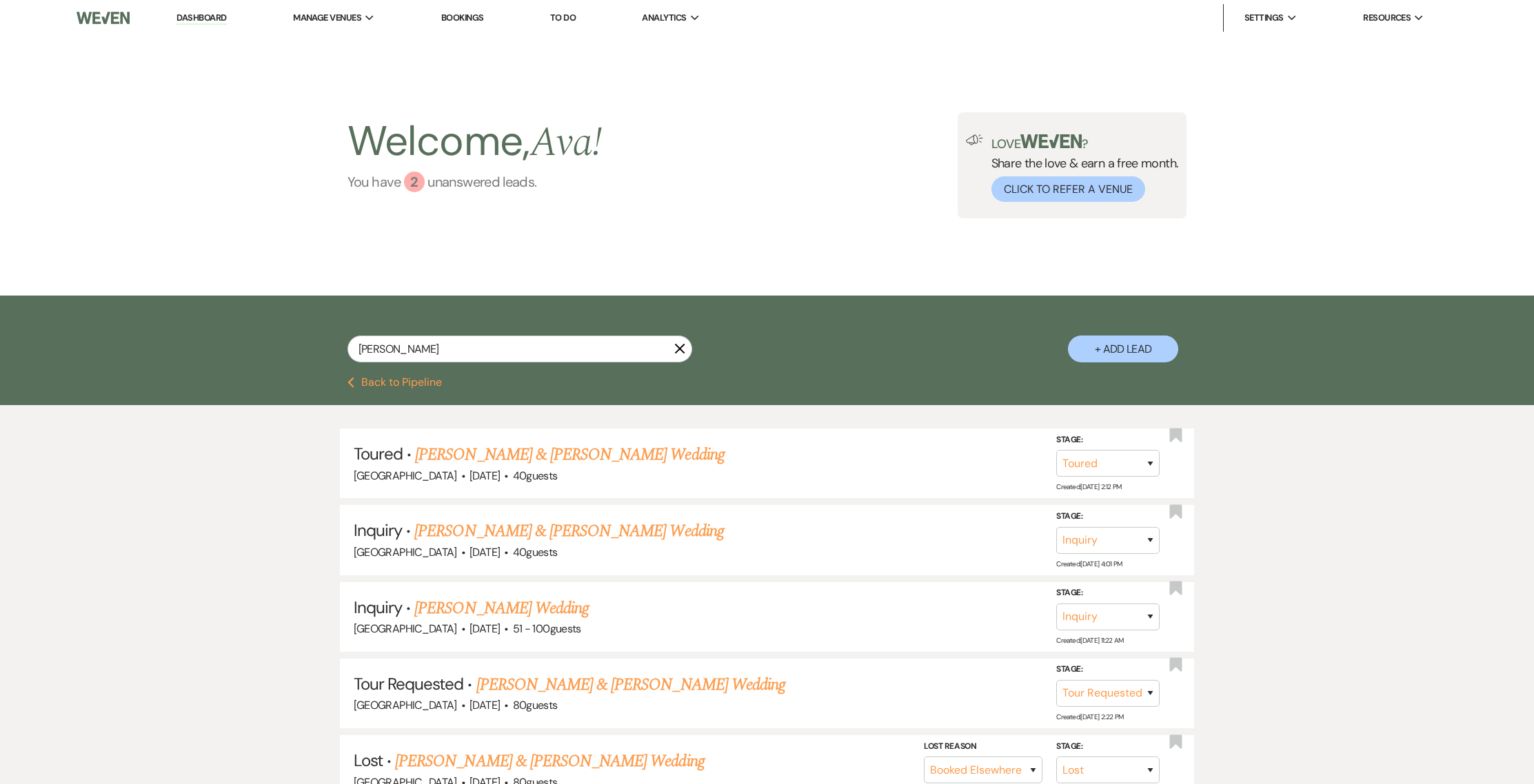
click at [416, 184] on div "2" at bounding box center [414, 181] width 20 height 20
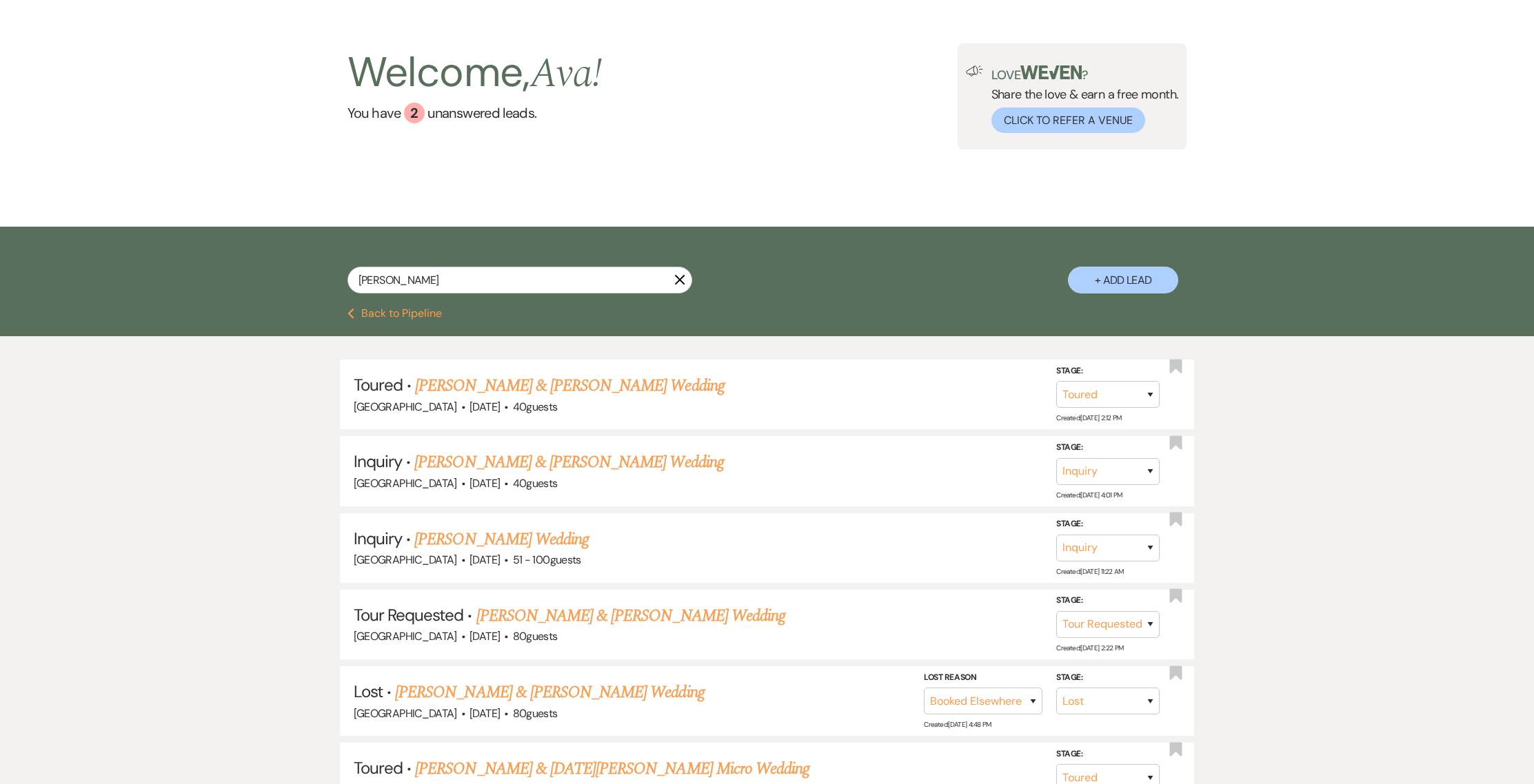
scroll to position [6, 0]
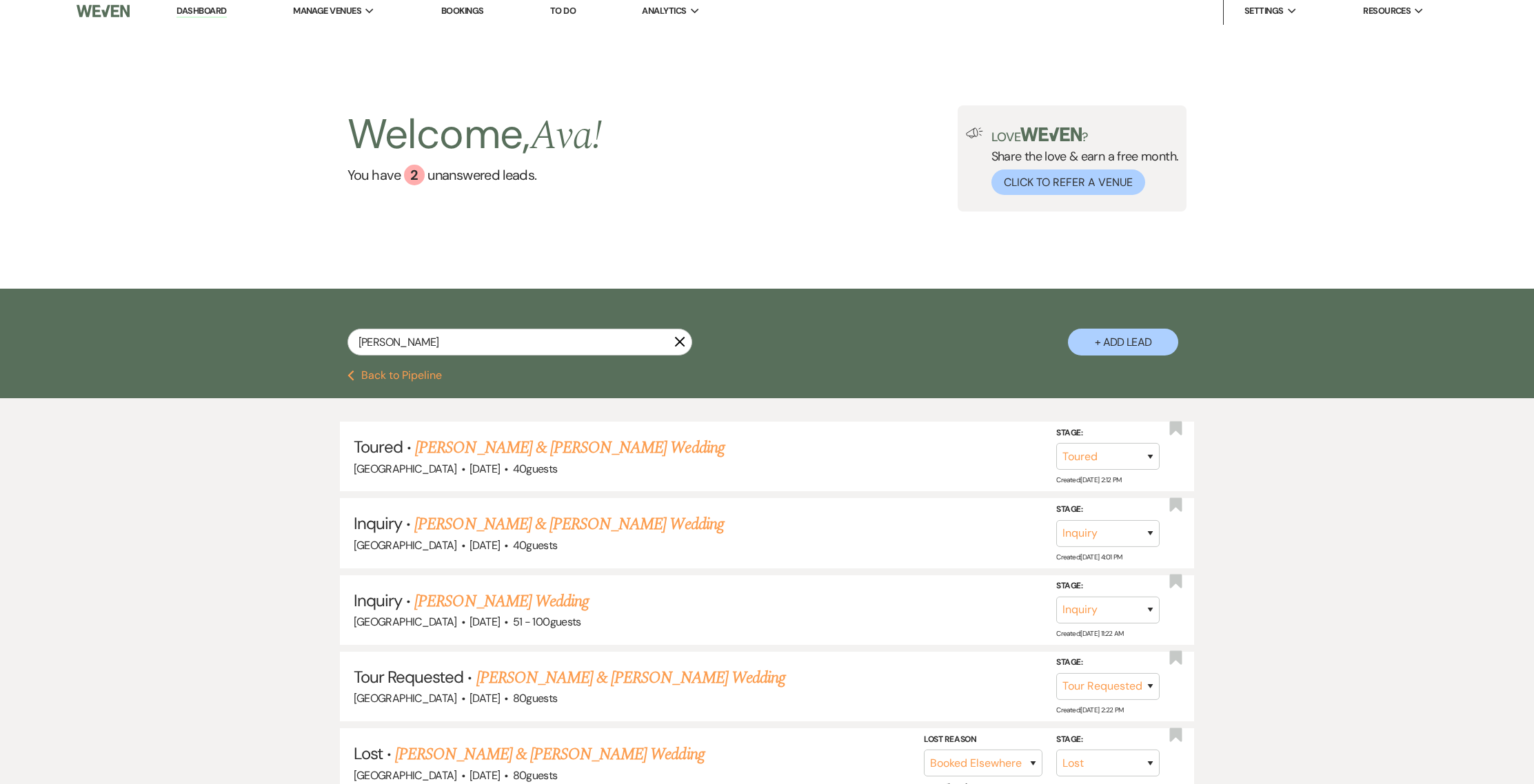
click at [684, 342] on icon "X" at bounding box center [680, 342] width 11 height 11
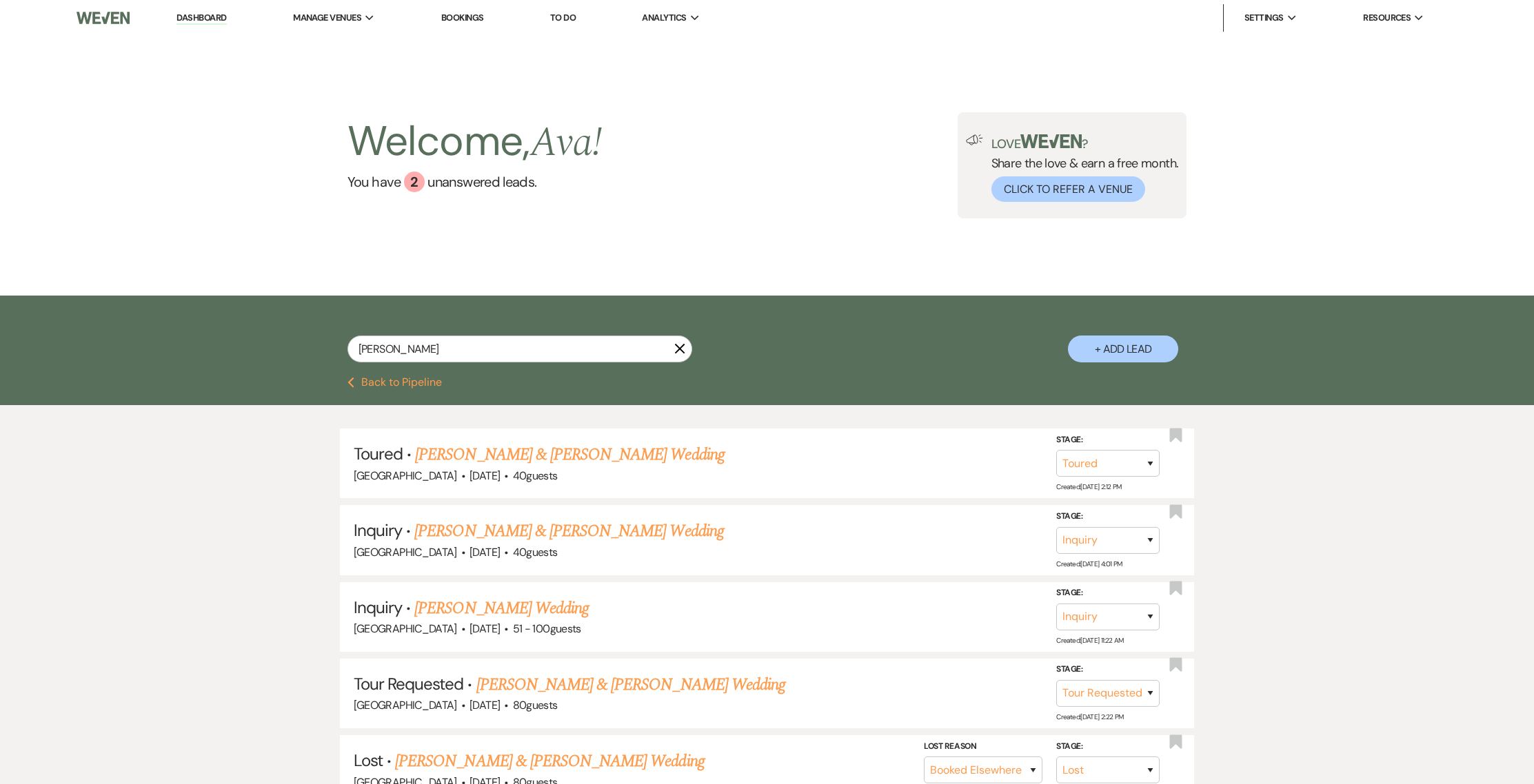
click at [682, 345] on use "button" at bounding box center [680, 349] width 10 height 10
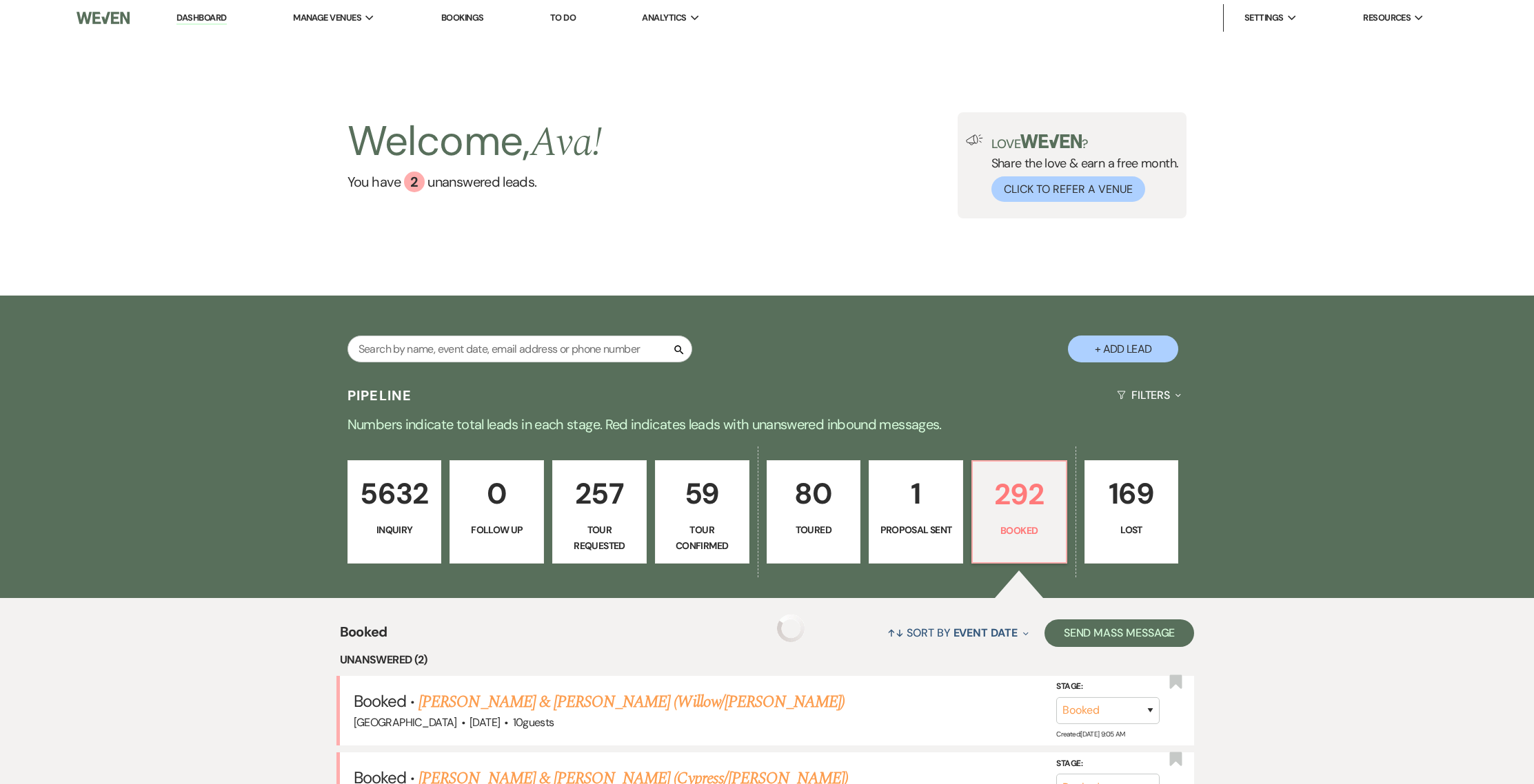
scroll to position [266, 0]
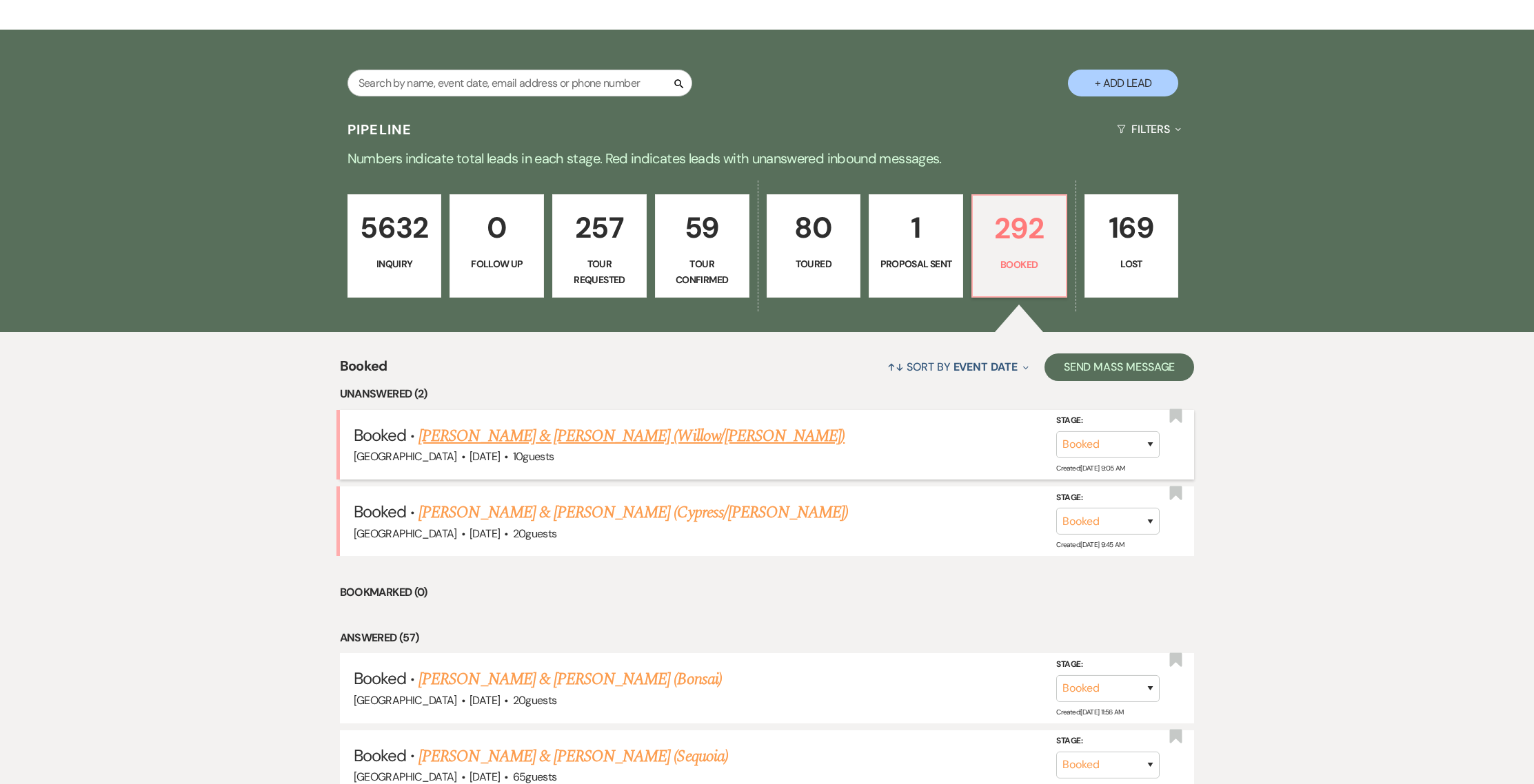
click at [504, 444] on link "[PERSON_NAME] & [PERSON_NAME] (Willow/[PERSON_NAME])" at bounding box center [631, 436] width 426 height 25
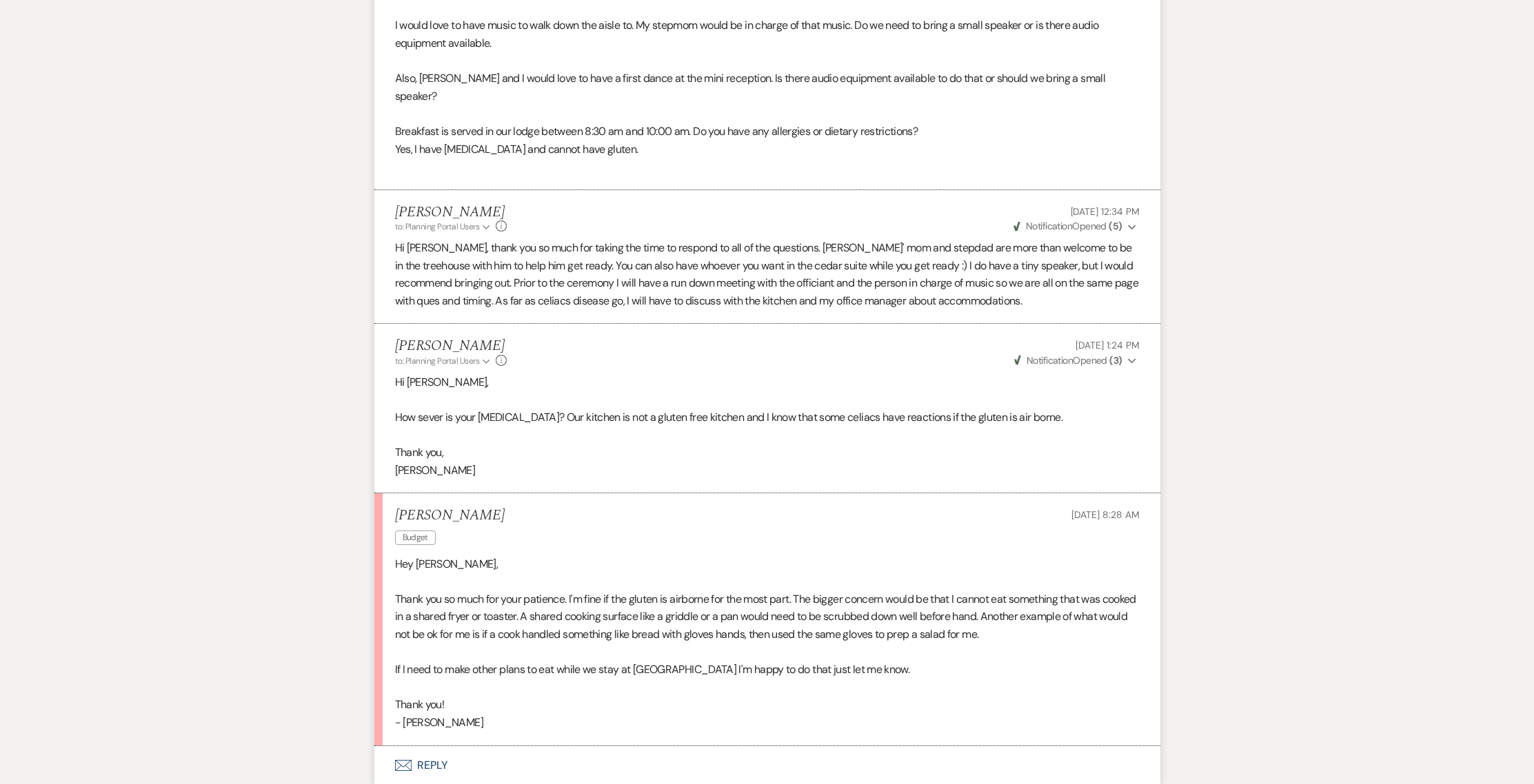
scroll to position [2495, 0]
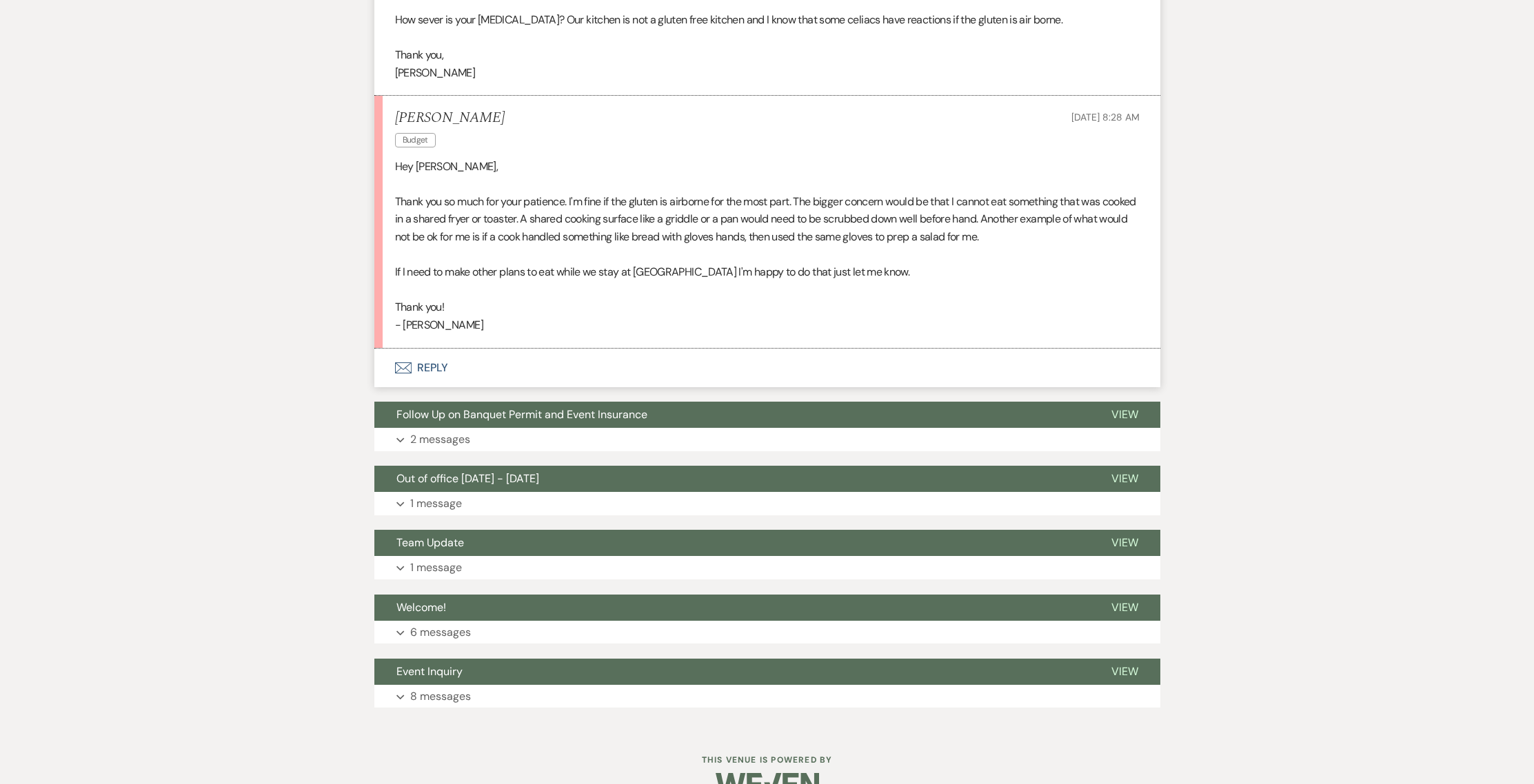
click at [430, 349] on button "Envelope Reply" at bounding box center [767, 368] width 786 height 39
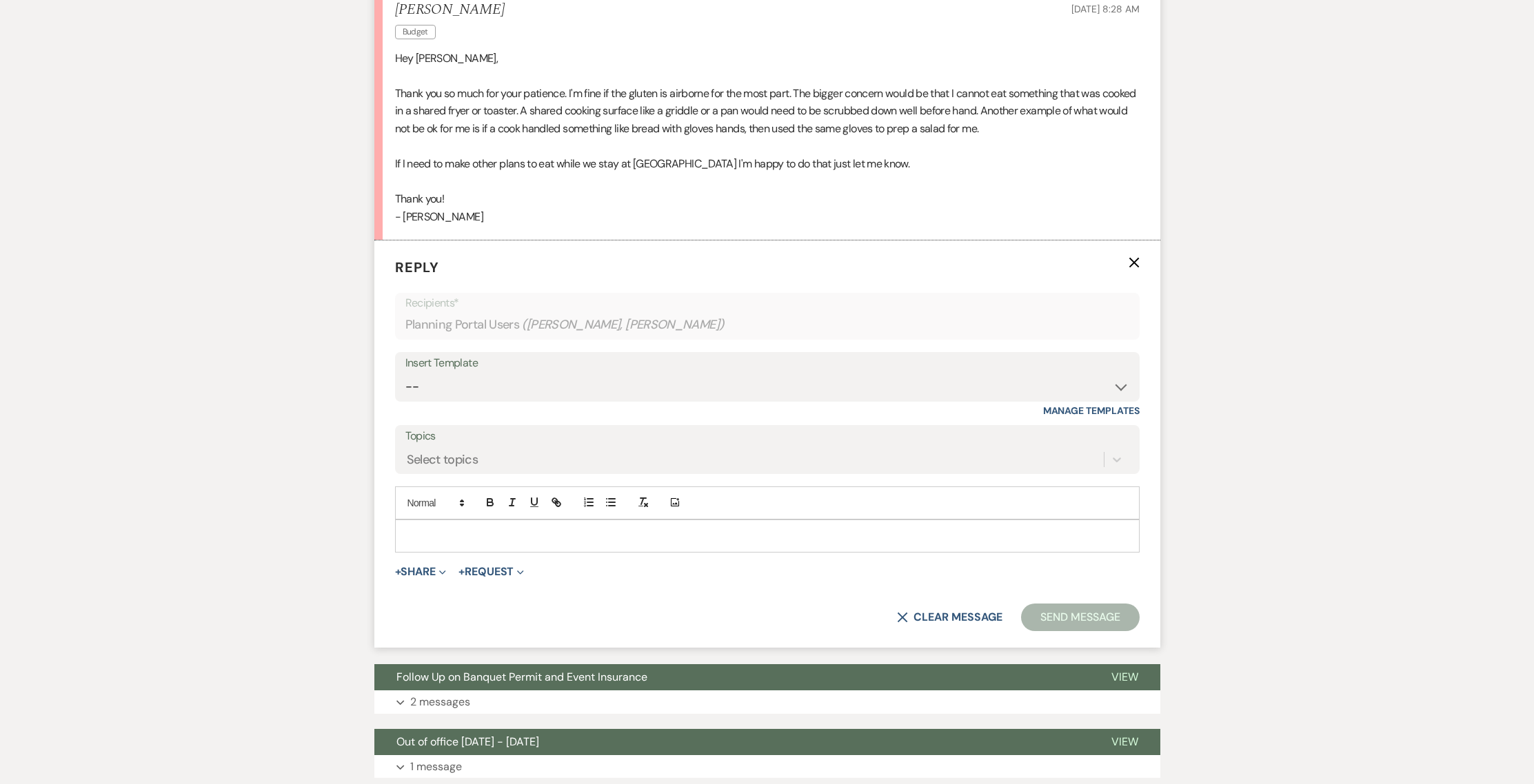
scroll to position [2621, 0]
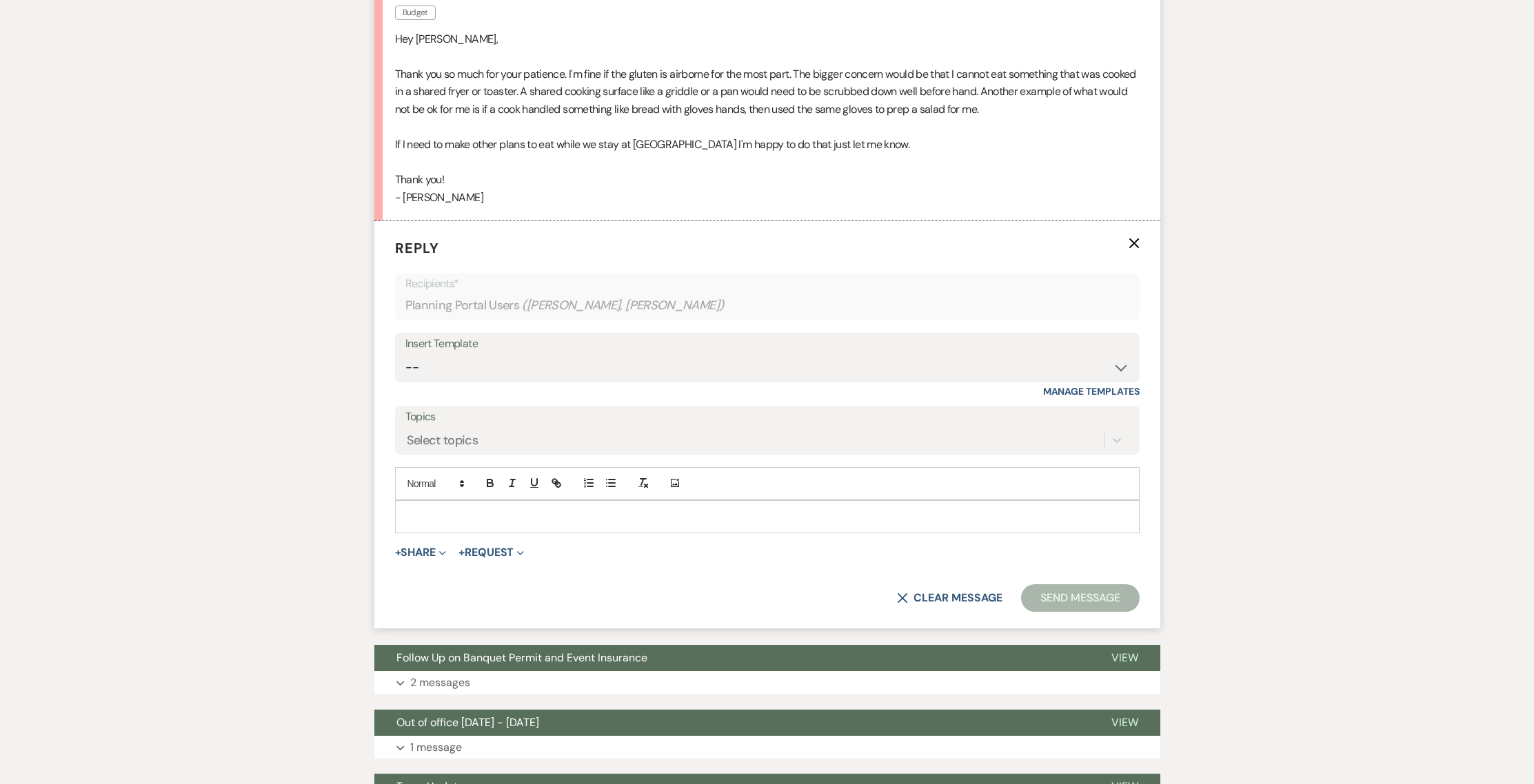
click at [1138, 238] on icon "X" at bounding box center [1134, 243] width 11 height 11
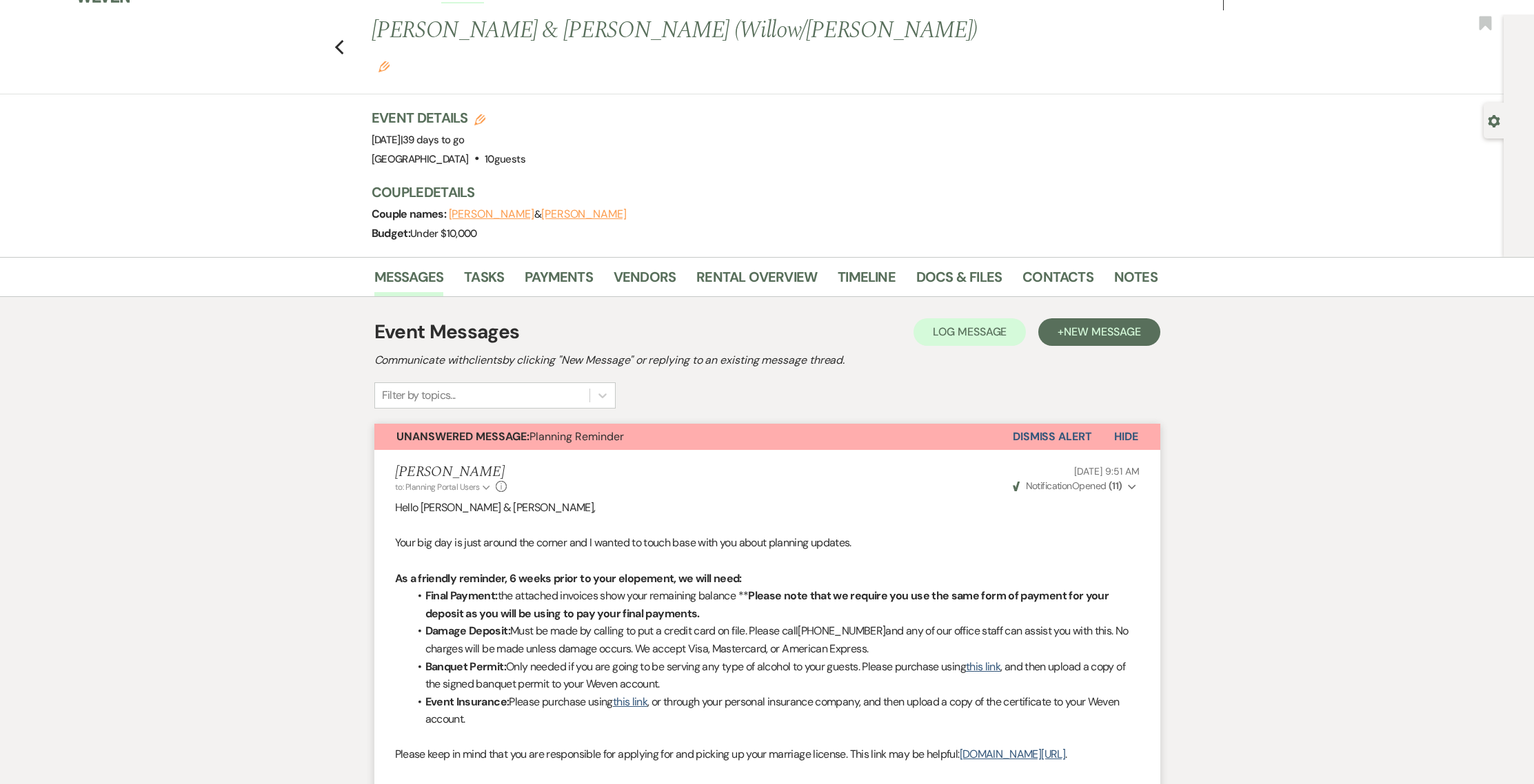
scroll to position [0, 0]
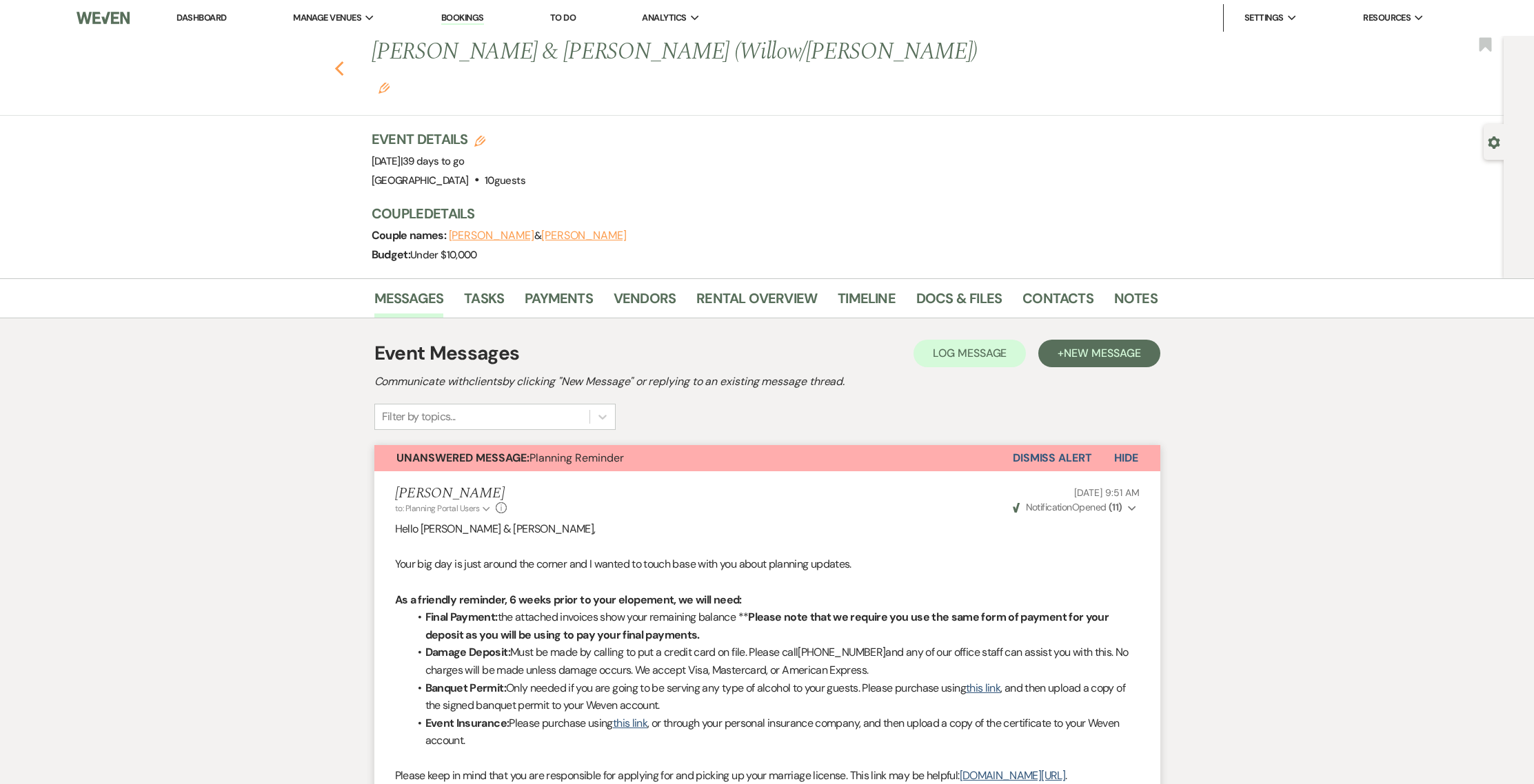
click at [341, 61] on icon "Previous" at bounding box center [339, 69] width 10 height 17
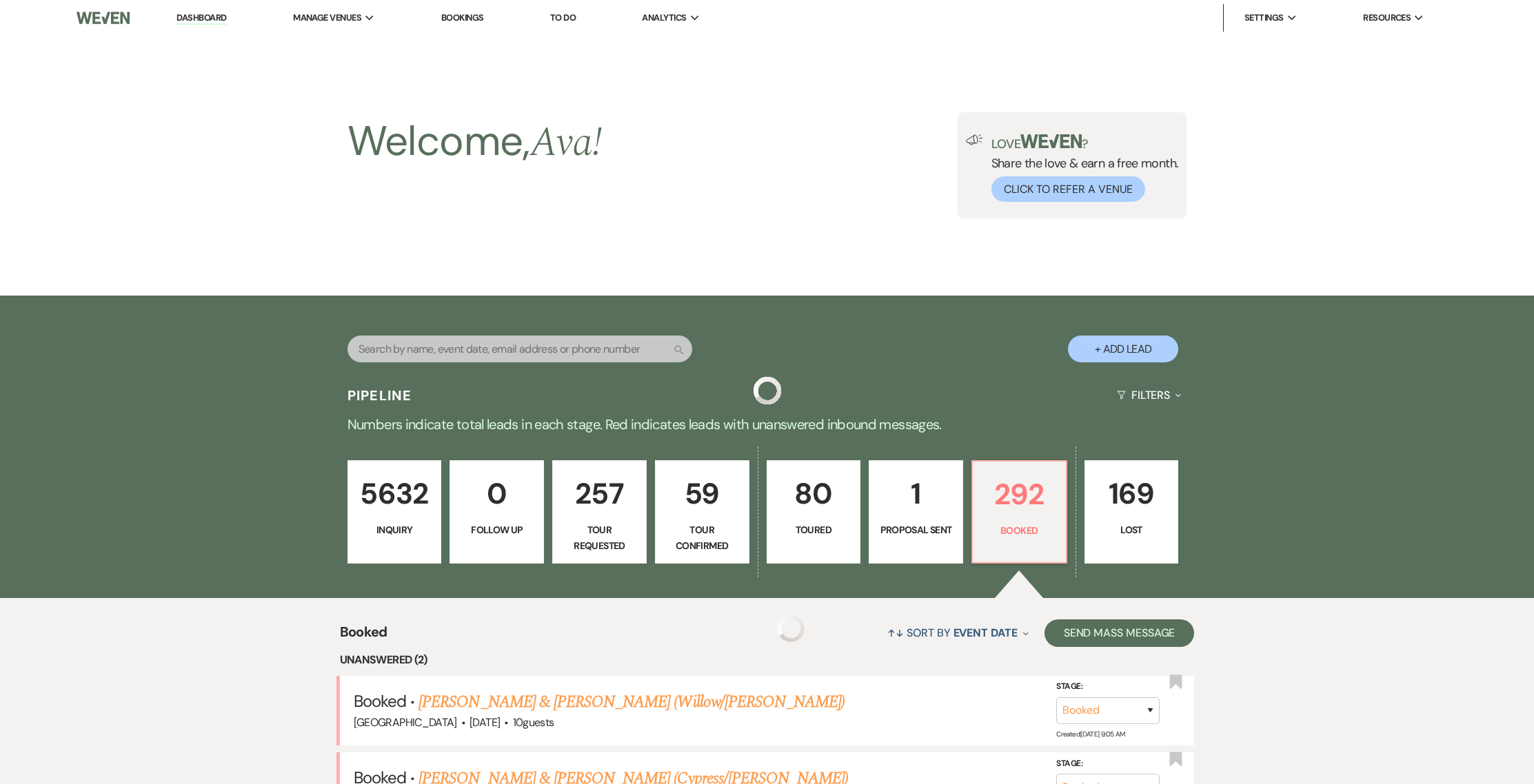
scroll to position [266, 0]
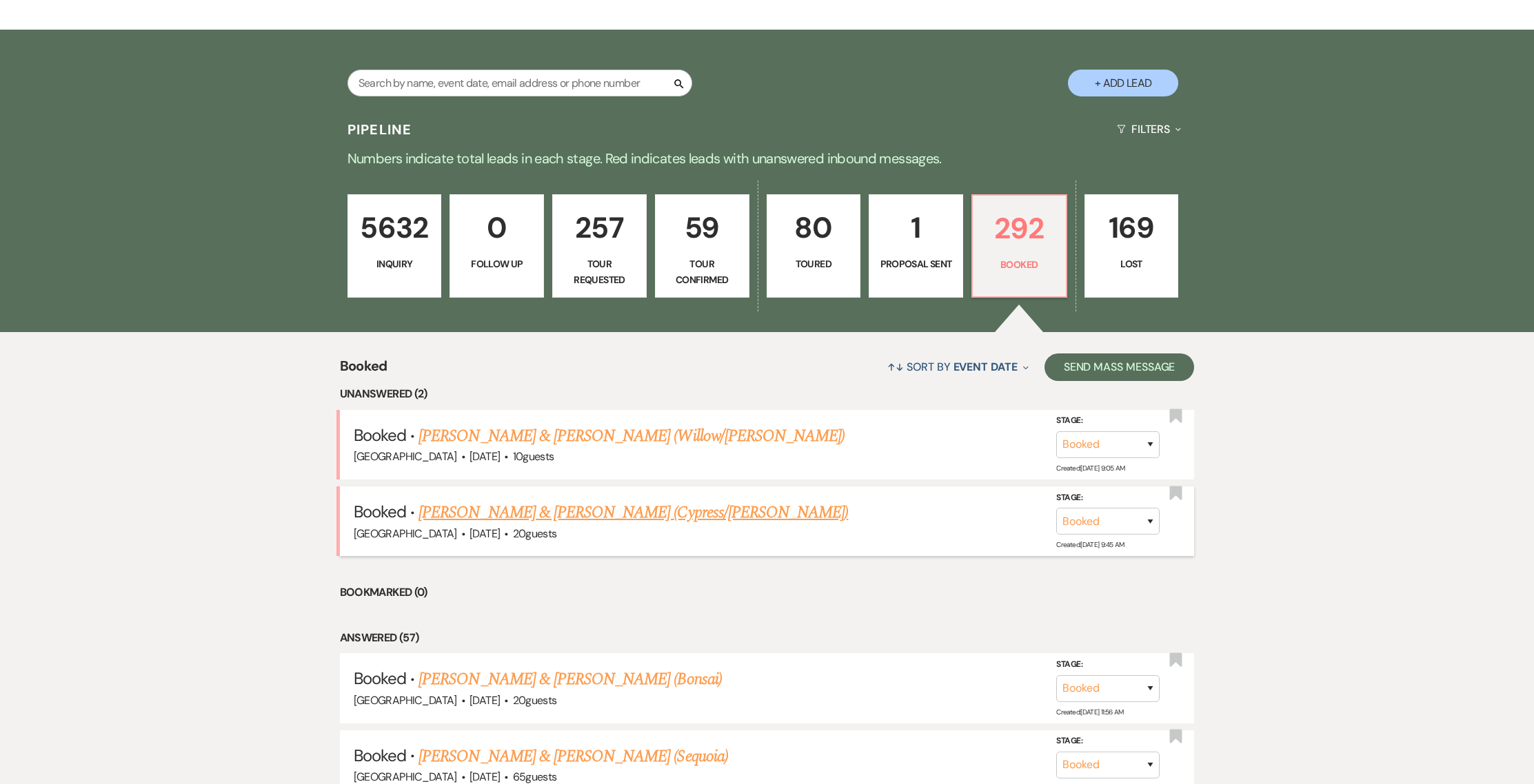
click at [603, 517] on link "[PERSON_NAME] & [PERSON_NAME] (Cypress/[PERSON_NAME])" at bounding box center [633, 513] width 430 height 25
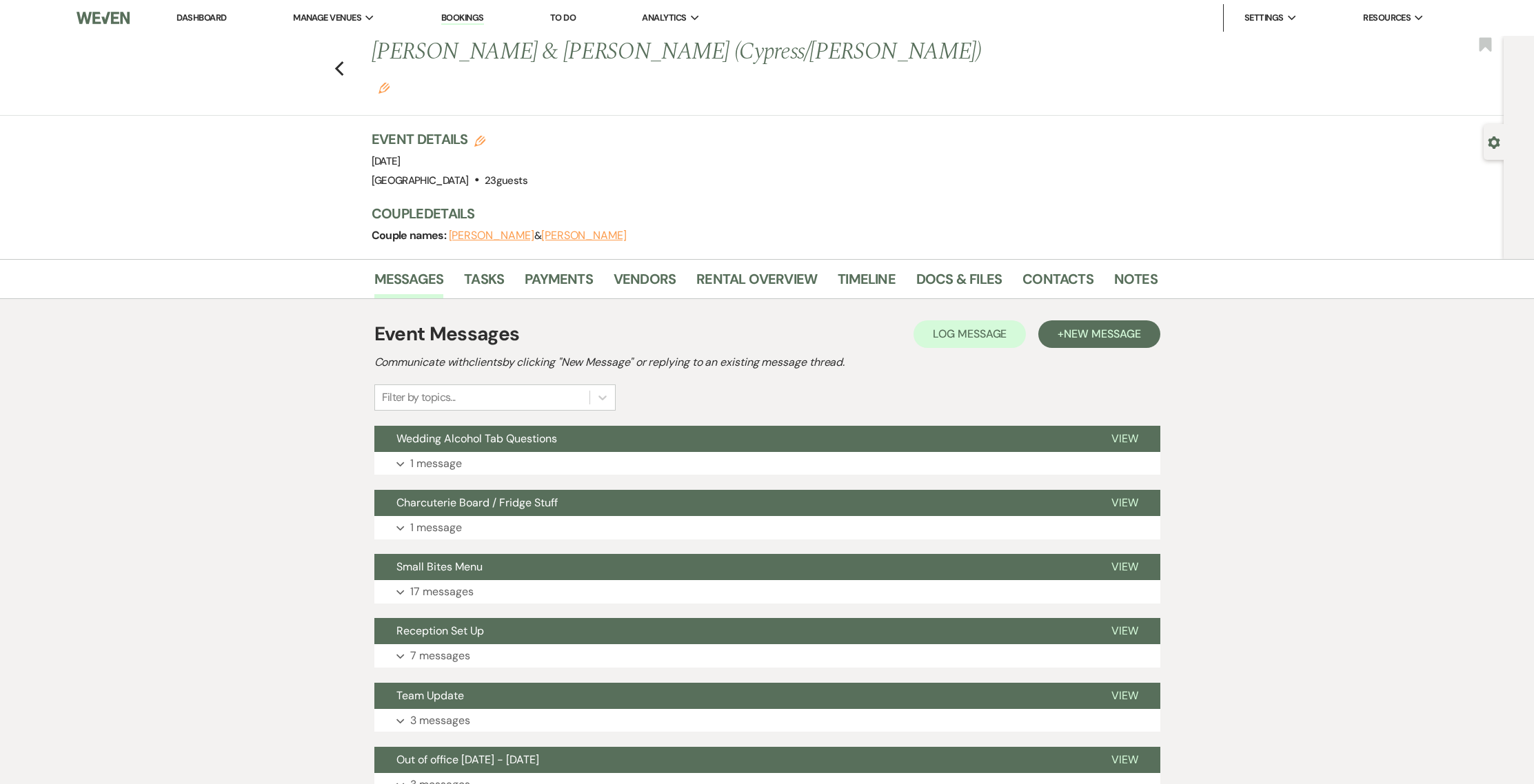
click at [198, 23] on link "Dashboard" at bounding box center [202, 18] width 50 height 12
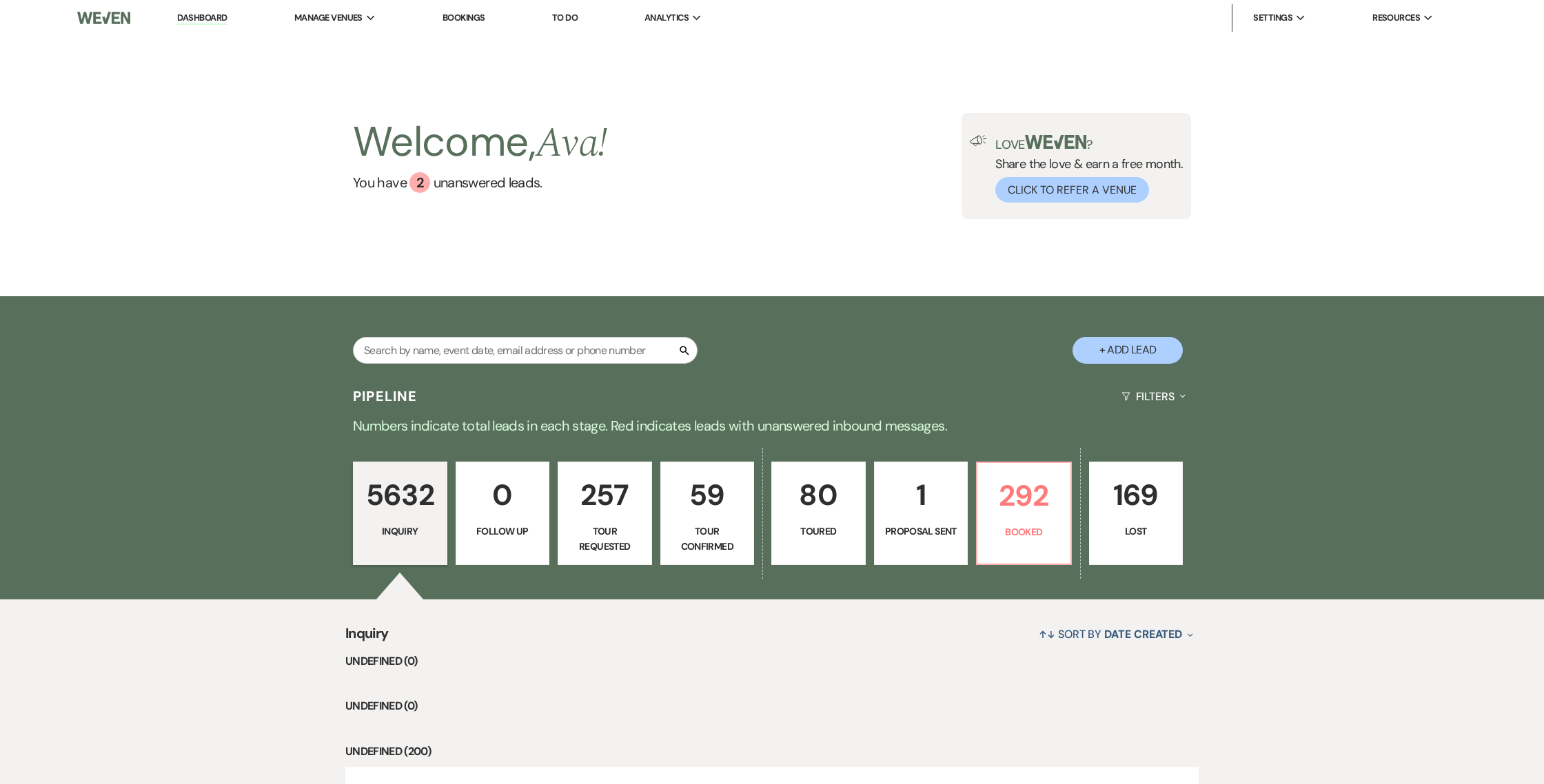
click at [1014, 180] on button "Click to Refer a Venue" at bounding box center [1072, 190] width 154 height 26
click at [1043, 367] on div "Search + Add Lead" at bounding box center [772, 339] width 992 height 71
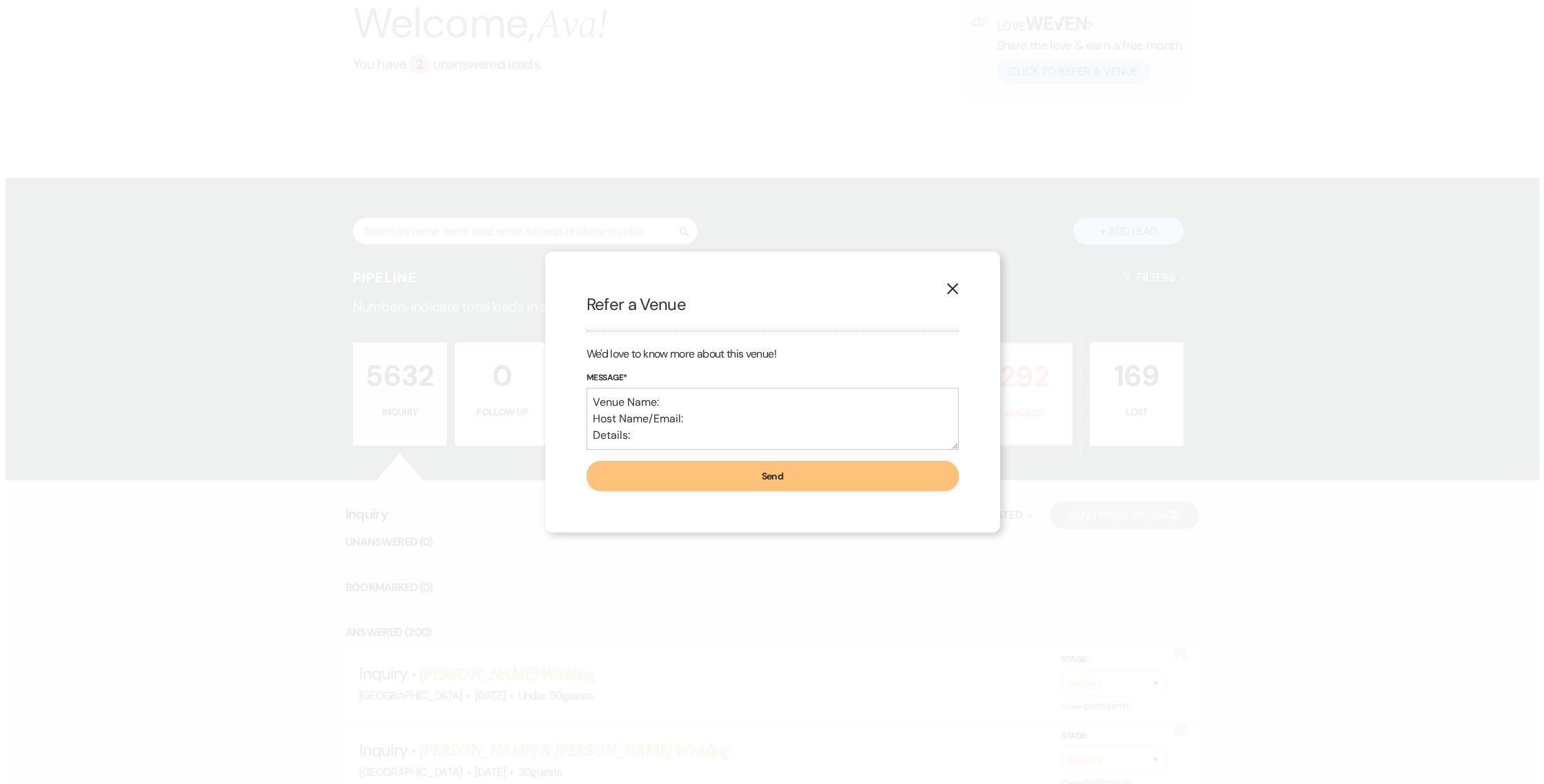
scroll to position [118, 0]
click at [954, 293] on icon "X" at bounding box center [952, 288] width 12 height 12
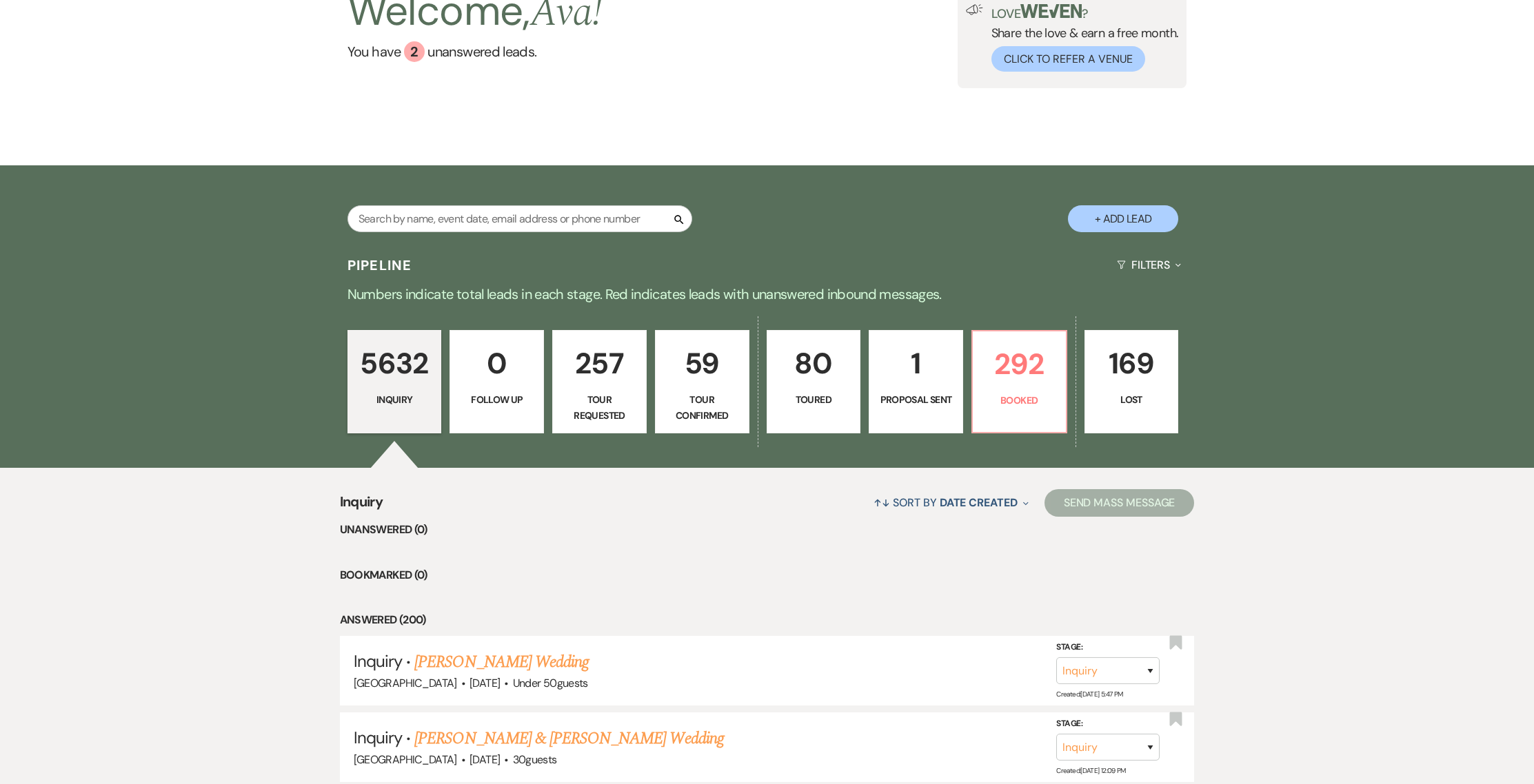
scroll to position [131, 0]
click at [1030, 342] on p "292" at bounding box center [1019, 364] width 77 height 46
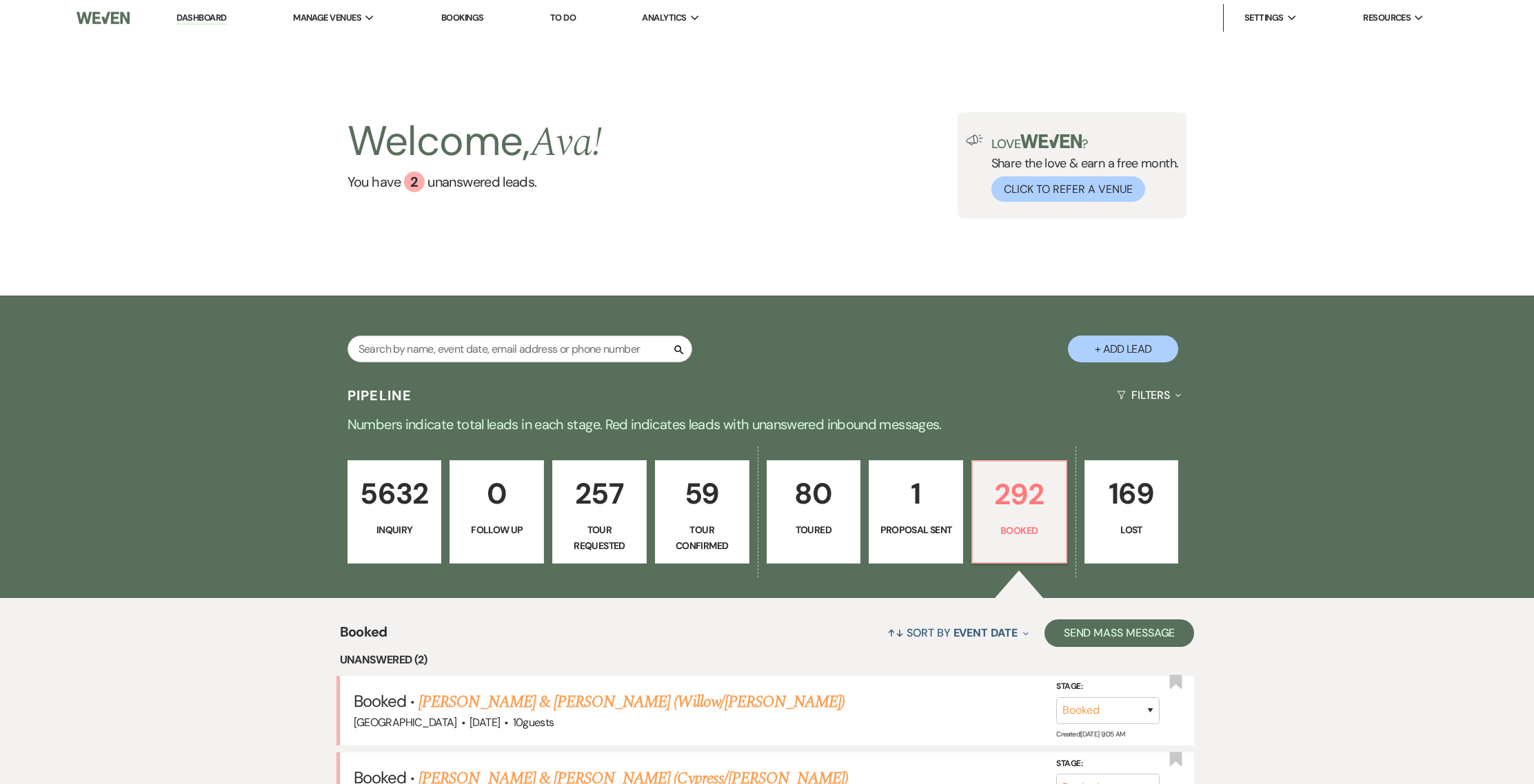
scroll to position [278, 0]
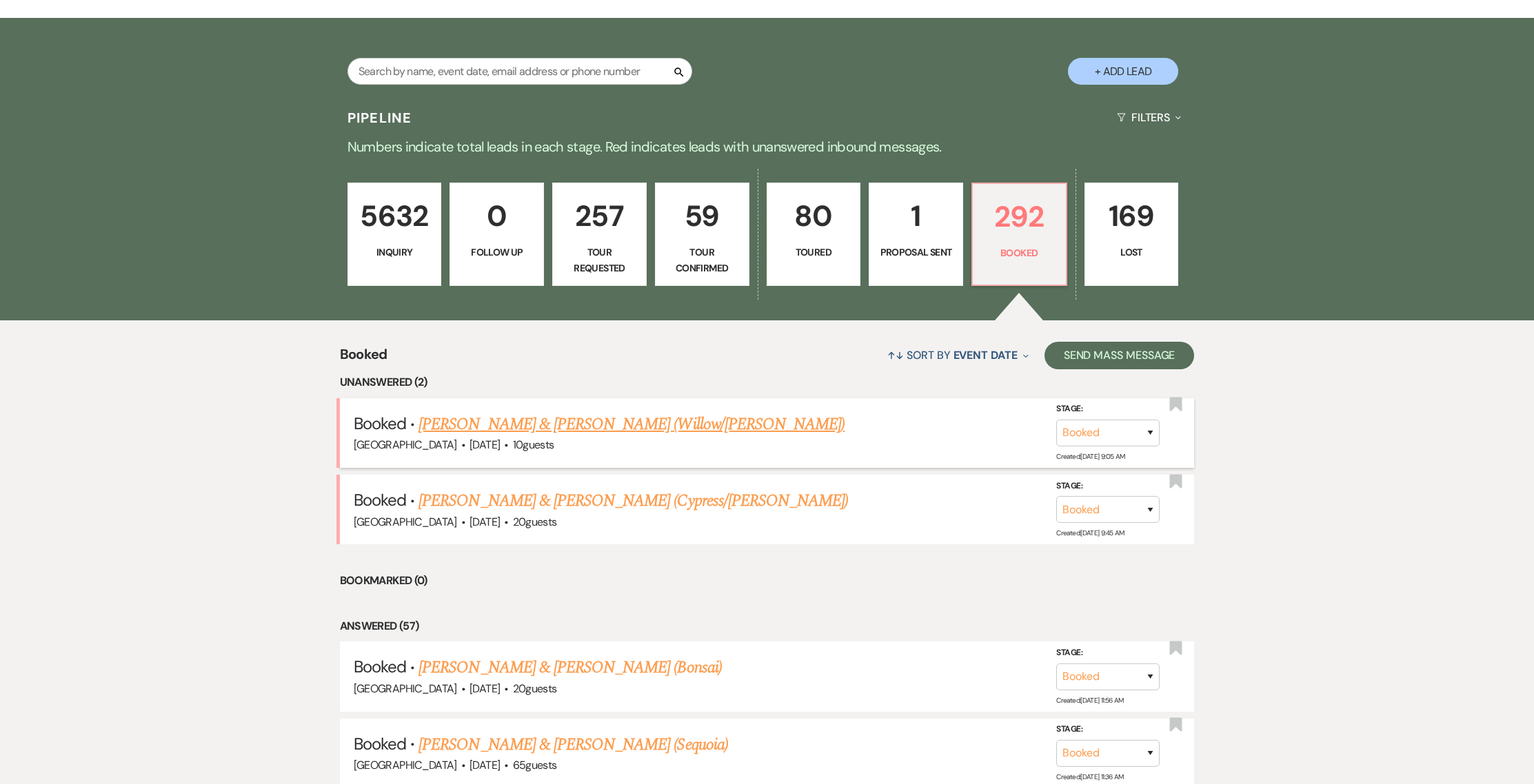
click at [601, 419] on link "[PERSON_NAME] & [PERSON_NAME] (Willow/[PERSON_NAME])" at bounding box center [631, 424] width 426 height 25
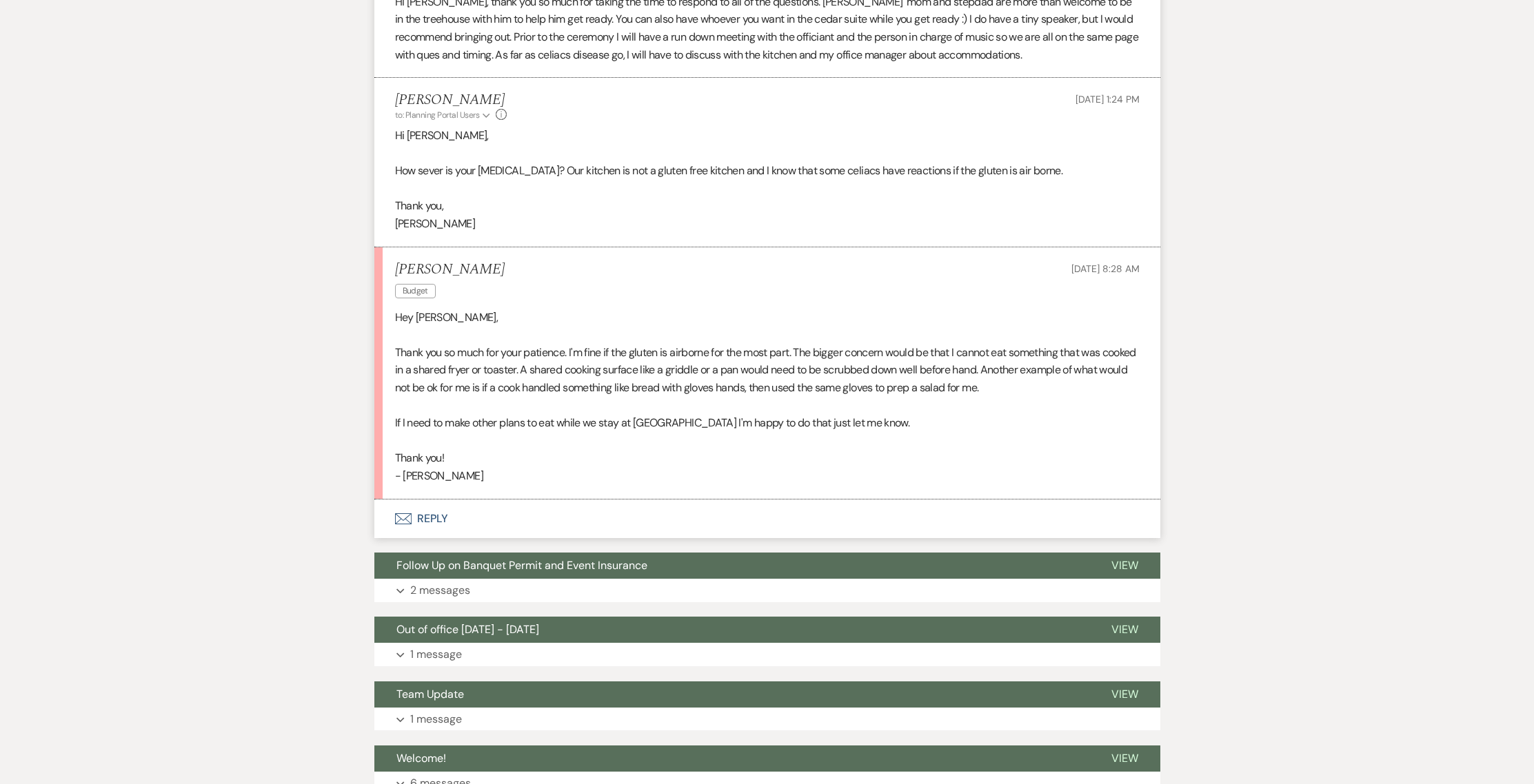
scroll to position [2347, 0]
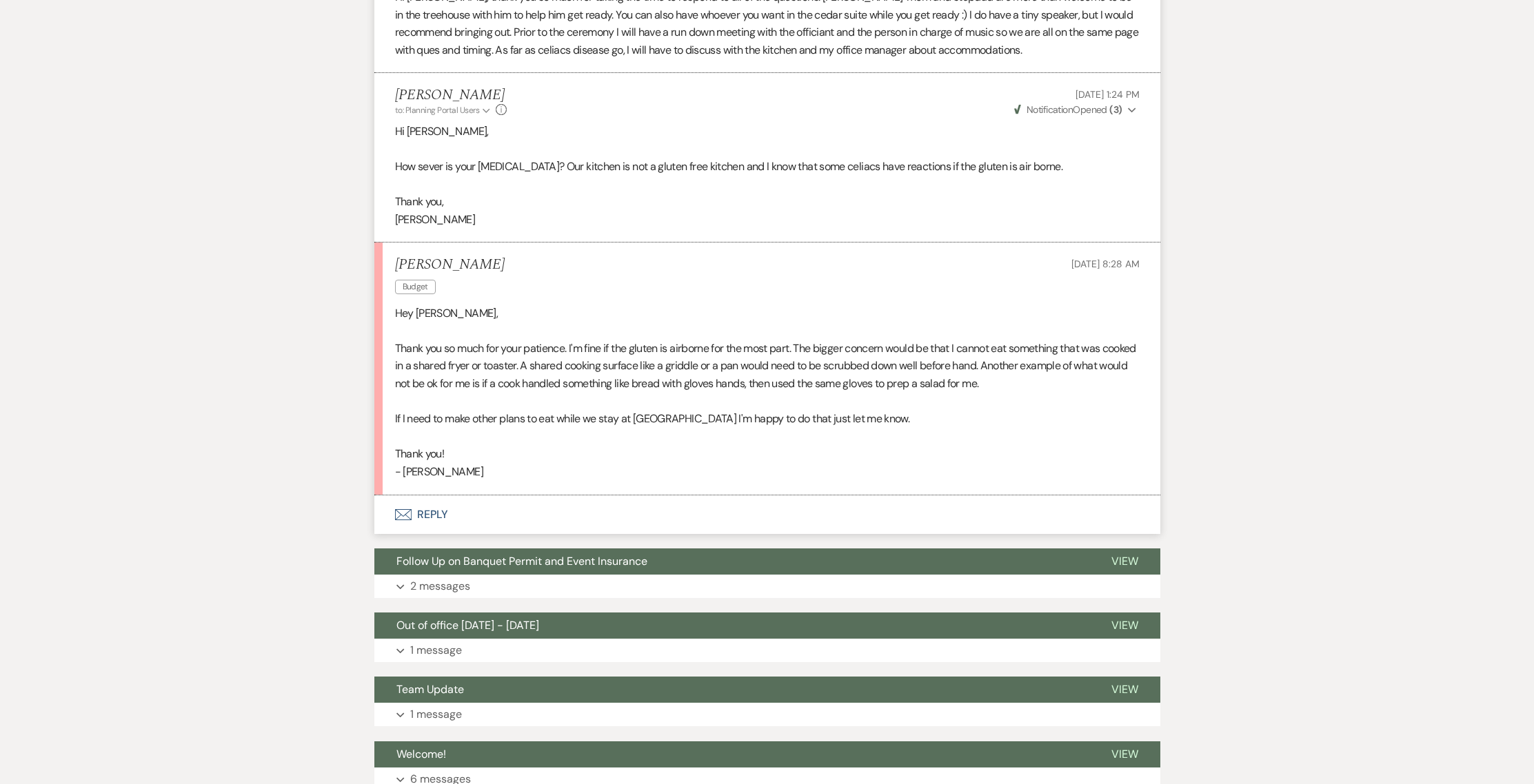
click at [410, 509] on icon "Envelope" at bounding box center [404, 515] width 17 height 11
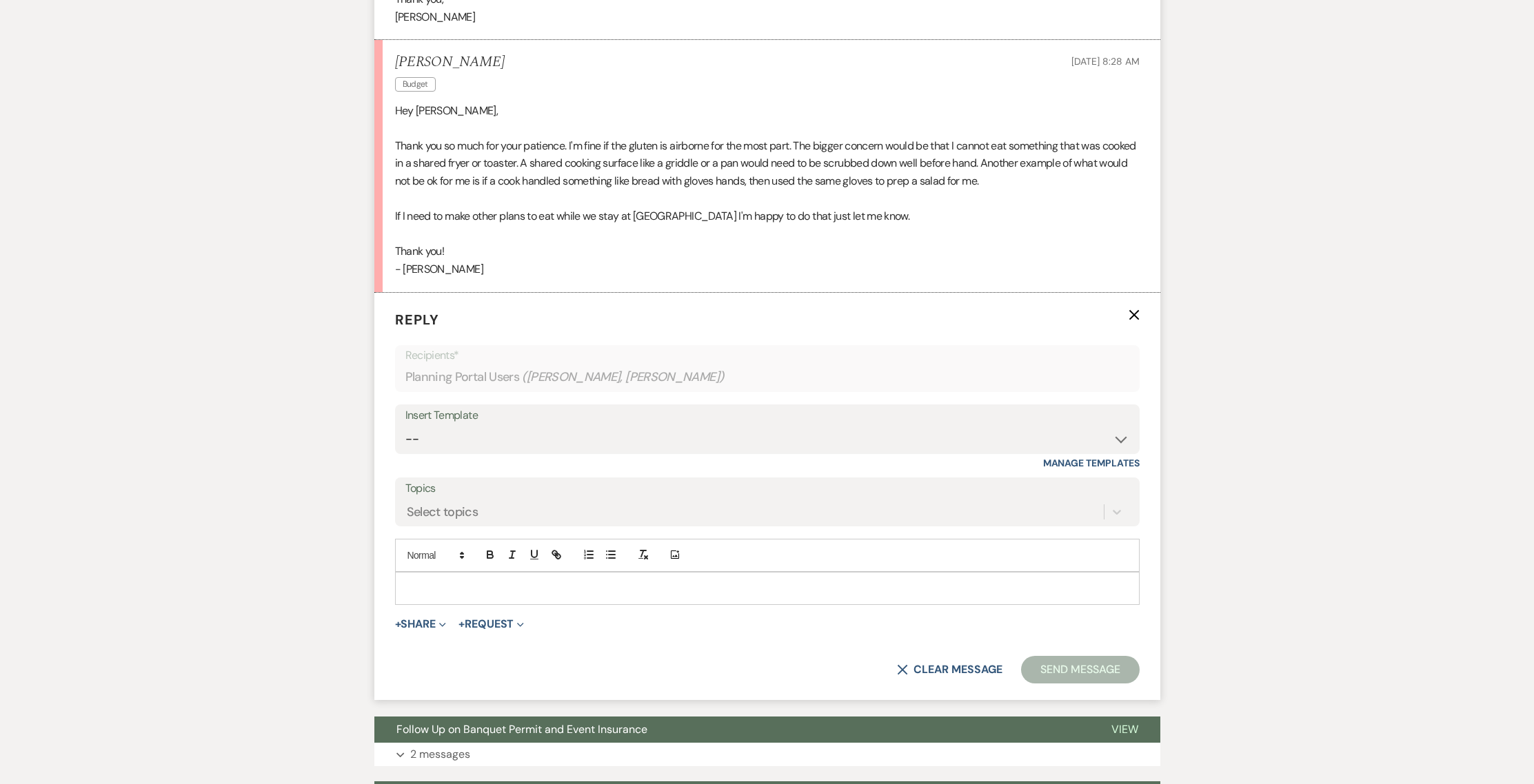
scroll to position [2560, 0]
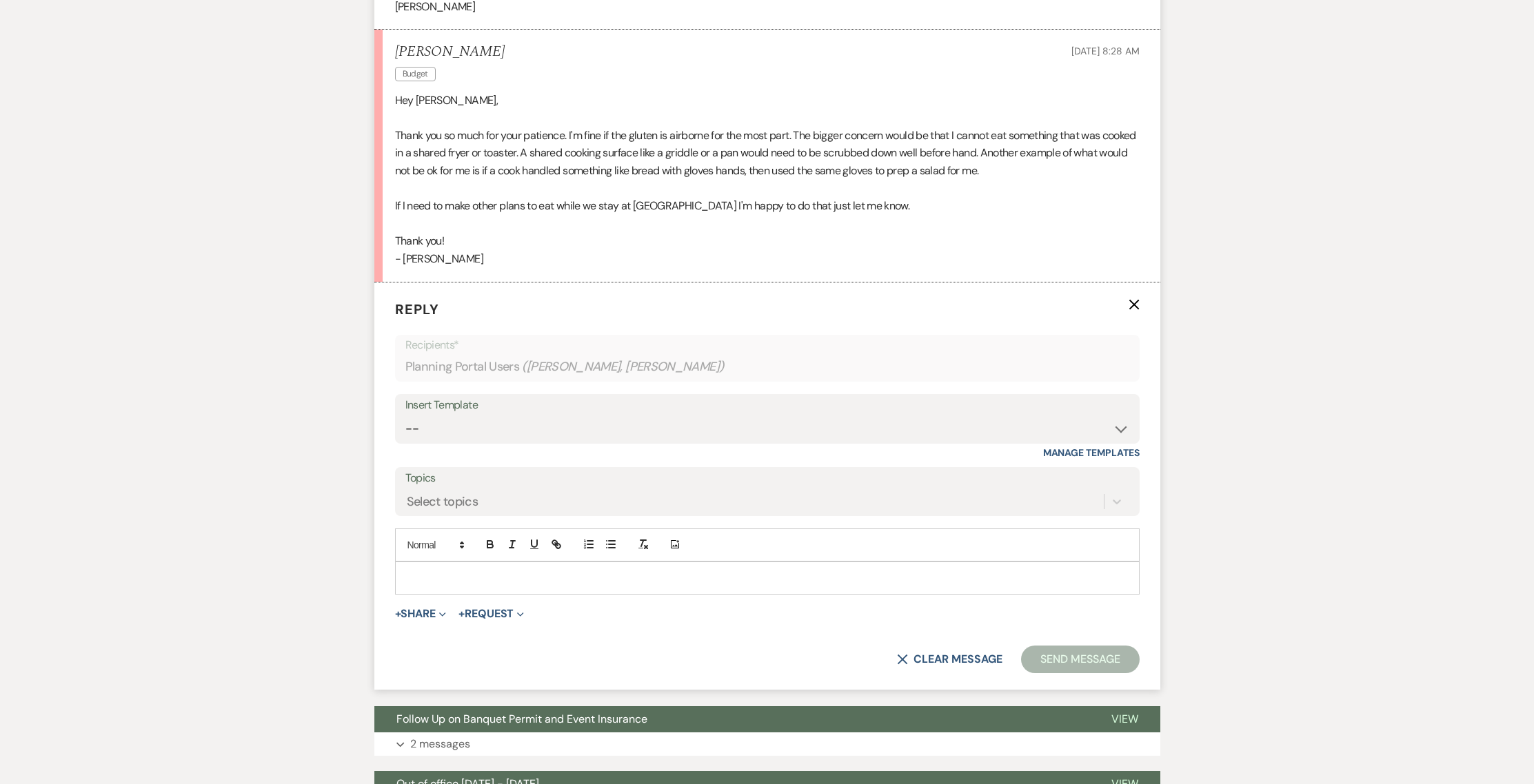
click at [452, 563] on div at bounding box center [767, 579] width 743 height 31
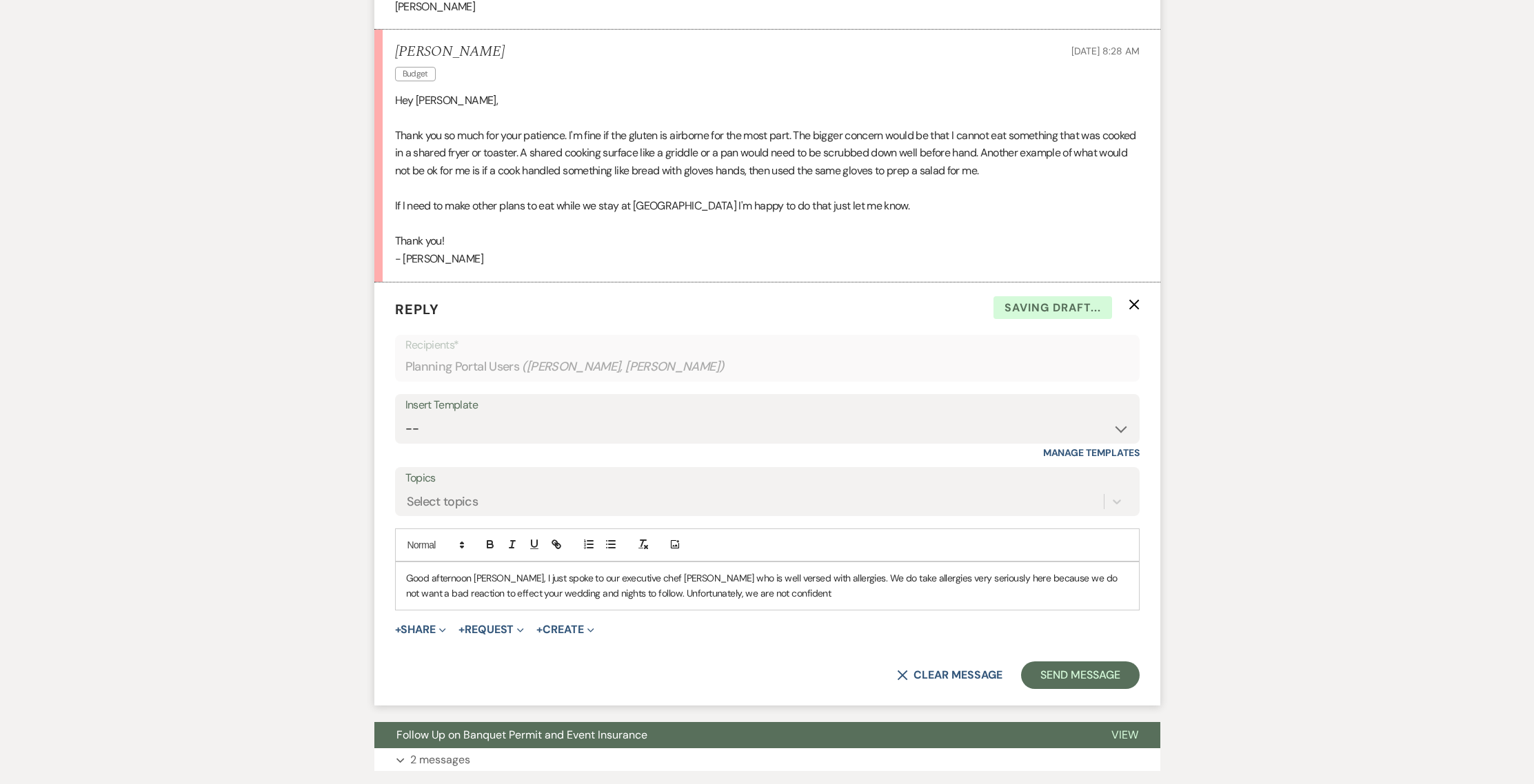
click at [746, 573] on div "Good afternoon [PERSON_NAME], I just spoke to our executive chef [PERSON_NAME] …" at bounding box center [767, 586] width 743 height 47
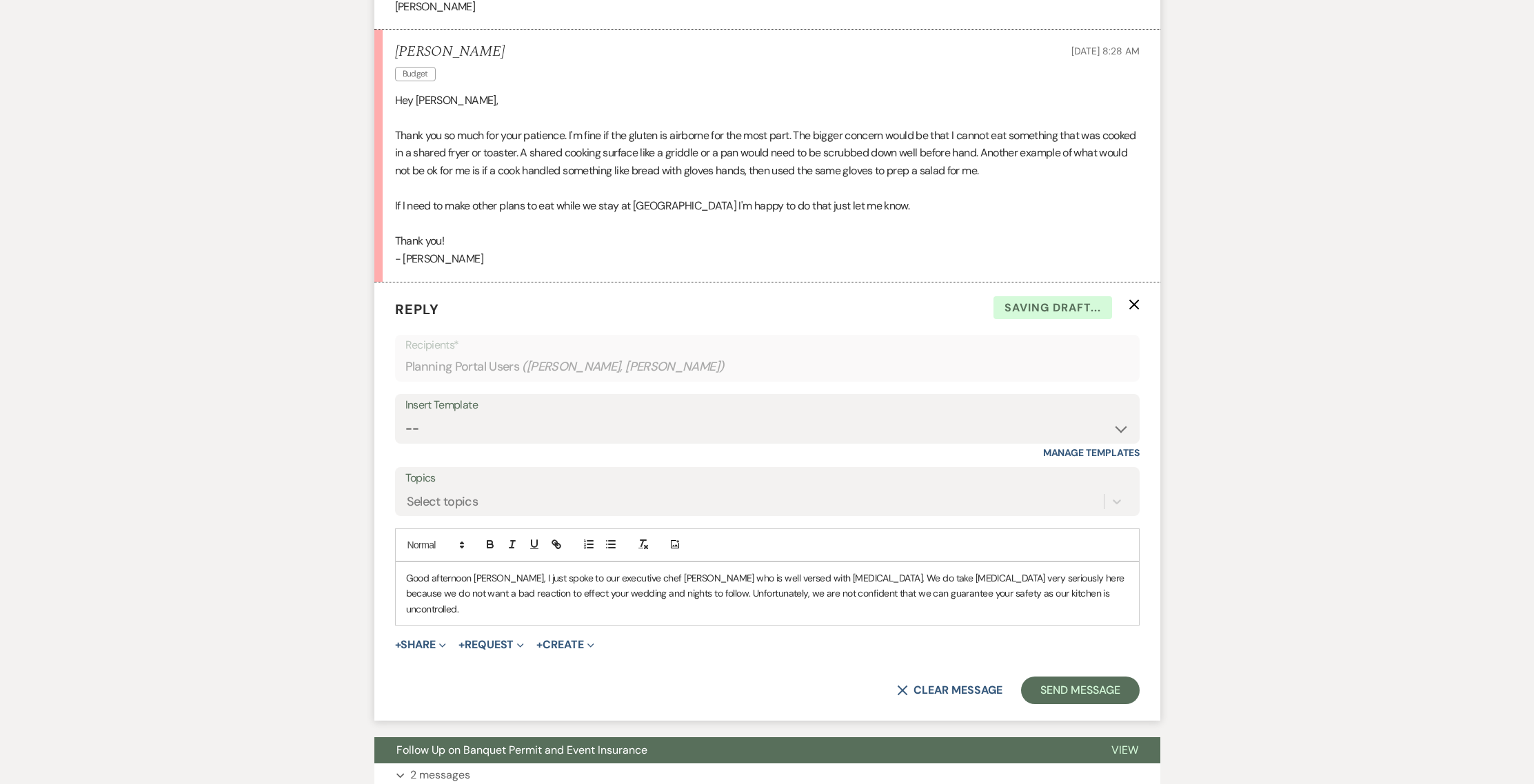
click at [1009, 571] on p "Good afternoon [PERSON_NAME], I just spoke to our executive chef [PERSON_NAME] …" at bounding box center [767, 594] width 722 height 46
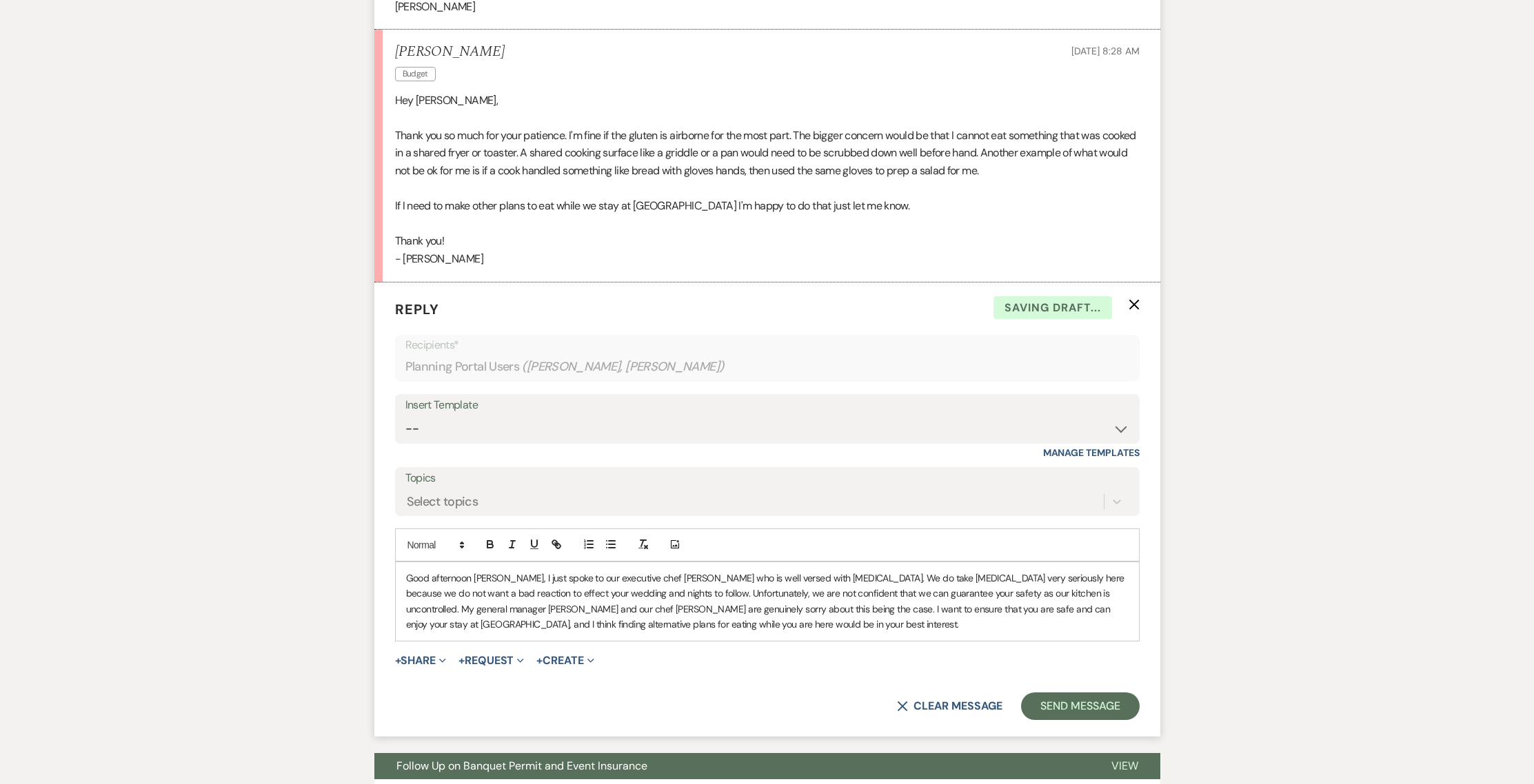
click at [711, 588] on p "Good afternoon [PERSON_NAME], I just spoke to our executive chef [PERSON_NAME] …" at bounding box center [767, 602] width 722 height 62
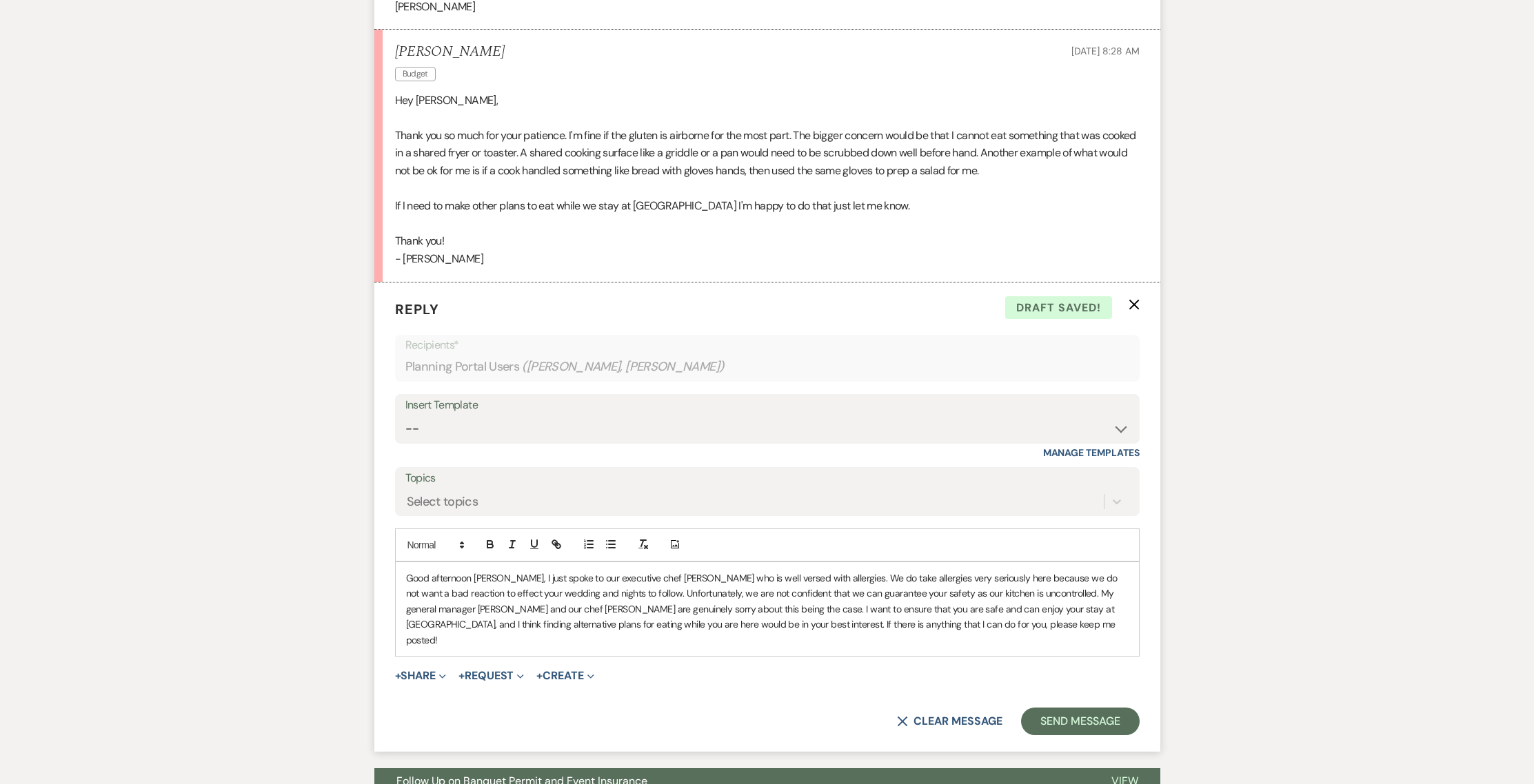
click at [792, 571] on p "Good afternoon [PERSON_NAME], I just spoke to our executive chef [PERSON_NAME] …" at bounding box center [767, 609] width 722 height 77
drag, startPoint x: 500, startPoint y: 557, endPoint x: 617, endPoint y: 557, distance: 117.0
click at [617, 571] on p "Good afternoon [PERSON_NAME], I just spoke to our executive chef [PERSON_NAME] …" at bounding box center [767, 609] width 722 height 77
click at [1068, 708] on button "Send Message" at bounding box center [1079, 722] width 118 height 28
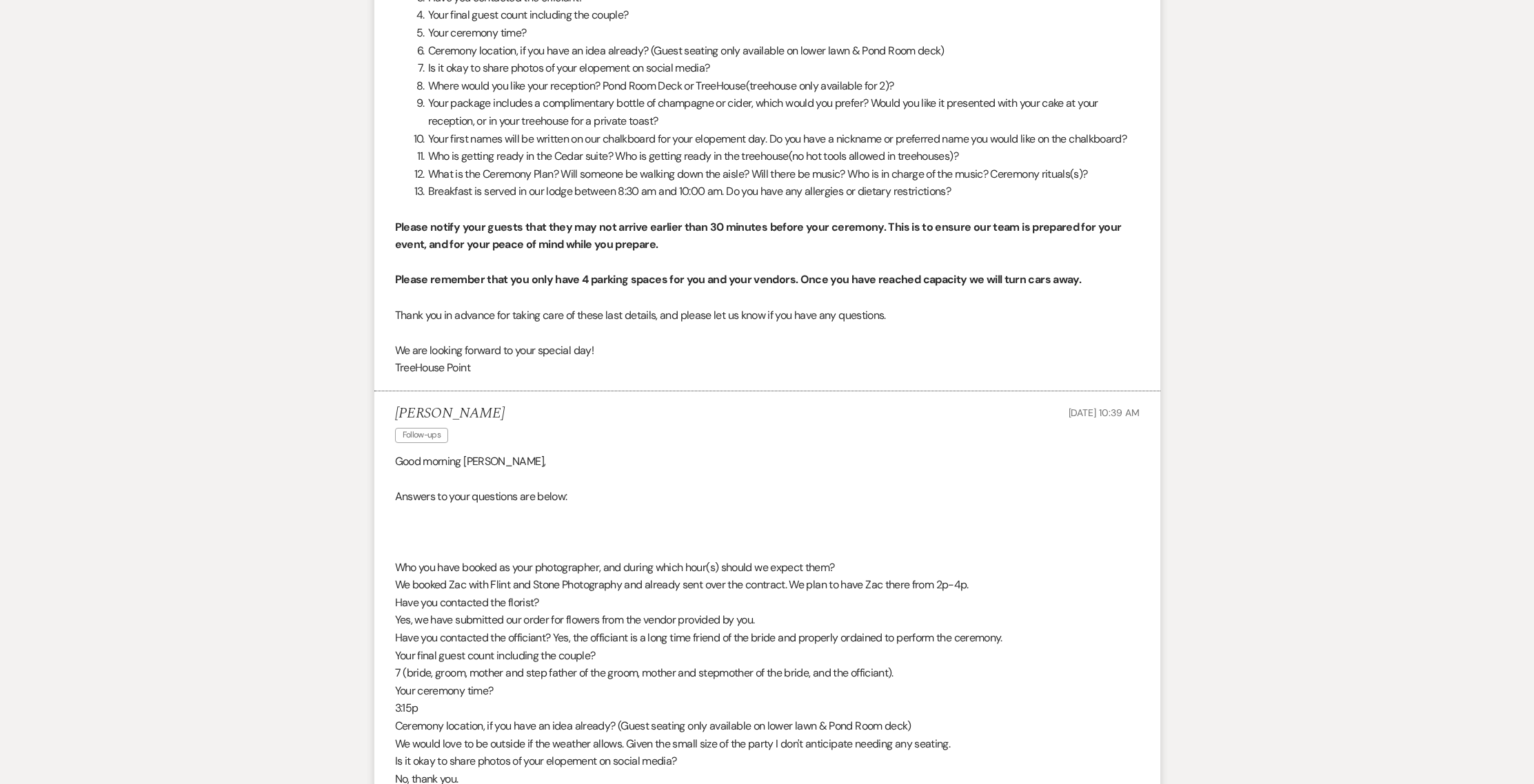
scroll to position [0, 0]
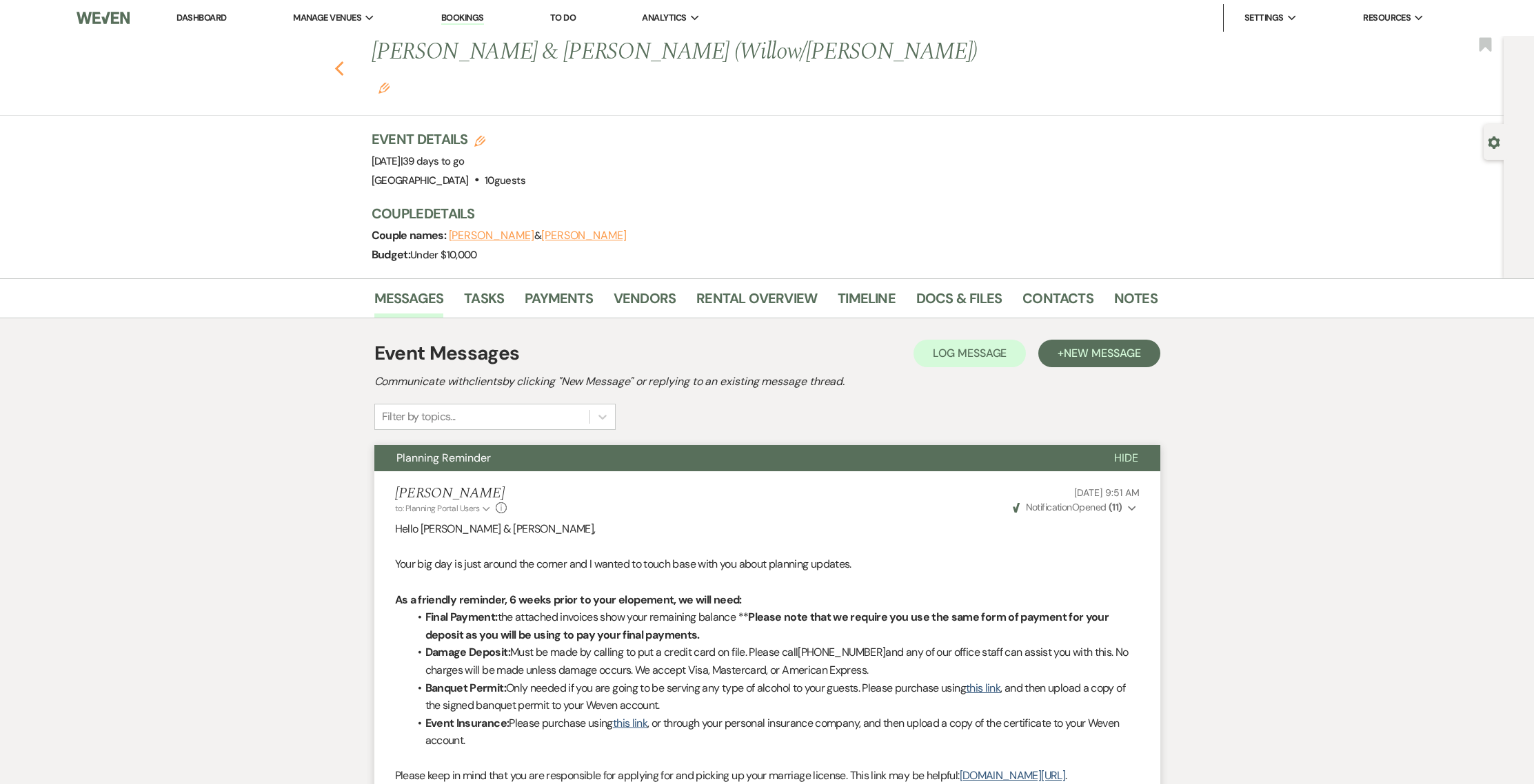
click at [343, 61] on use "button" at bounding box center [339, 68] width 9 height 15
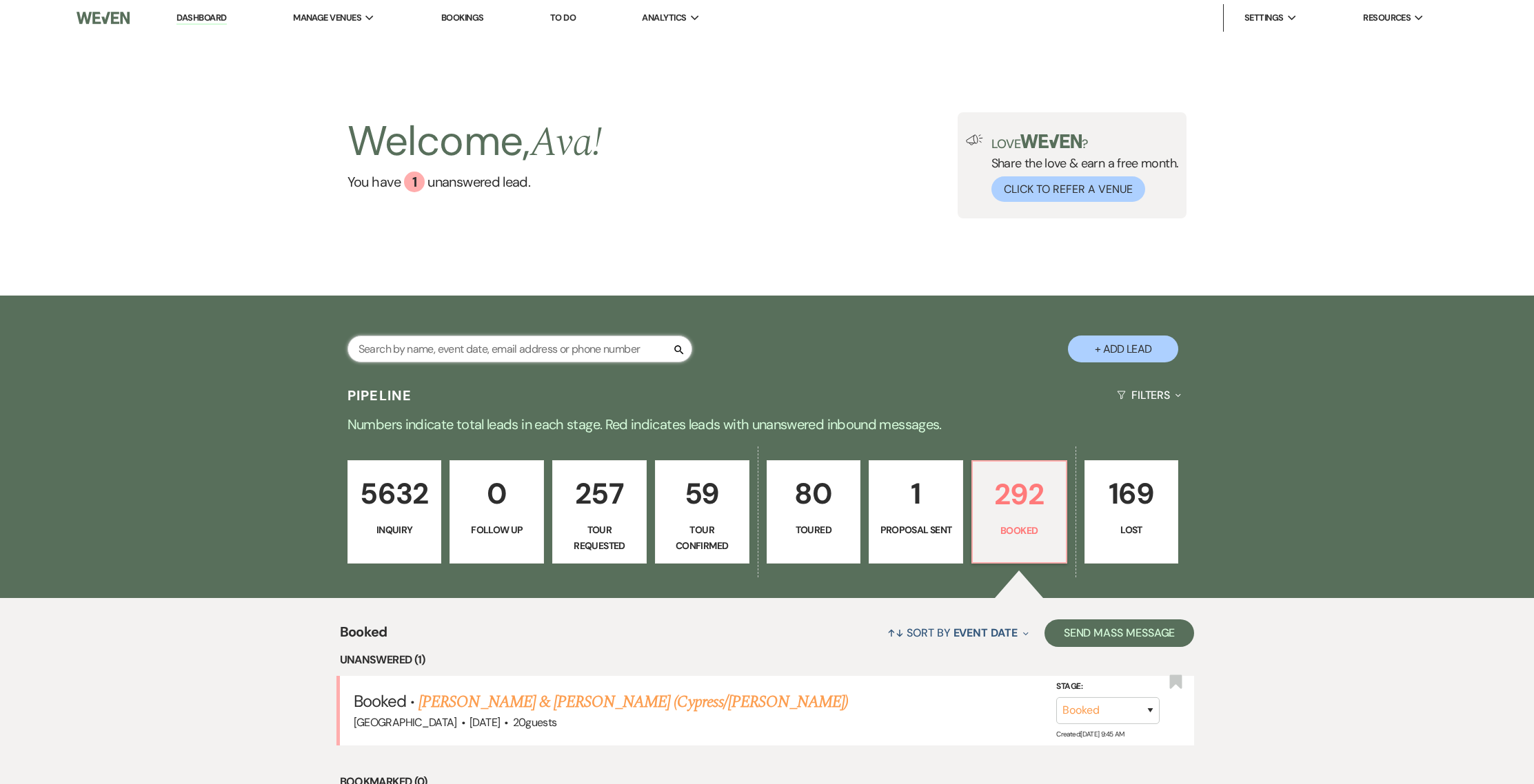
click at [436, 355] on input "text" at bounding box center [519, 349] width 344 height 27
type input "[PERSON_NAME]"
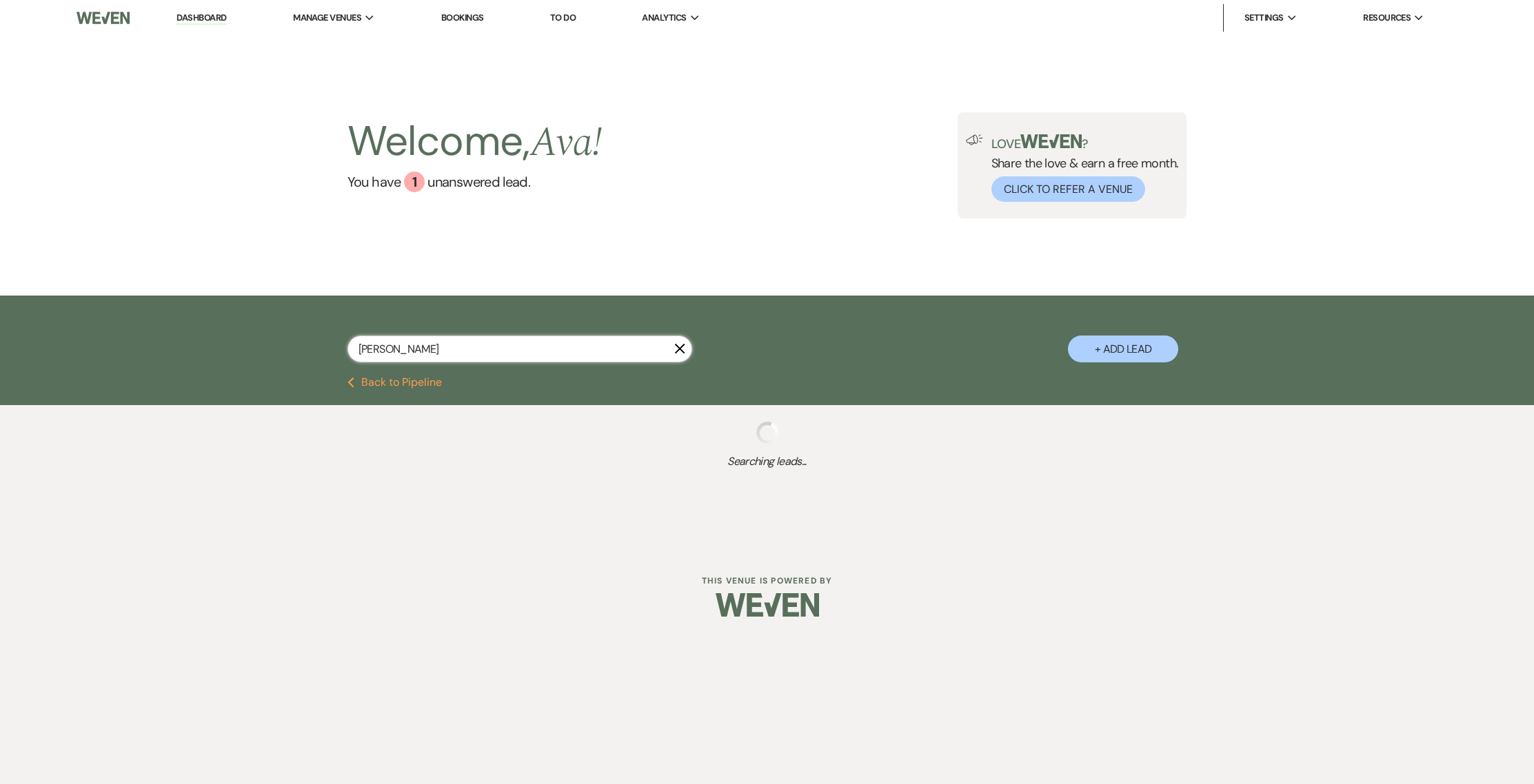
select select "4"
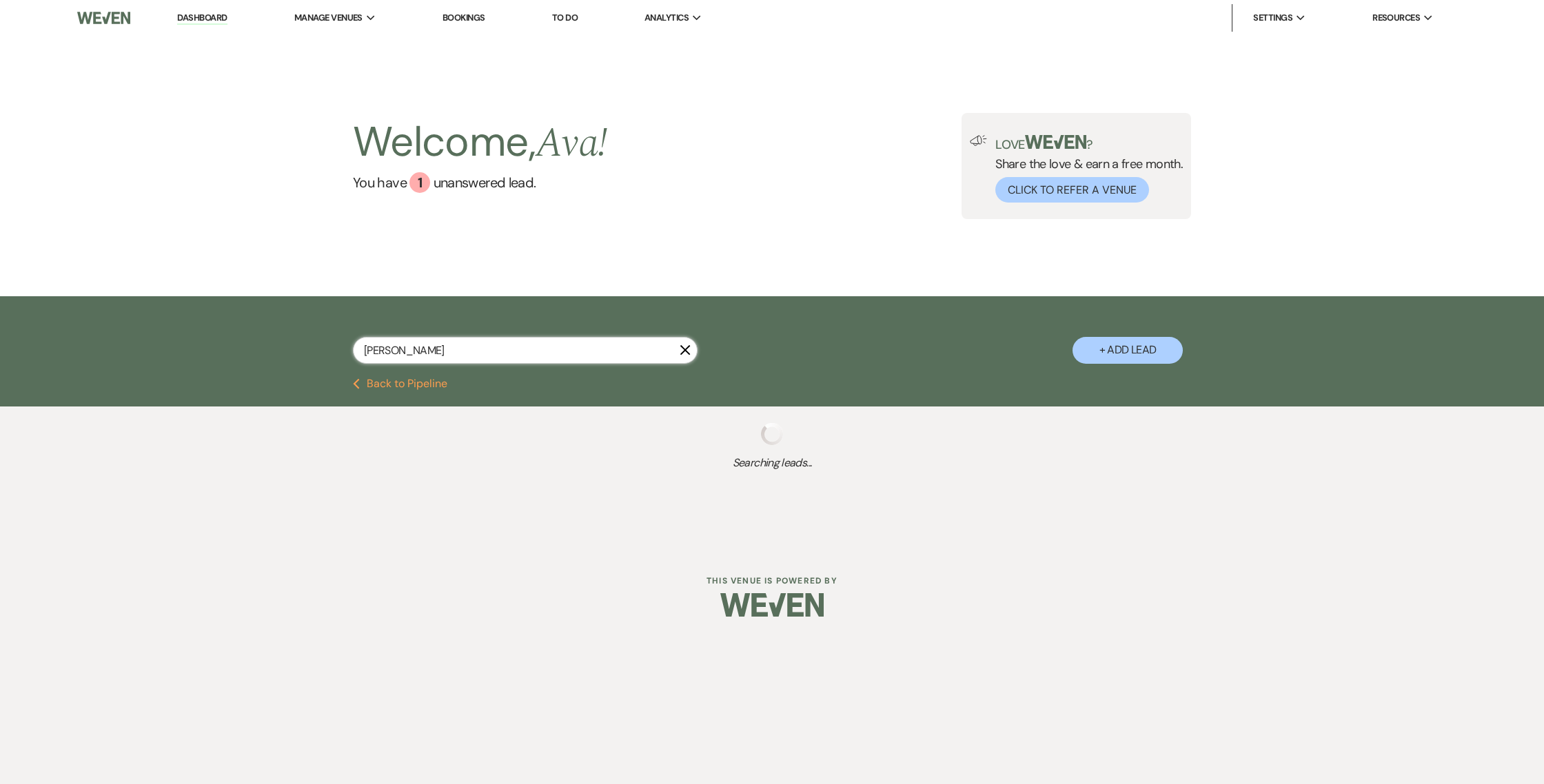
type input "[PERSON_NAME]"
select select "4"
select select "8"
select select "5"
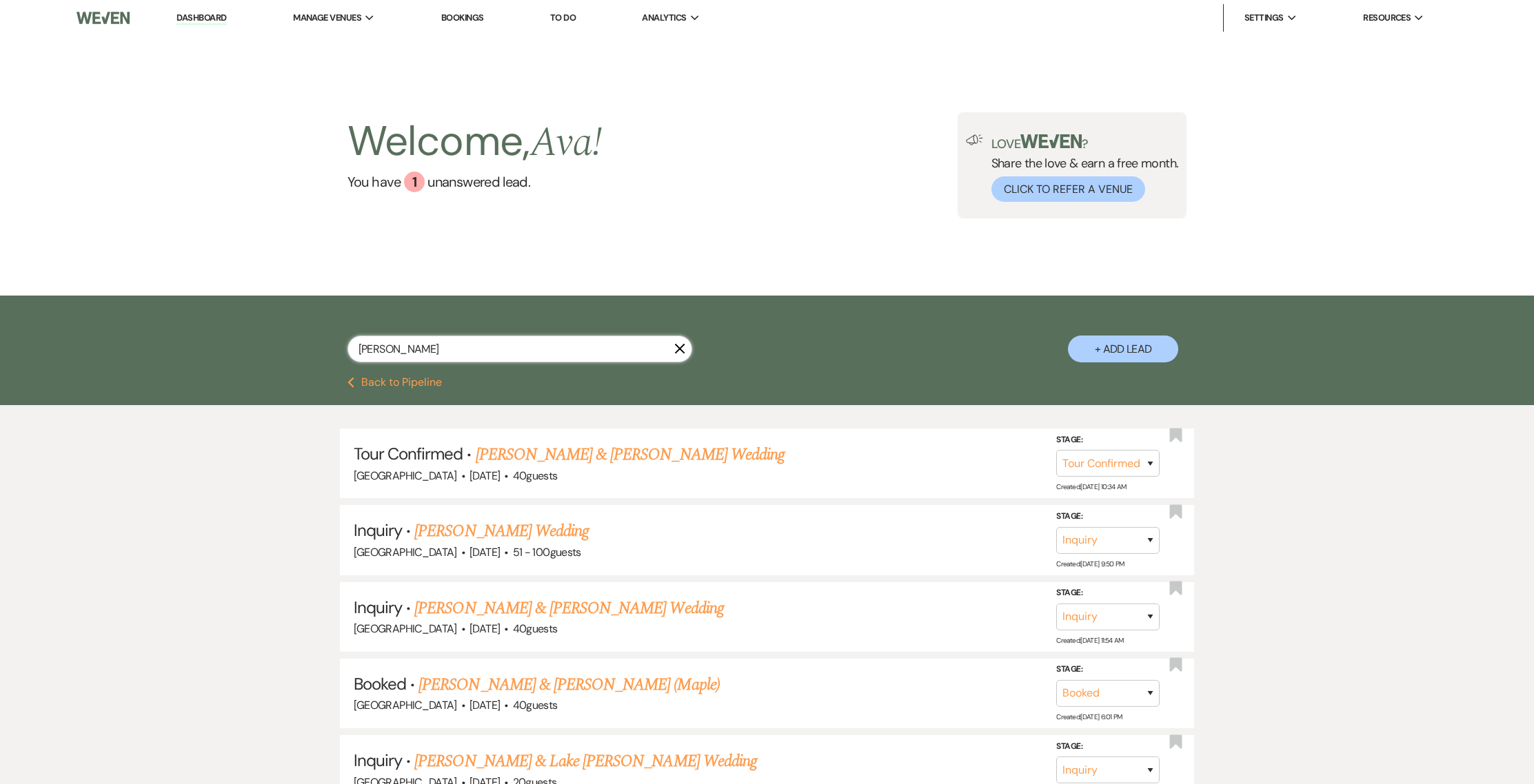
click at [457, 356] on input "[PERSON_NAME]" at bounding box center [519, 349] width 344 height 27
click at [499, 180] on link "You have 1 unanswered lead ." at bounding box center [474, 181] width 255 height 20
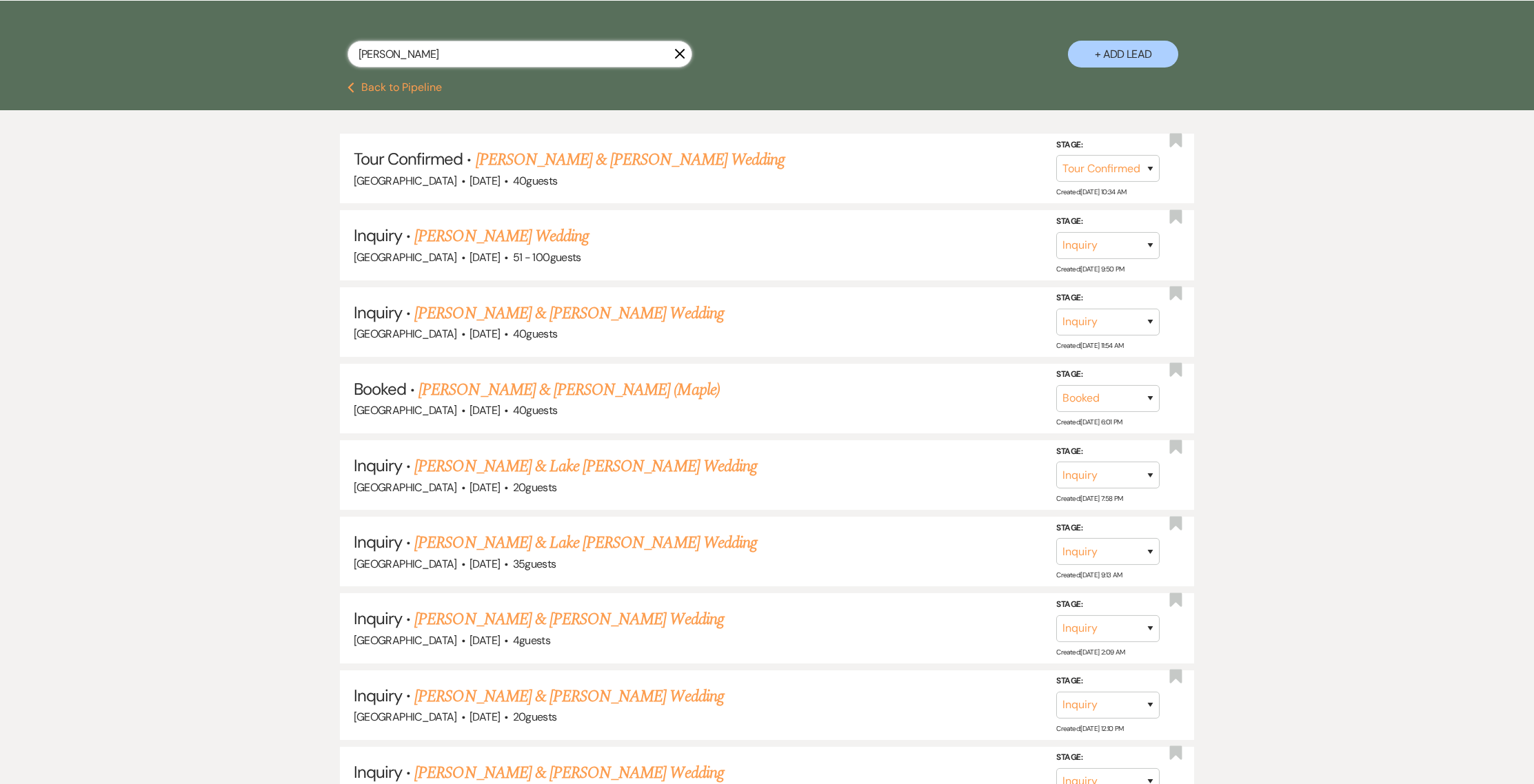
click at [580, 42] on input "[PERSON_NAME]" at bounding box center [519, 54] width 344 height 27
click at [574, 46] on input "[PERSON_NAME]" at bounding box center [519, 54] width 344 height 27
click at [549, 53] on input "[PERSON_NAME]" at bounding box center [519, 54] width 344 height 27
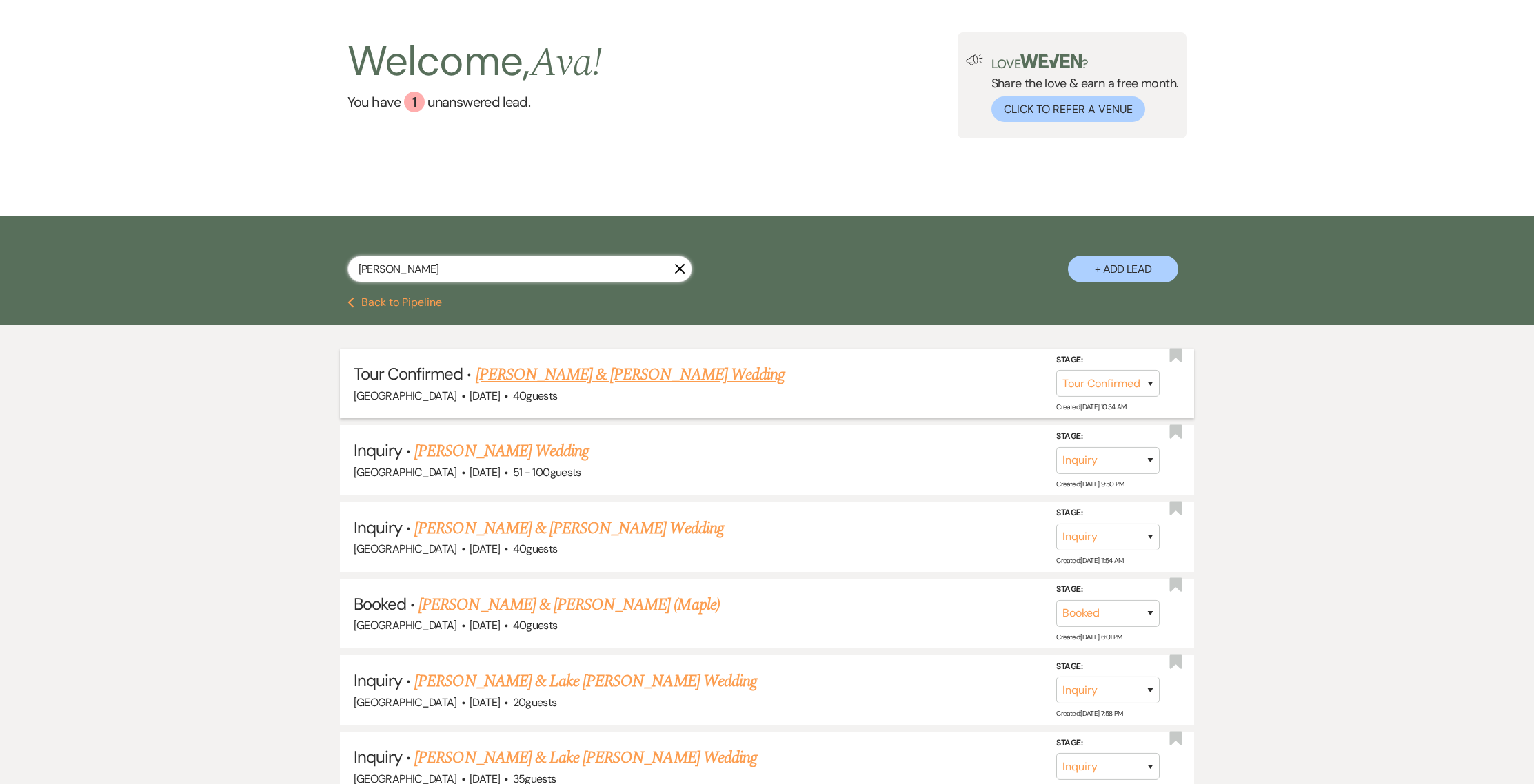
scroll to position [29, 0]
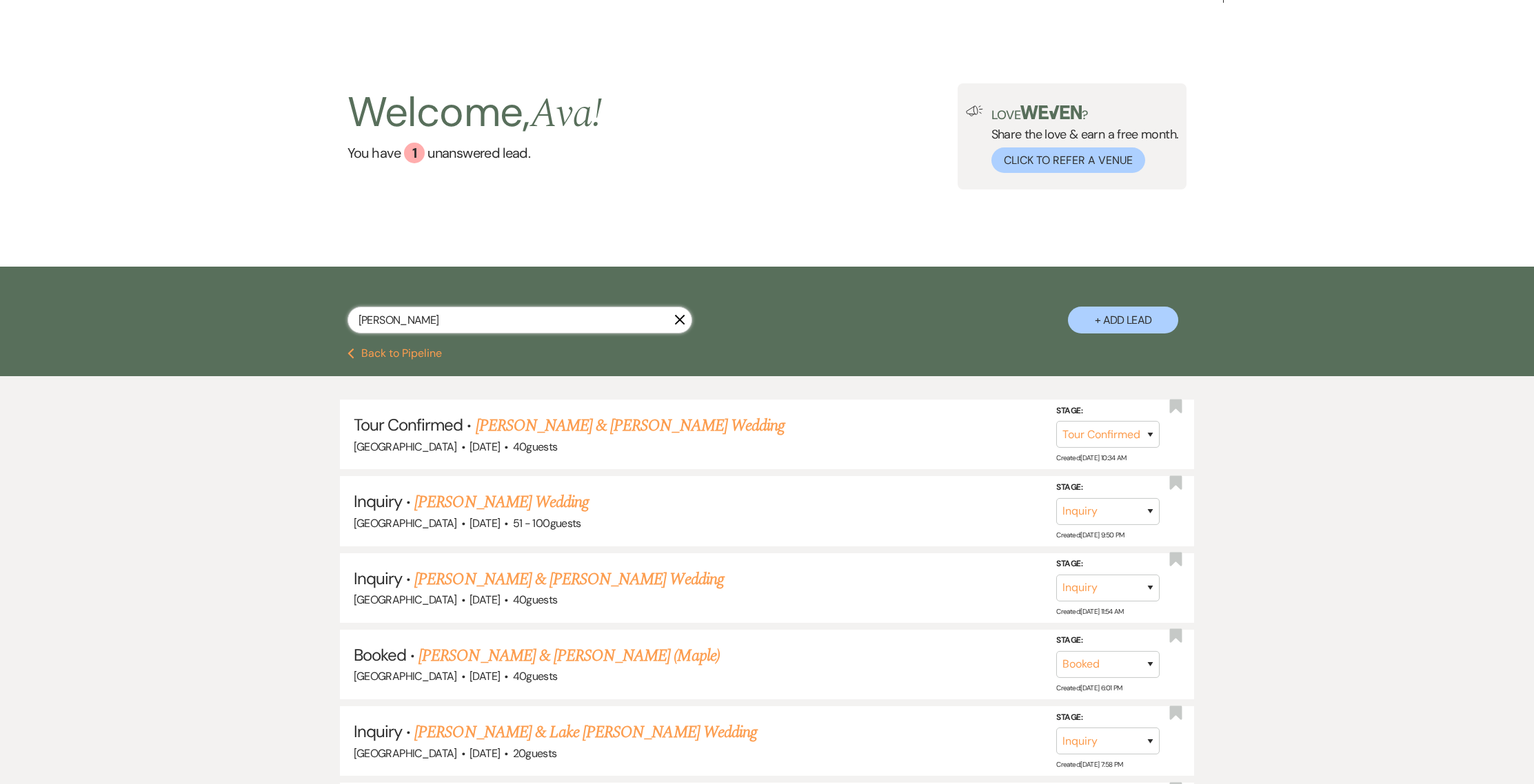
click at [678, 330] on input "[PERSON_NAME]" at bounding box center [519, 319] width 344 height 27
click at [679, 319] on use "button" at bounding box center [680, 319] width 10 height 10
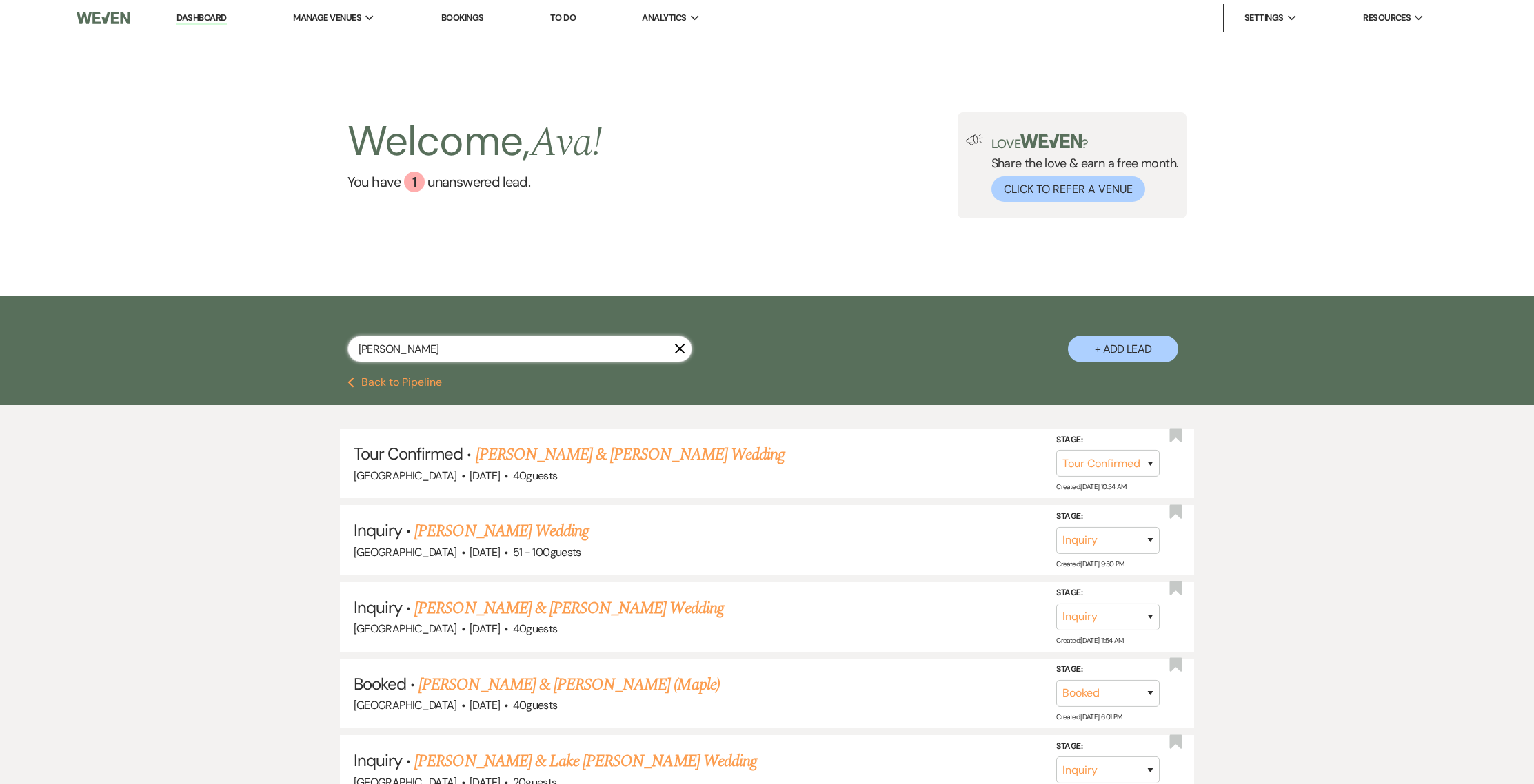
click at [578, 355] on input "[PERSON_NAME]" at bounding box center [519, 349] width 344 height 27
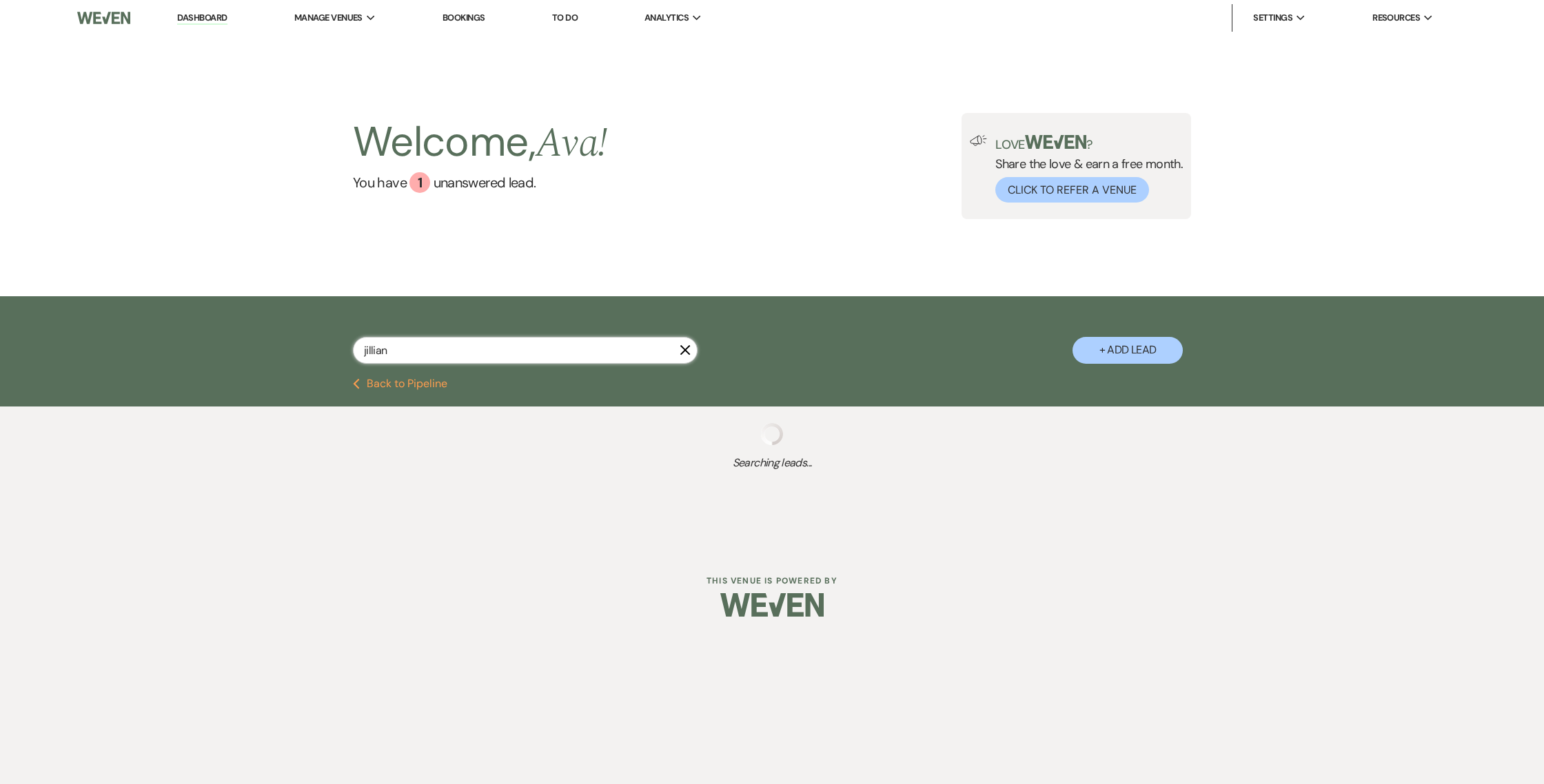
type input "[PERSON_NAME]"
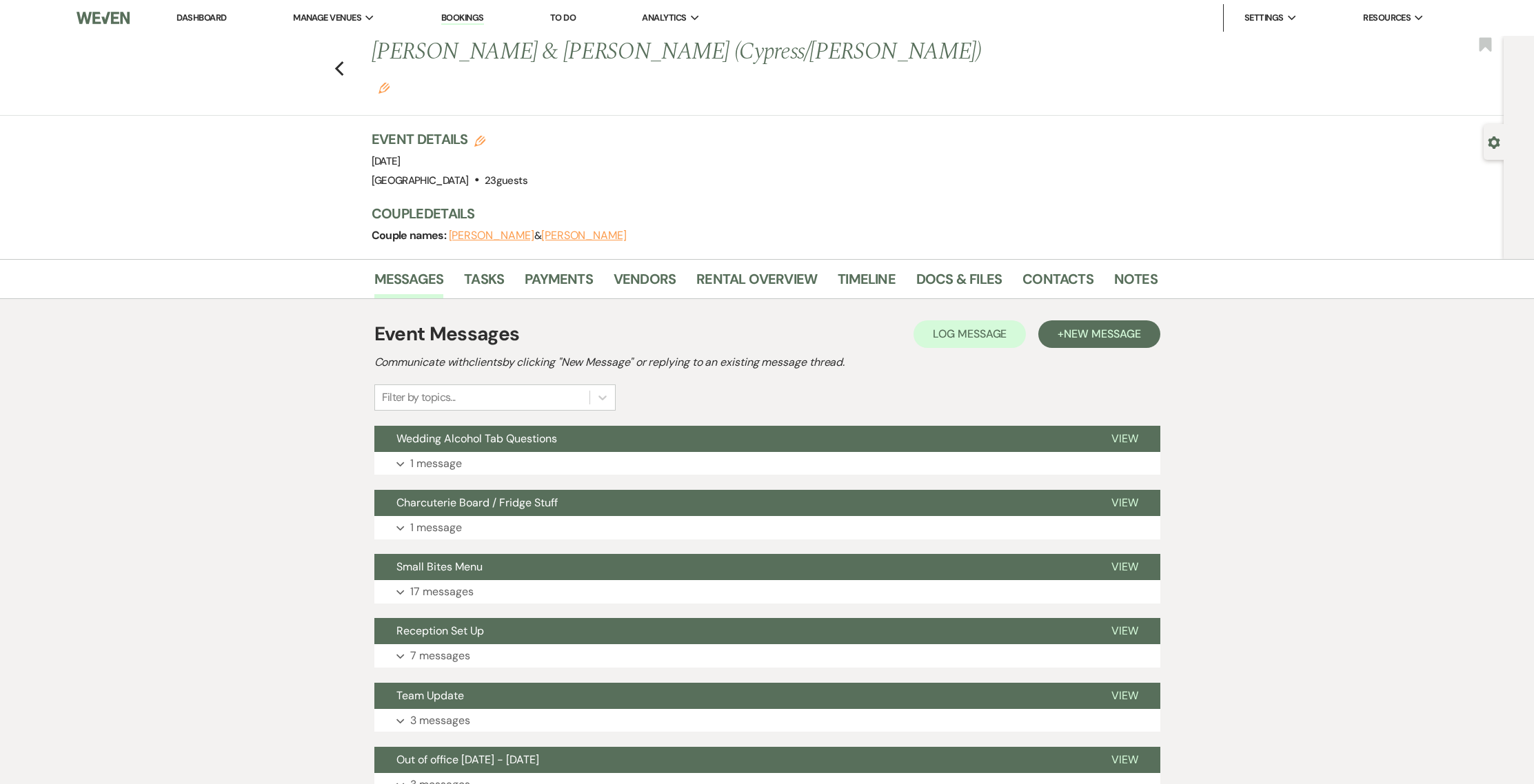
click at [201, 20] on link "Dashboard" at bounding box center [202, 18] width 50 height 12
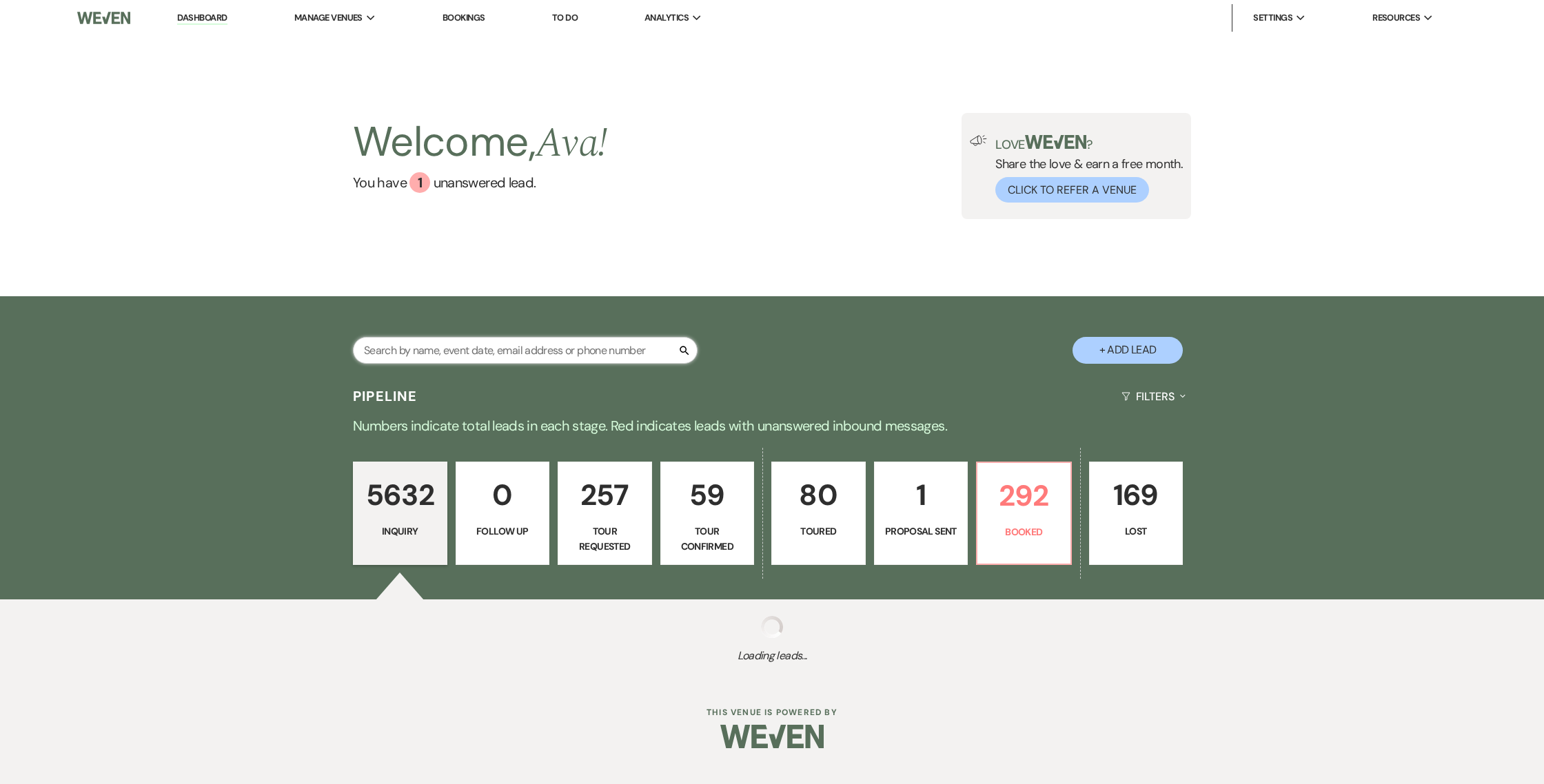
click at [433, 347] on input "text" at bounding box center [525, 350] width 344 height 27
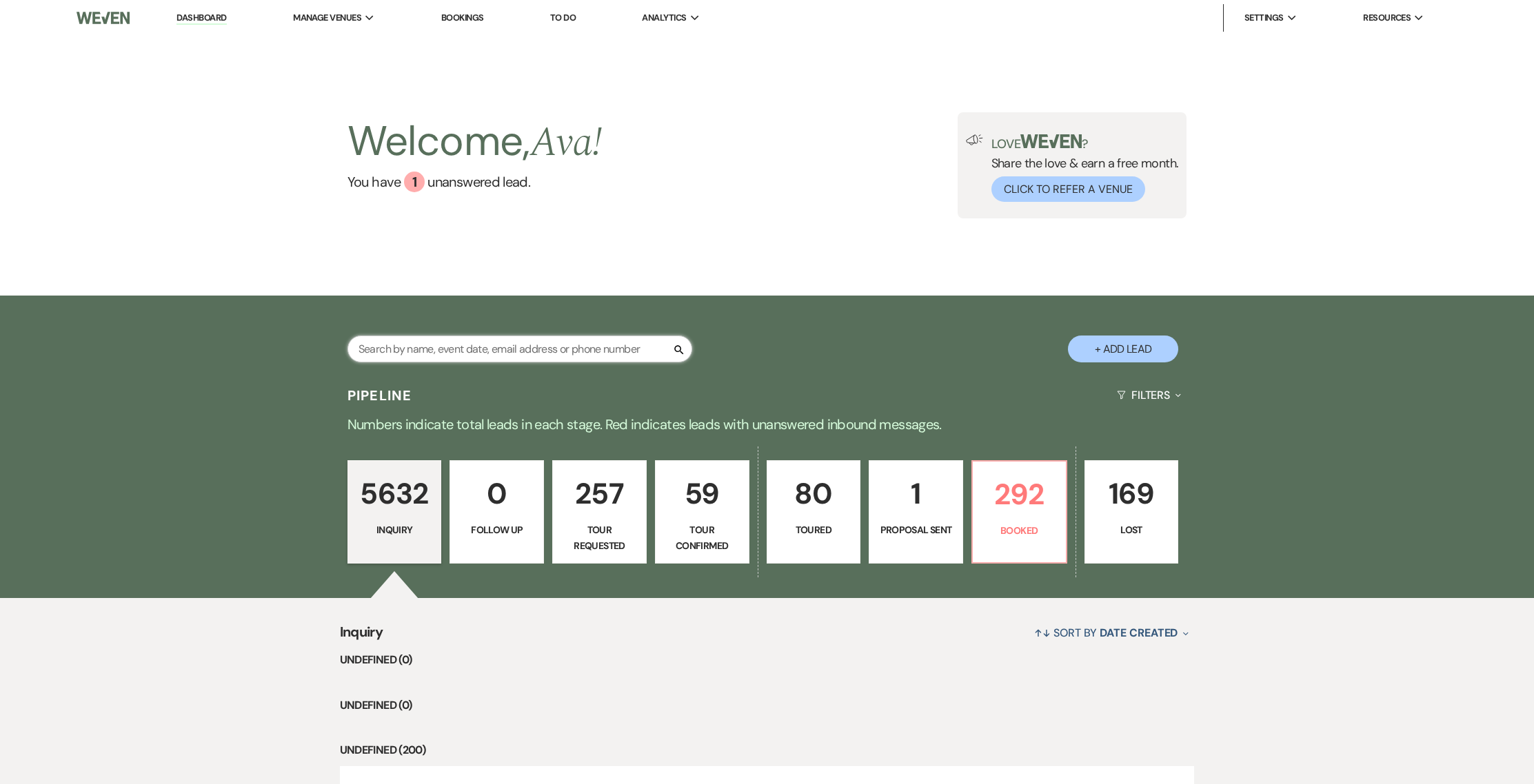
type input "k"
type input "j"
click at [401, 360] on input "text" at bounding box center [519, 349] width 344 height 27
click at [392, 355] on input "text" at bounding box center [519, 349] width 344 height 27
click at [363, 351] on input "text" at bounding box center [519, 349] width 344 height 27
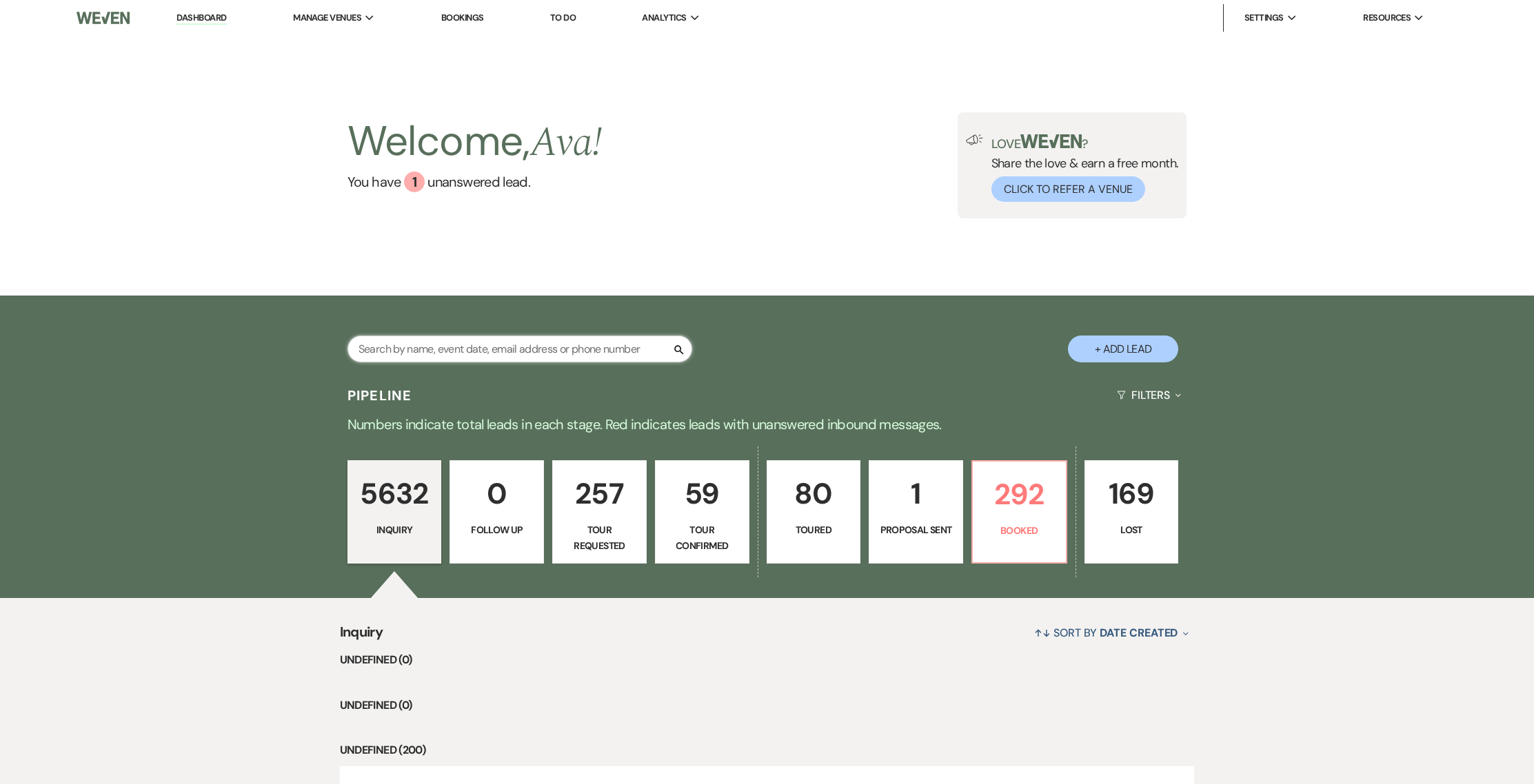
click at [363, 351] on input "text" at bounding box center [519, 349] width 344 height 27
click at [676, 346] on use "button" at bounding box center [679, 350] width 9 height 9
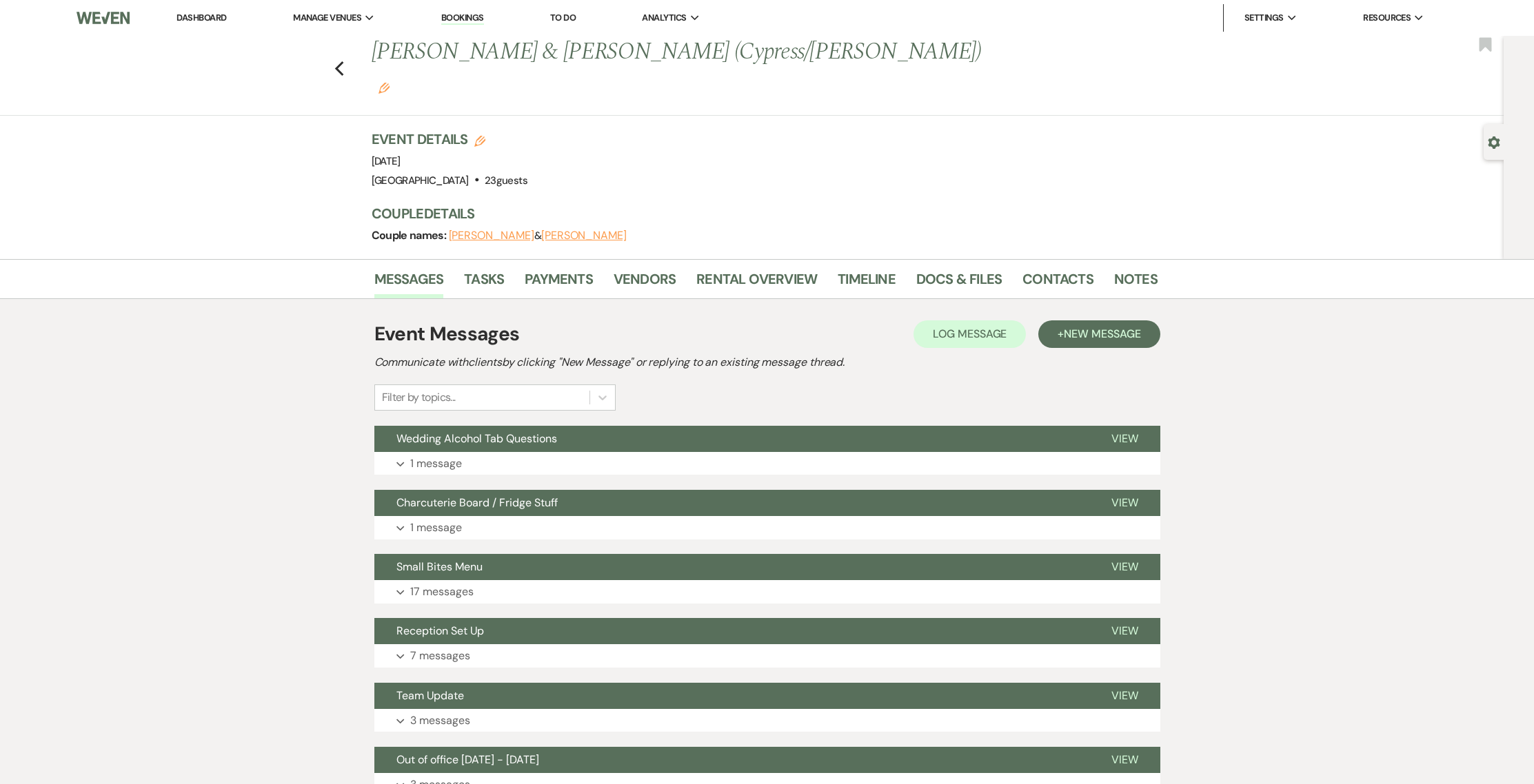
click at [481, 21] on link "Bookings" at bounding box center [463, 19] width 43 height 13
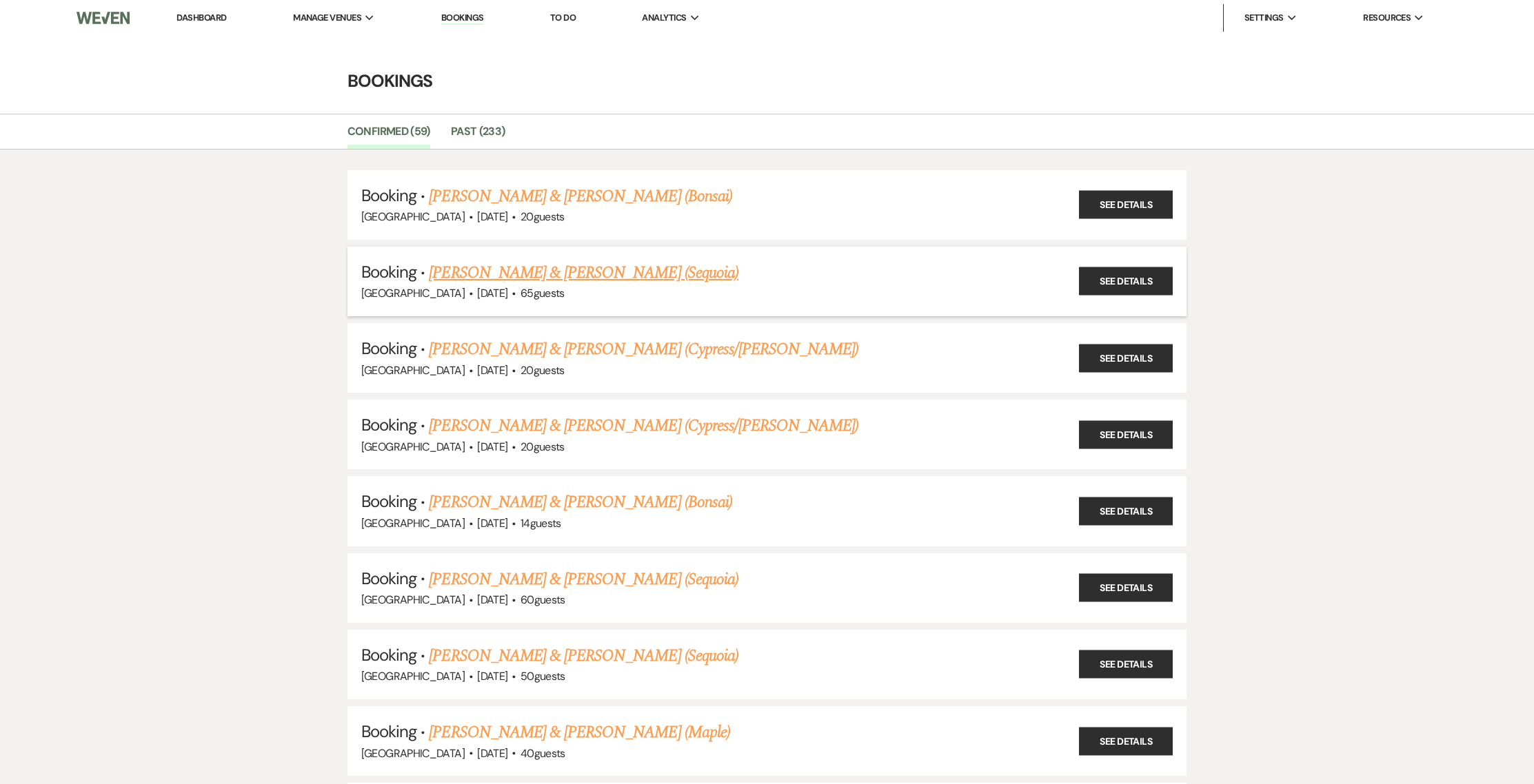
click at [529, 276] on link "[PERSON_NAME] & [PERSON_NAME] (Sequoia)" at bounding box center [583, 272] width 309 height 25
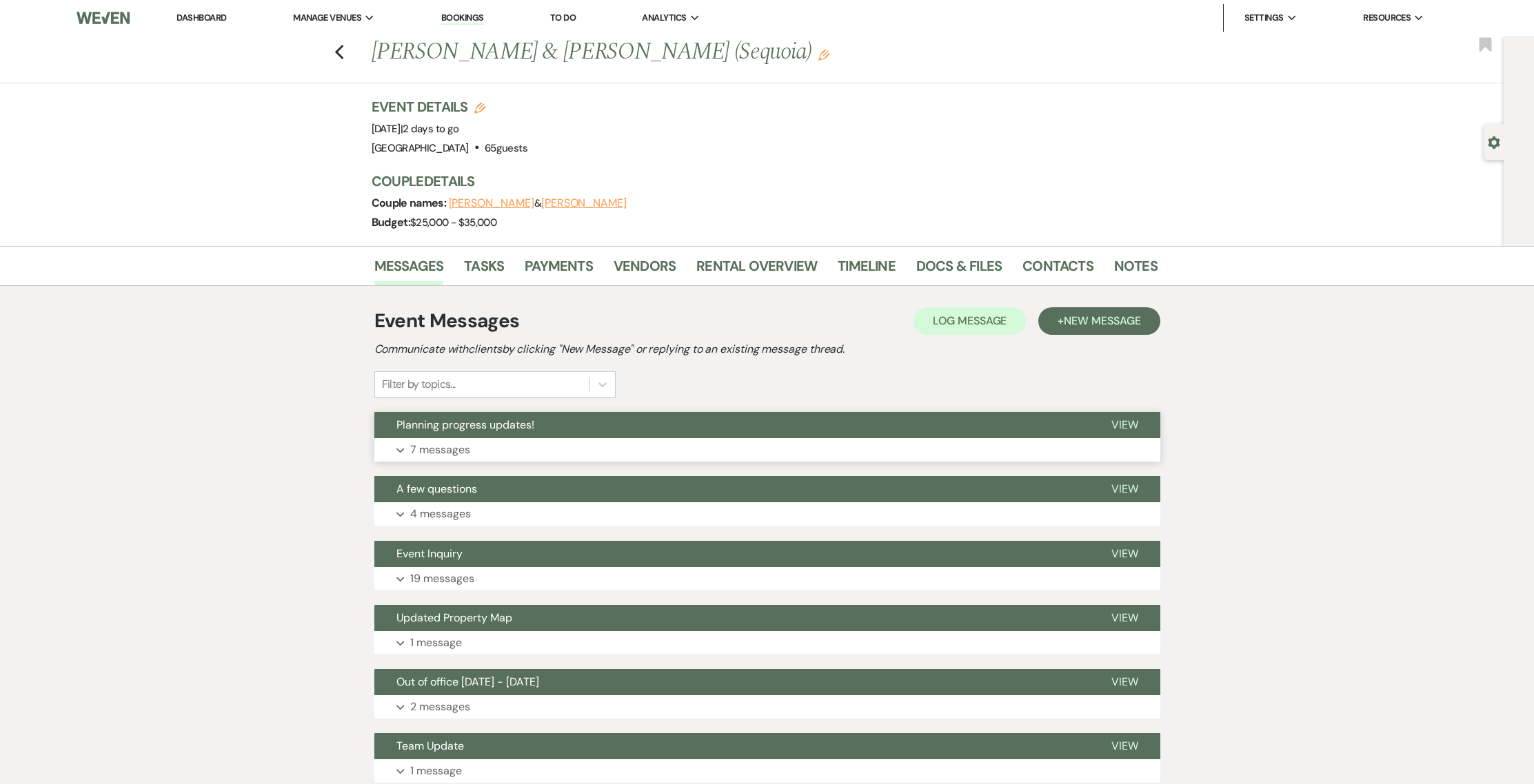
click at [586, 444] on button "Expand 7 messages" at bounding box center [767, 450] width 786 height 23
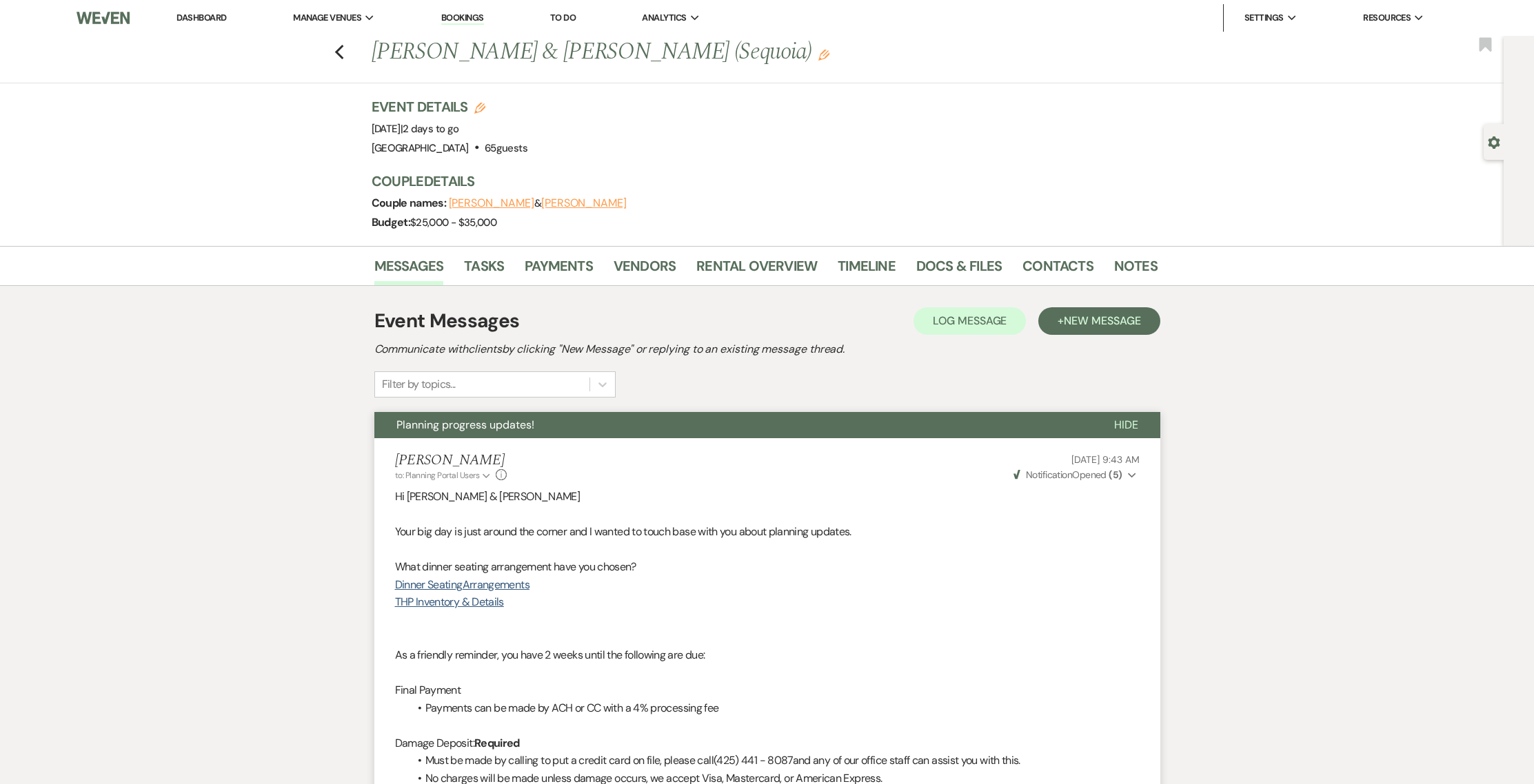
click at [203, 11] on li "Dashboard" at bounding box center [201, 18] width 64 height 28
click at [203, 18] on link "Dashboard" at bounding box center [202, 18] width 50 height 12
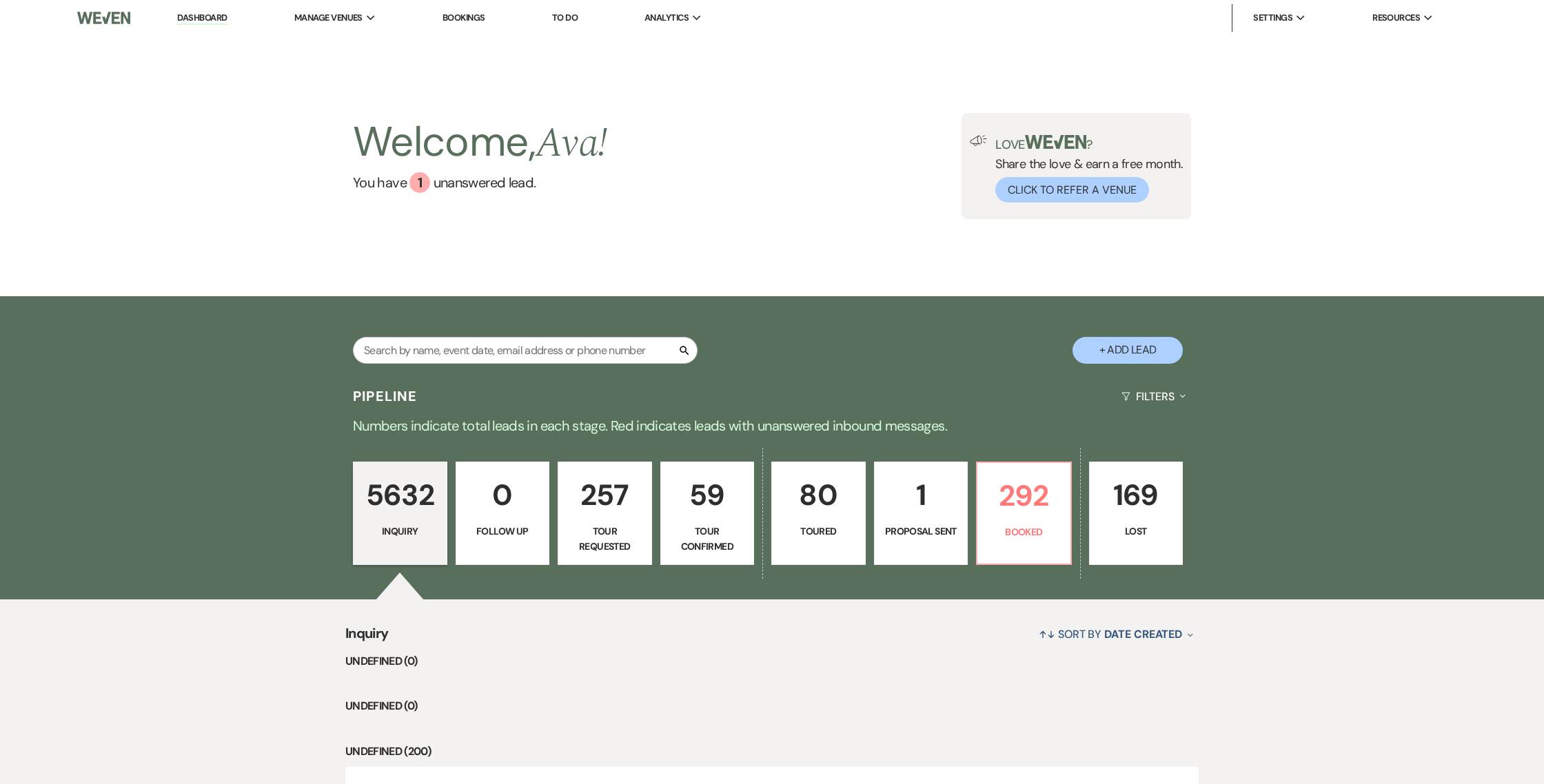
click at [177, 12] on link "Dashboard" at bounding box center [202, 19] width 50 height 13
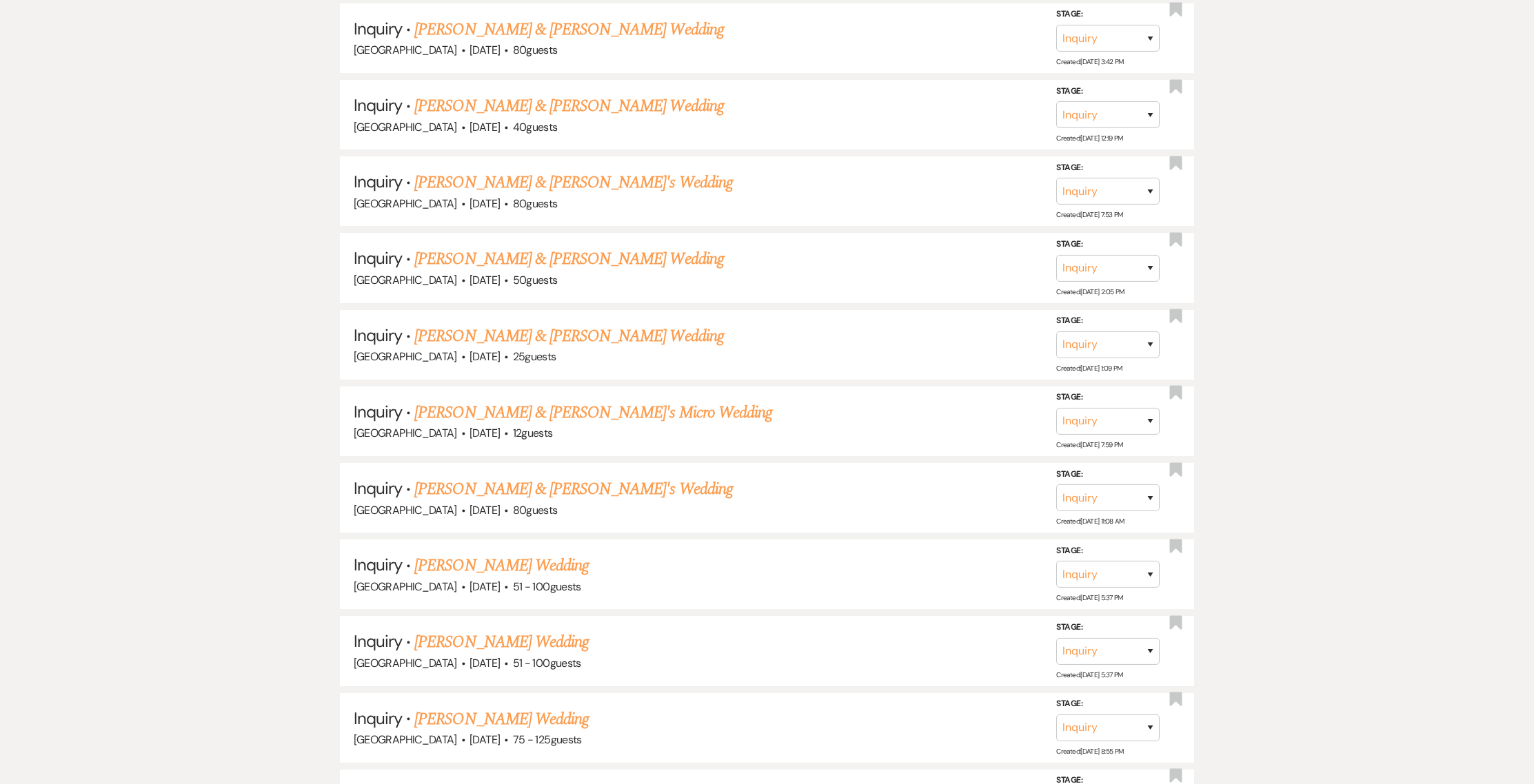
scroll to position [7705, 0]
